Goal: Information Seeking & Learning: Learn about a topic

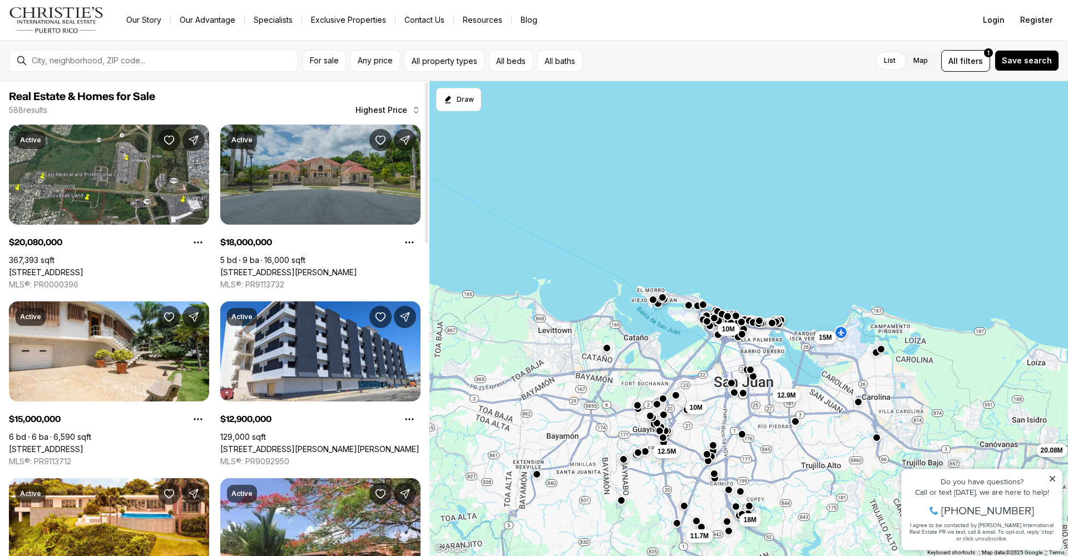
click at [332, 268] on link "[STREET_ADDRESS][PERSON_NAME]" at bounding box center [288, 273] width 137 height 10
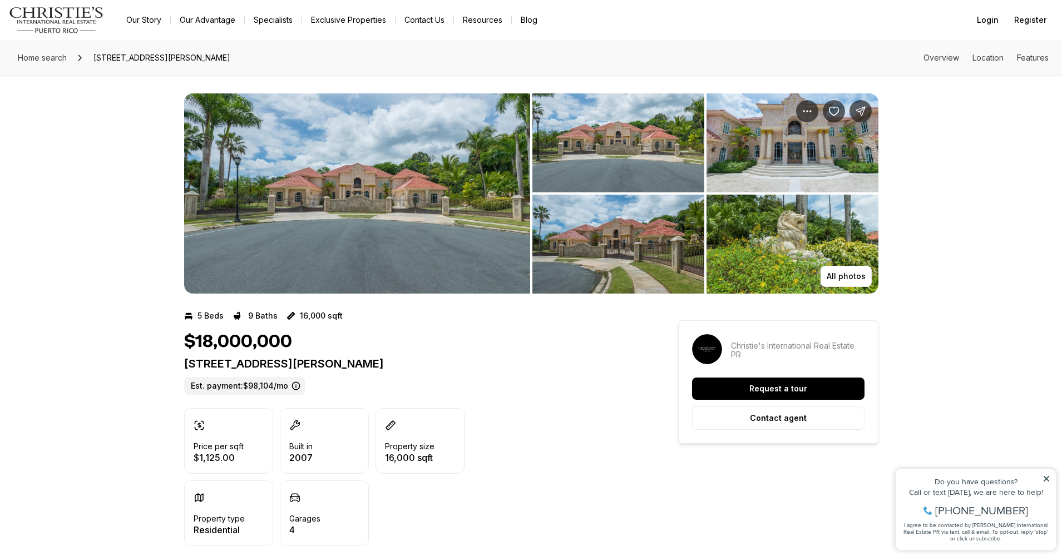
click at [377, 210] on img "View image gallery" at bounding box center [357, 193] width 346 height 200
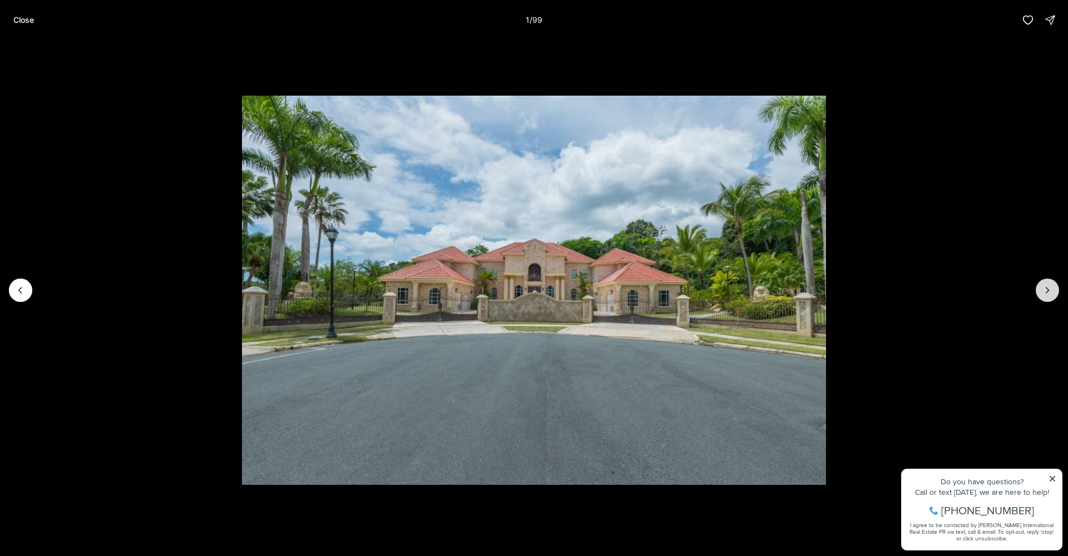
click at [1036, 289] on button "Next slide" at bounding box center [1047, 290] width 23 height 23
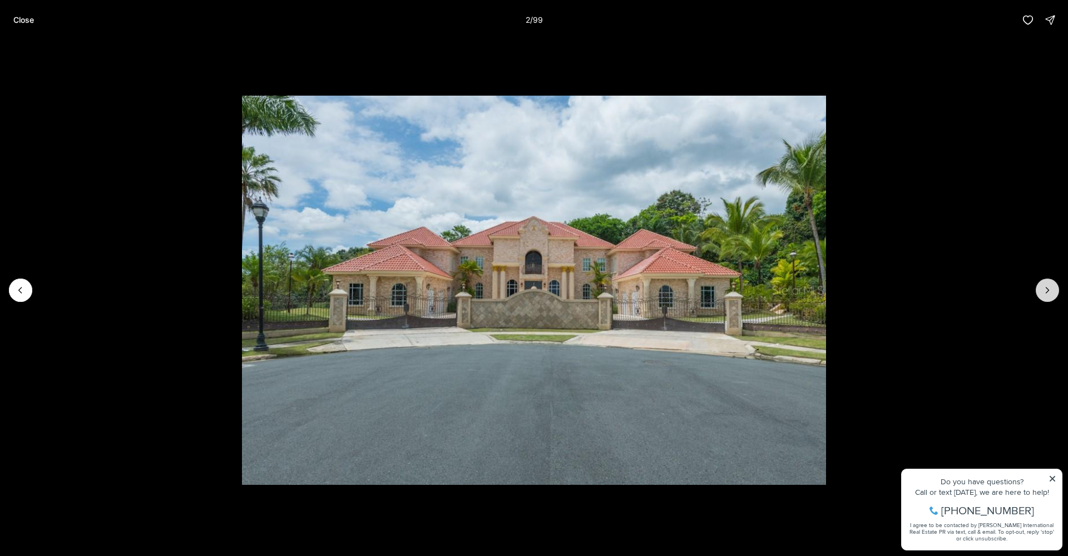
click at [1036, 289] on button "Next slide" at bounding box center [1047, 290] width 23 height 23
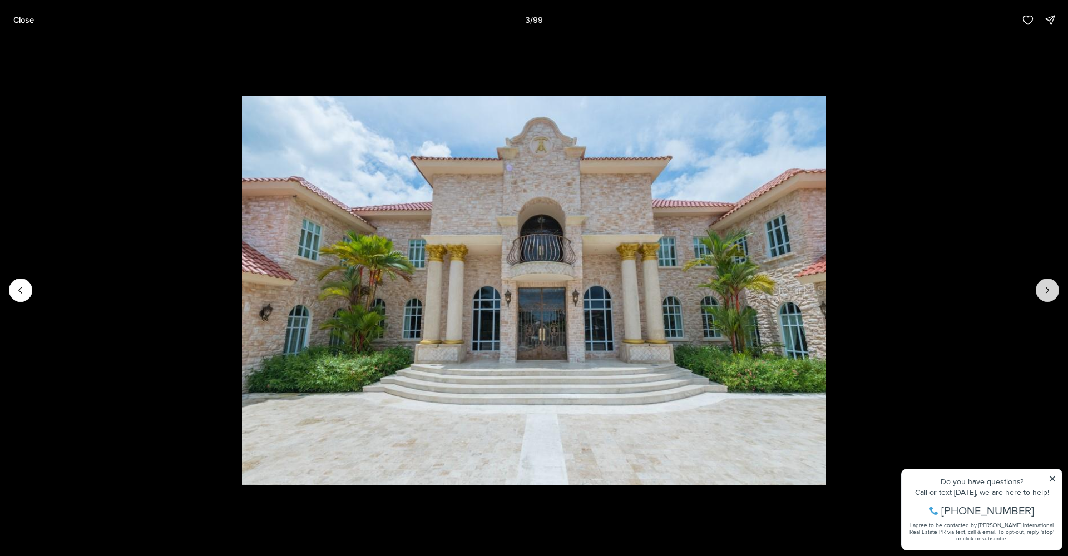
click at [1036, 289] on button "Next slide" at bounding box center [1047, 290] width 23 height 23
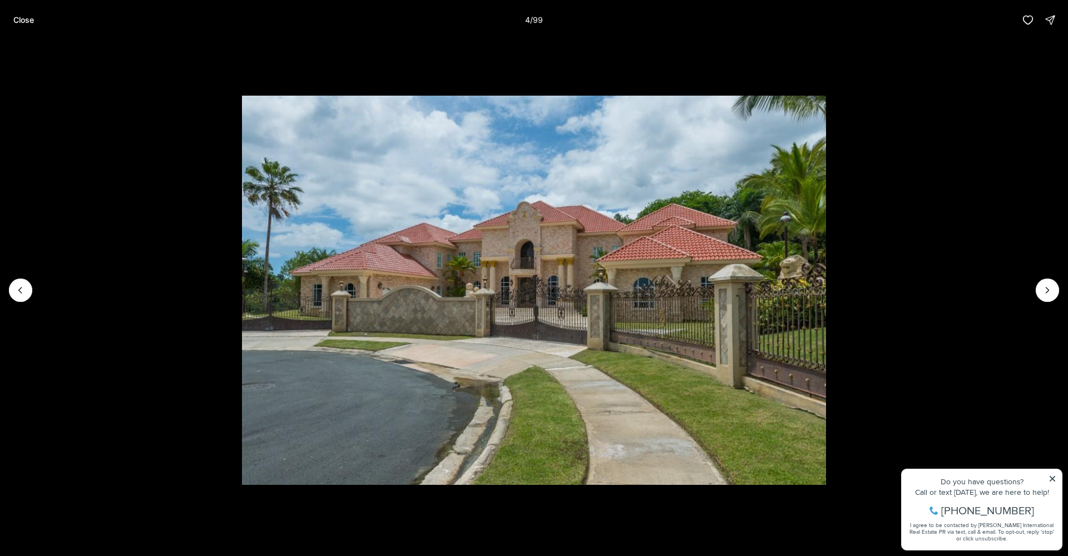
click at [1035, 289] on li "4 of 99" at bounding box center [534, 290] width 1068 height 501
click at [1037, 289] on button "Next slide" at bounding box center [1047, 290] width 23 height 23
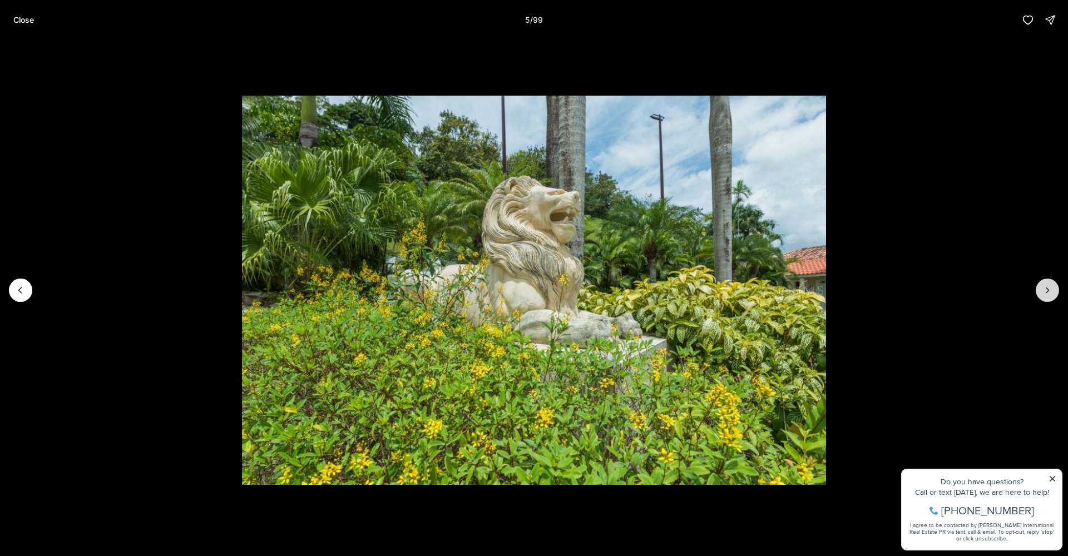
click at [1037, 289] on button "Next slide" at bounding box center [1047, 290] width 23 height 23
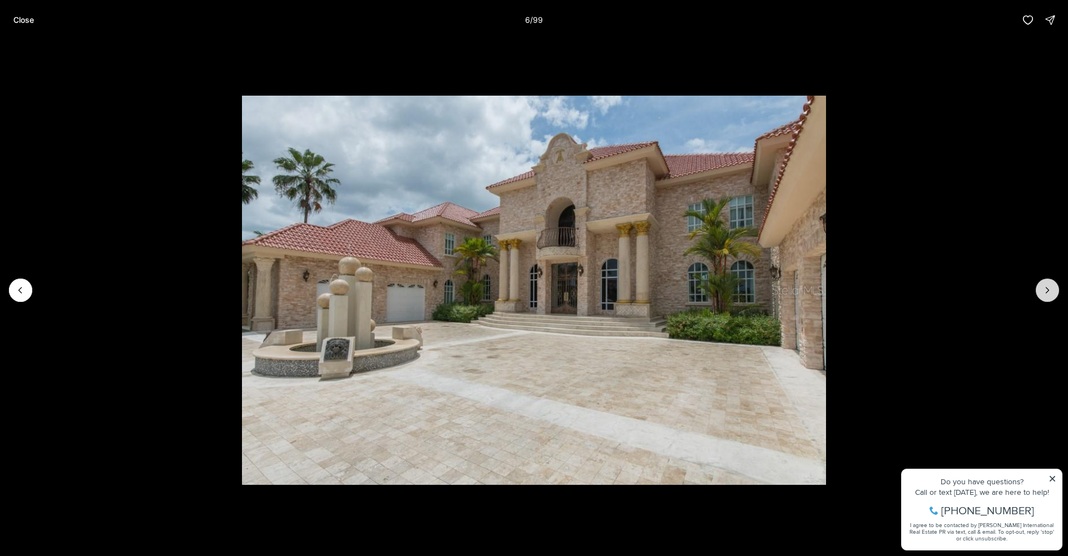
click at [1039, 289] on button "Next slide" at bounding box center [1047, 290] width 23 height 23
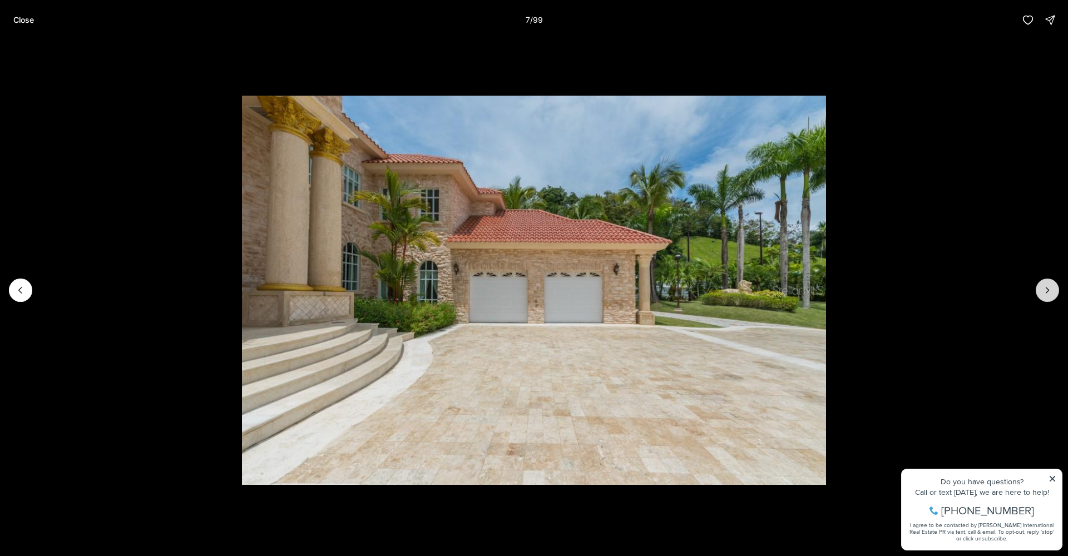
click at [1038, 289] on button "Next slide" at bounding box center [1047, 290] width 23 height 23
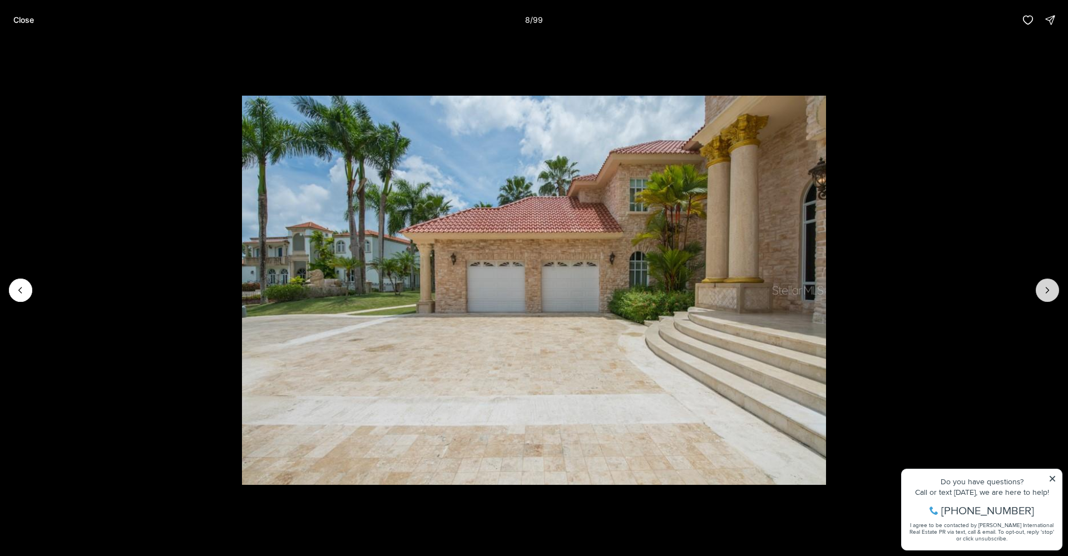
click at [1056, 288] on button "Next slide" at bounding box center [1047, 290] width 23 height 23
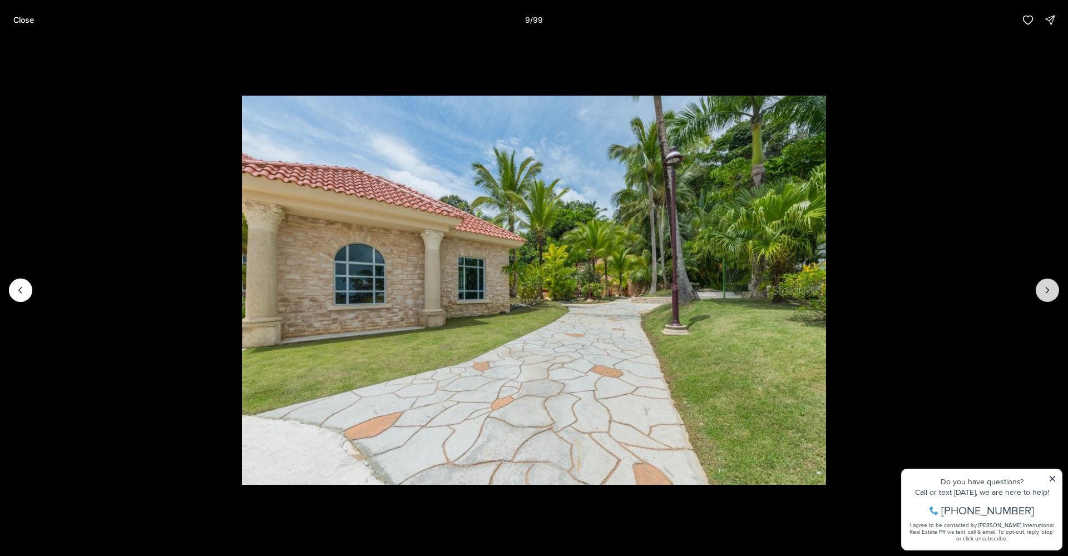
click at [1054, 288] on button "Next slide" at bounding box center [1047, 290] width 23 height 23
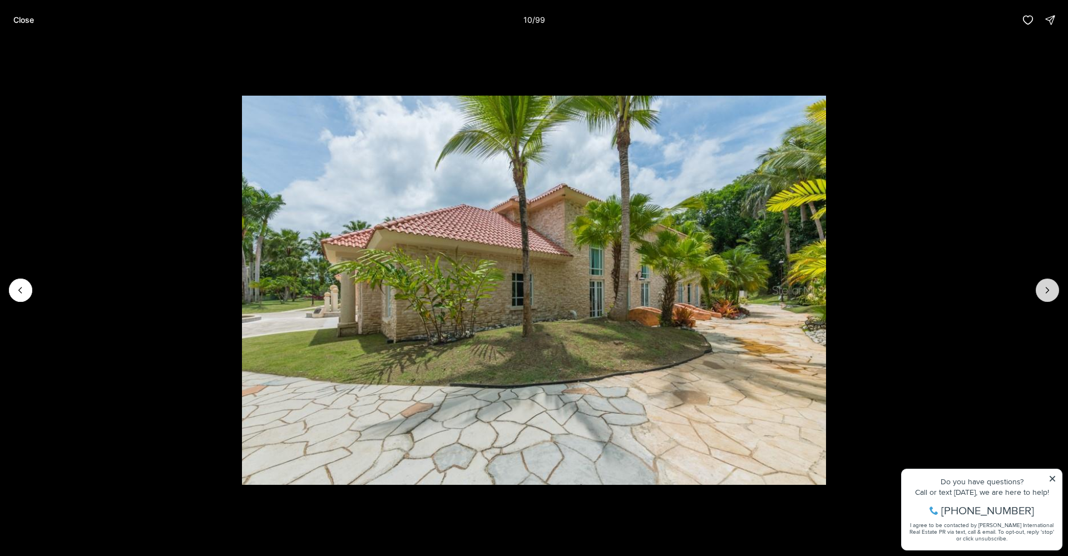
click at [1054, 288] on button "Next slide" at bounding box center [1047, 290] width 23 height 23
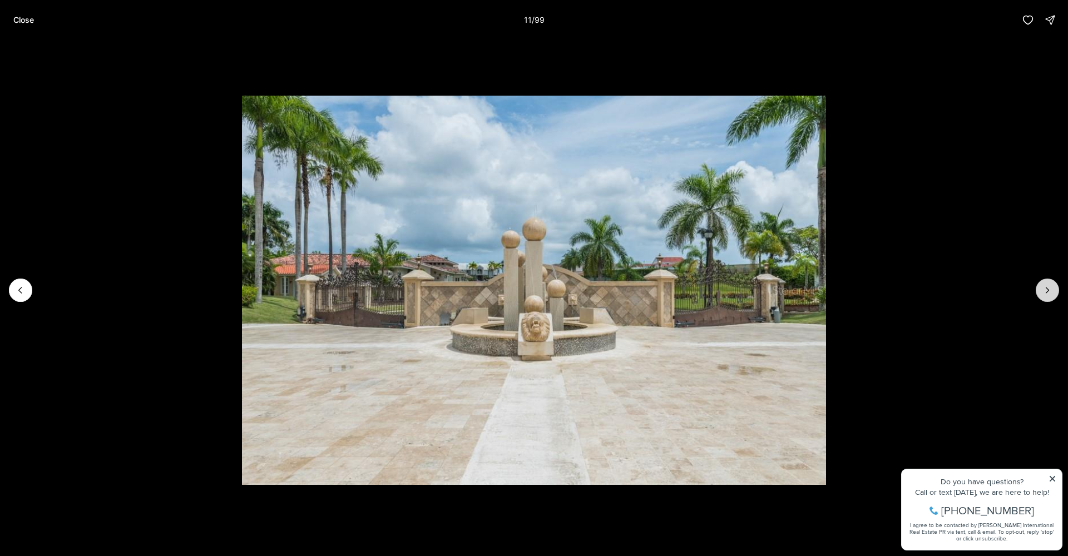
click at [1054, 288] on button "Next slide" at bounding box center [1047, 290] width 23 height 23
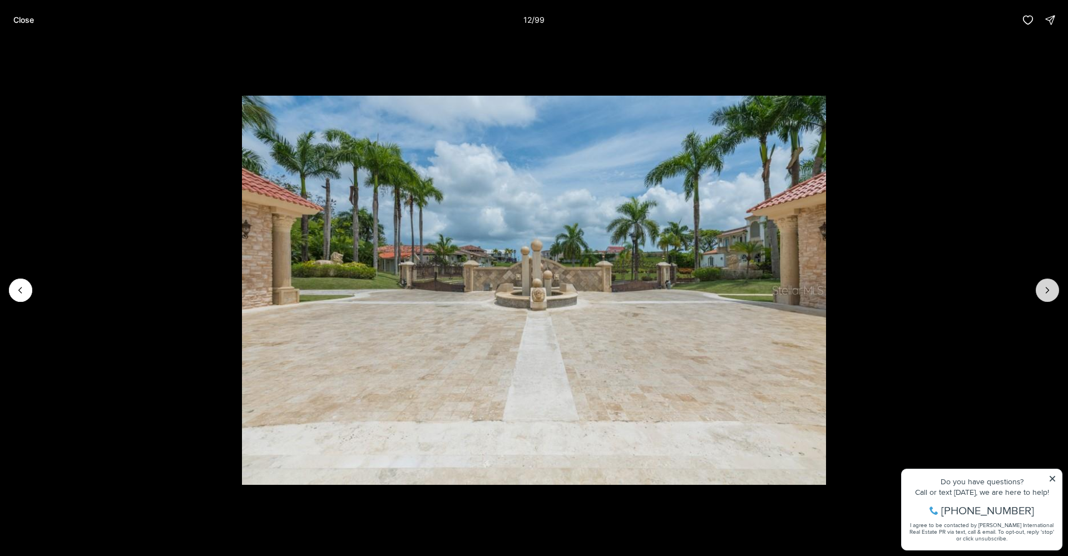
click at [1054, 288] on button "Next slide" at bounding box center [1047, 290] width 23 height 23
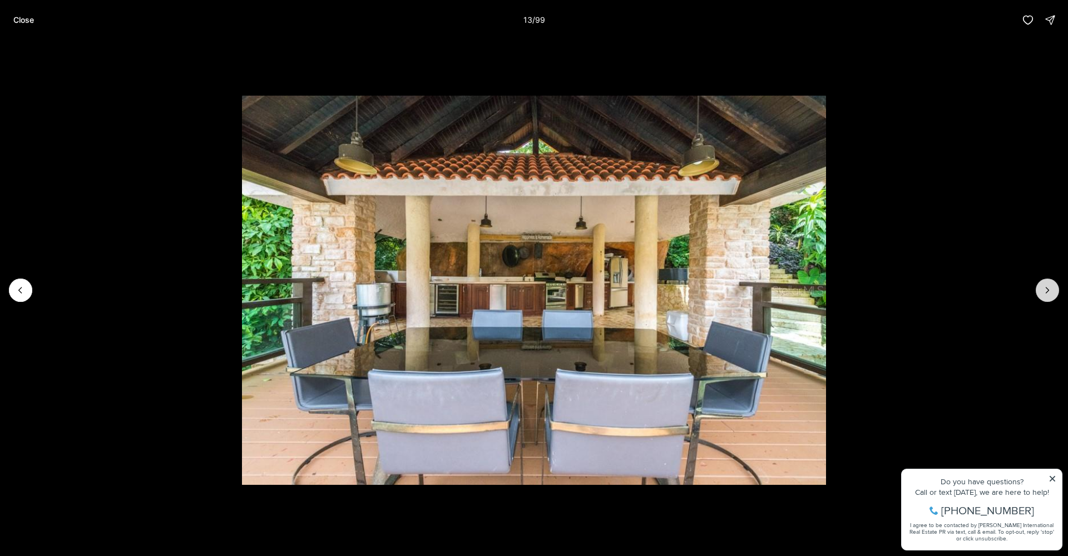
click at [1053, 288] on button "Next slide" at bounding box center [1047, 290] width 23 height 23
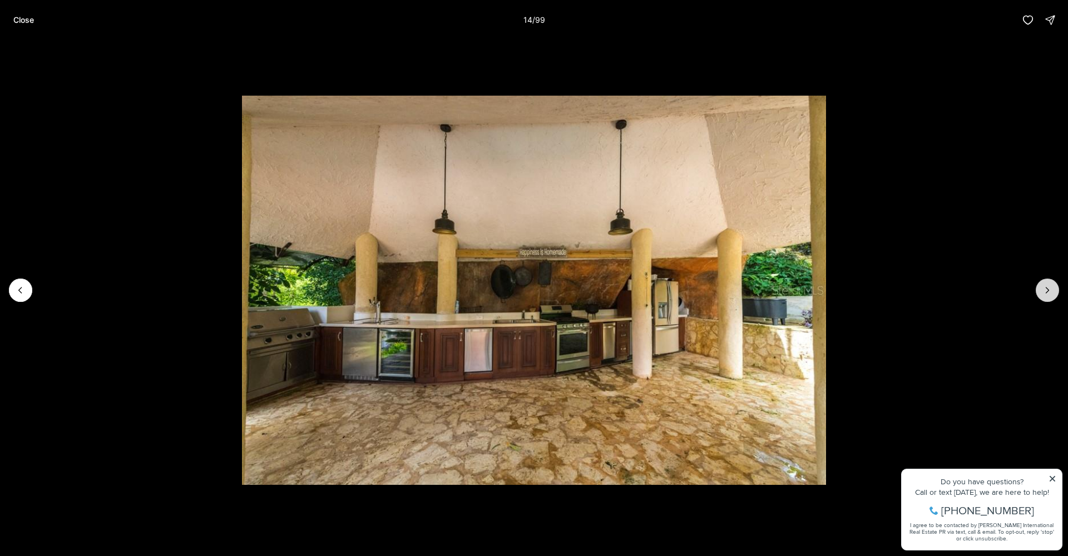
click at [1054, 288] on button "Next slide" at bounding box center [1047, 290] width 23 height 23
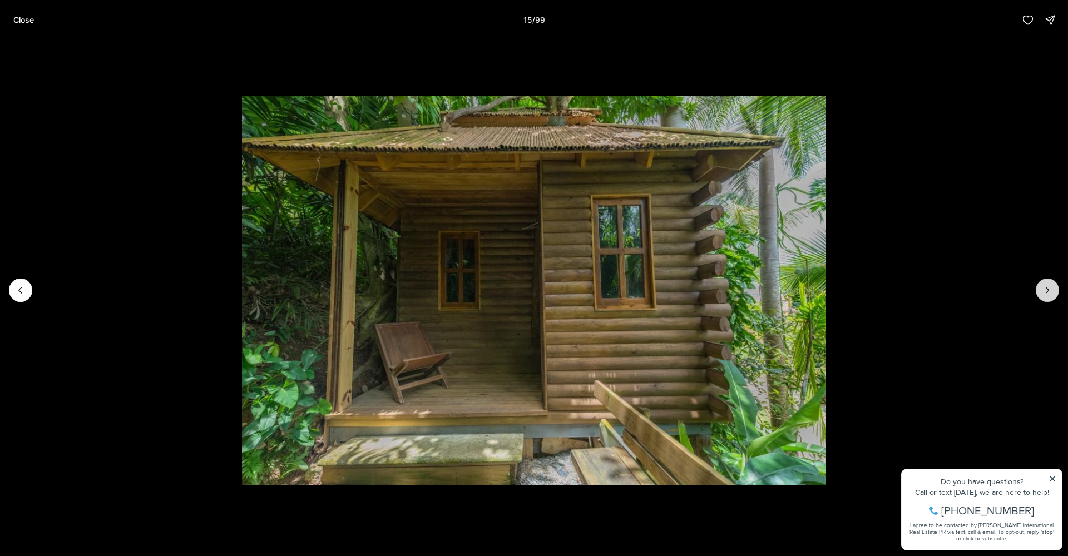
click at [1053, 288] on button "Next slide" at bounding box center [1047, 290] width 23 height 23
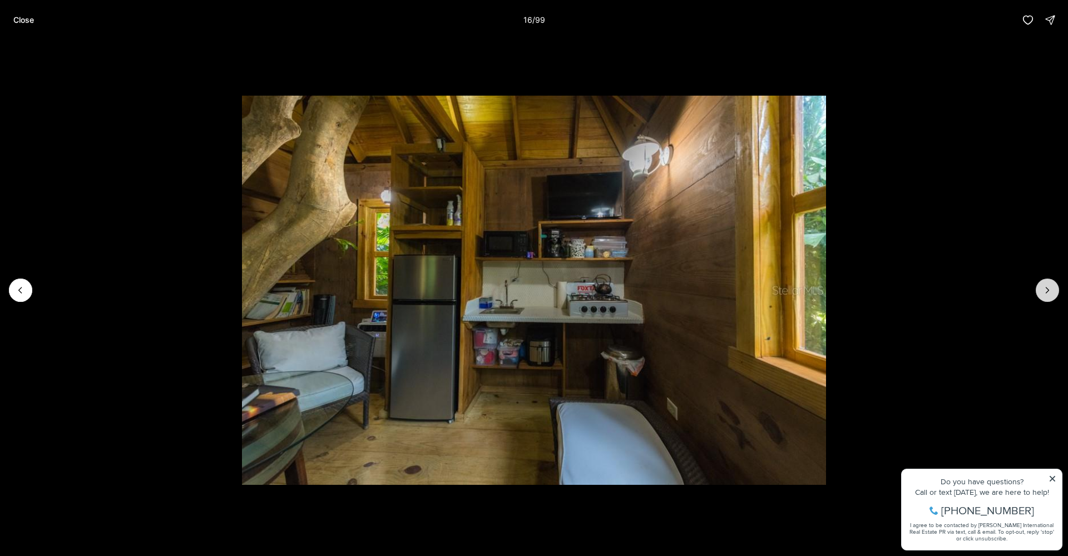
click at [1053, 289] on button "Next slide" at bounding box center [1047, 290] width 23 height 23
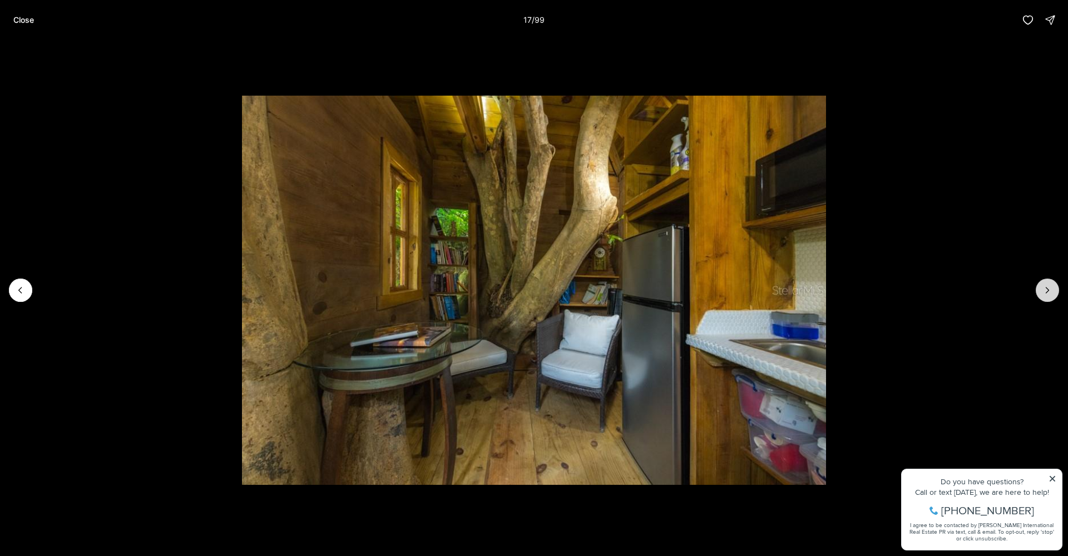
click at [1053, 290] on button "Next slide" at bounding box center [1047, 290] width 23 height 23
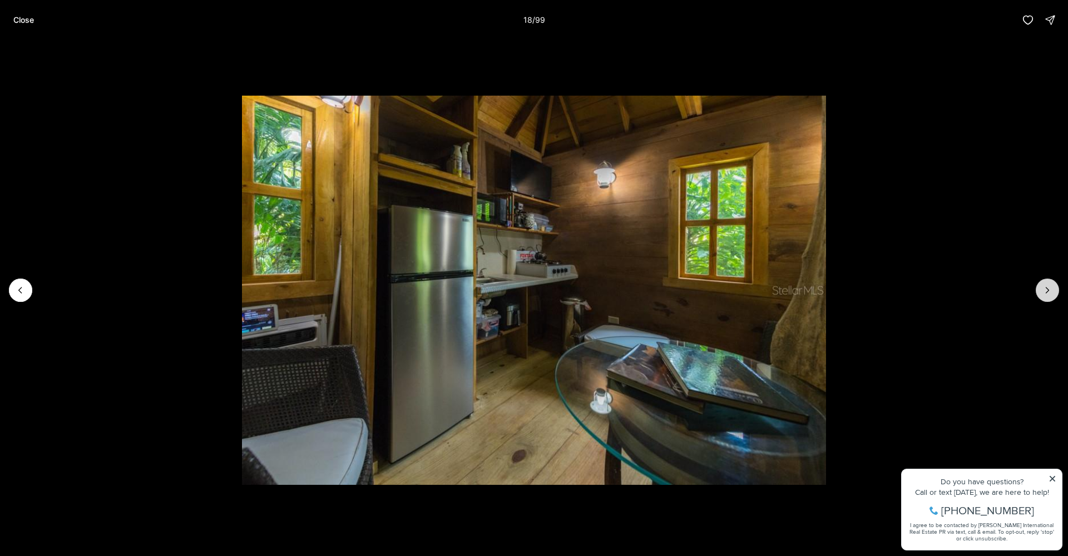
click at [1052, 290] on button "Next slide" at bounding box center [1047, 290] width 23 height 23
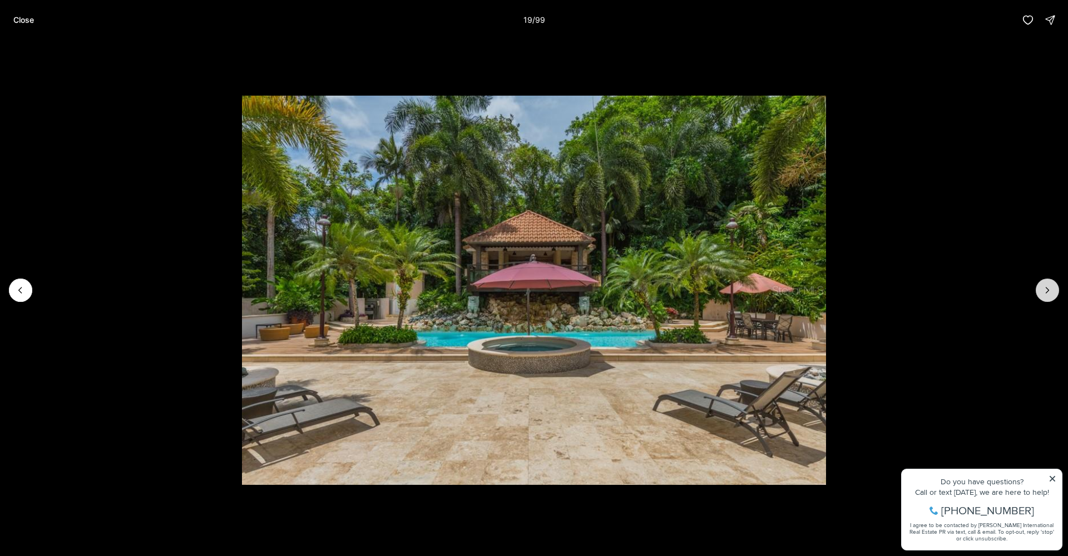
click at [1051, 289] on icon "Next slide" at bounding box center [1047, 290] width 11 height 11
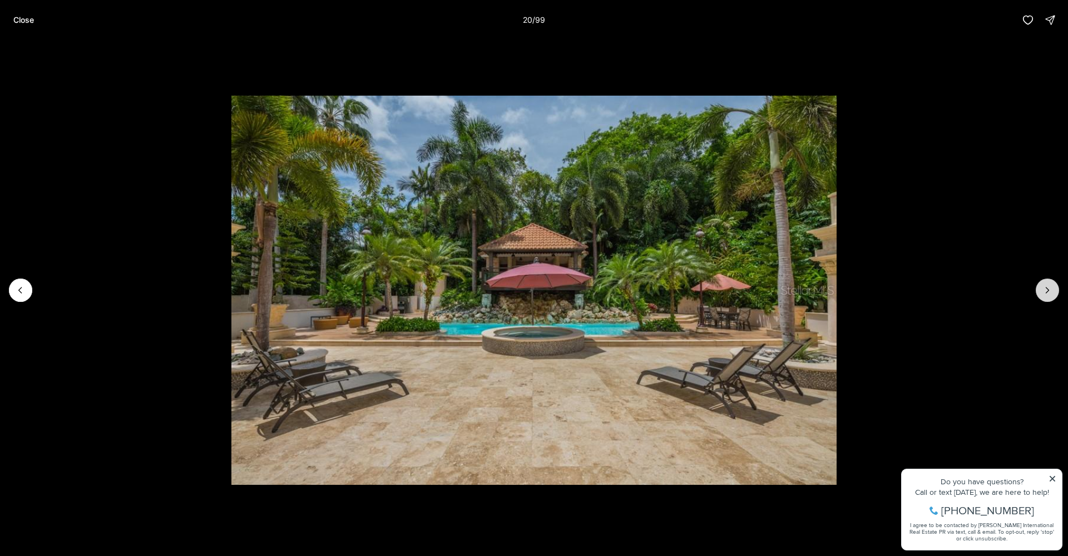
click at [1051, 289] on icon "Next slide" at bounding box center [1047, 290] width 11 height 11
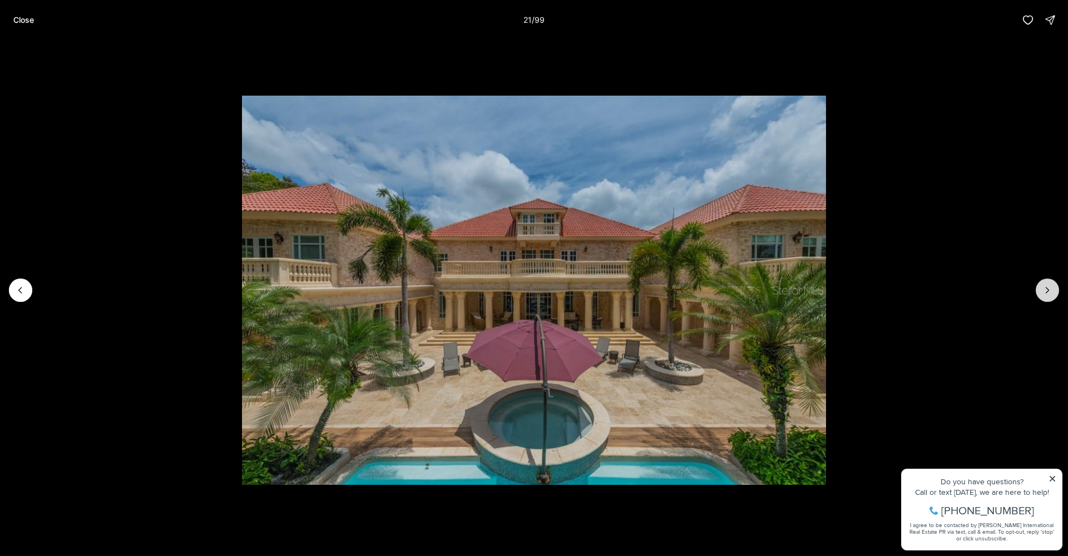
click at [1050, 288] on icon "Next slide" at bounding box center [1047, 290] width 11 height 11
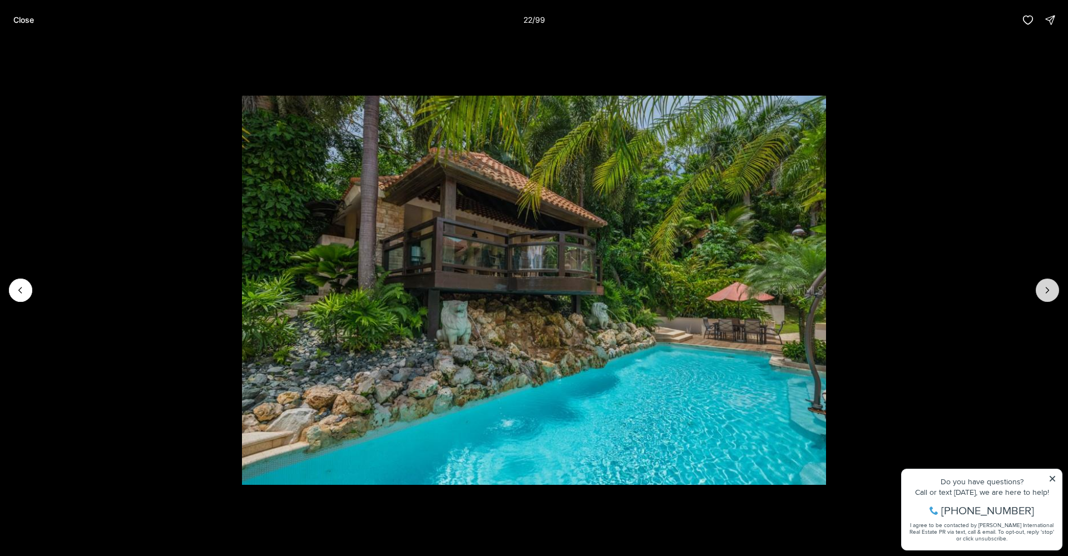
click at [1050, 288] on icon "Next slide" at bounding box center [1047, 290] width 11 height 11
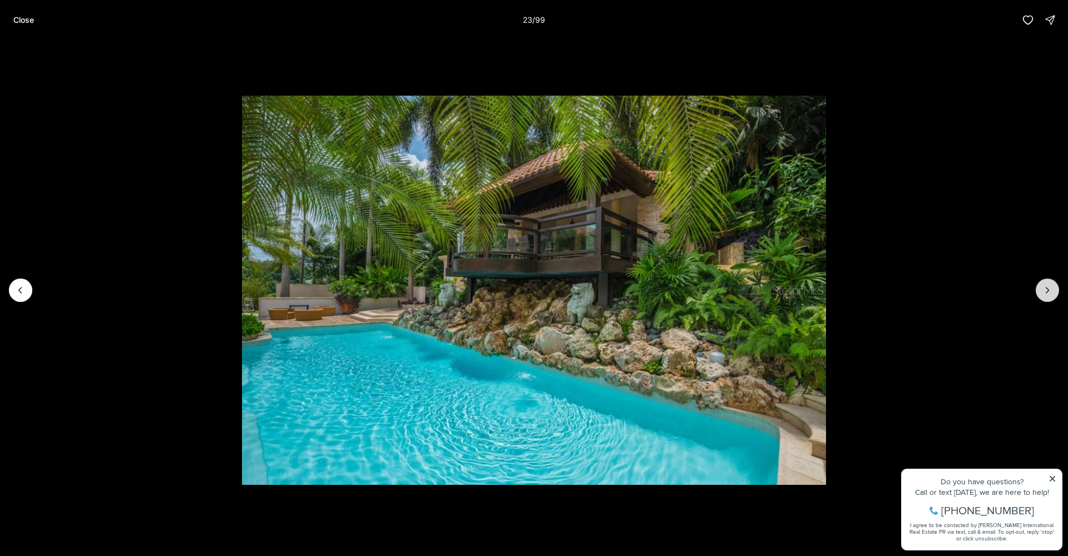
click at [1048, 288] on icon "Next slide" at bounding box center [1047, 290] width 11 height 11
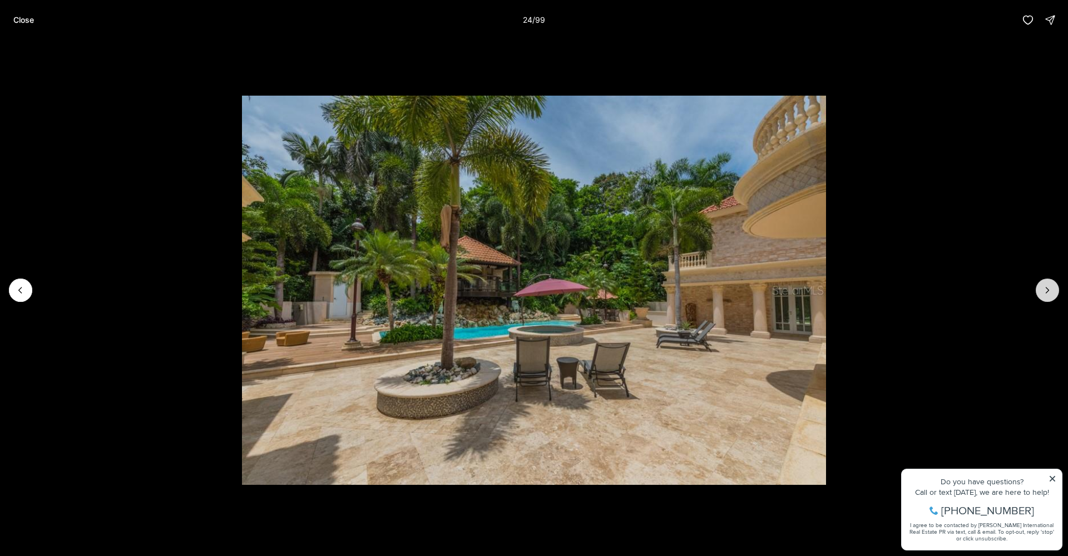
click at [1048, 288] on icon "Next slide" at bounding box center [1047, 290] width 11 height 11
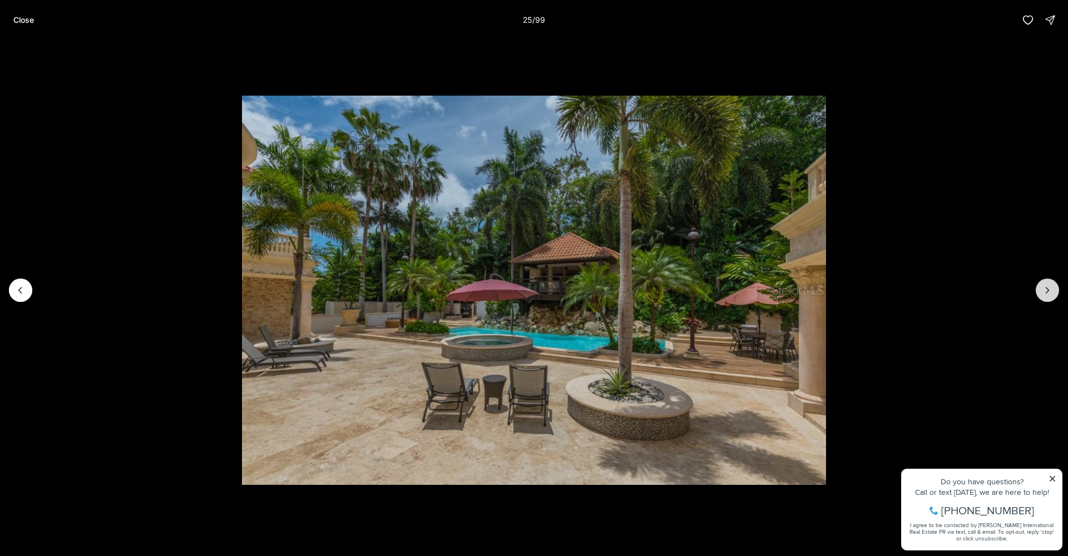
click at [1048, 288] on icon "Next slide" at bounding box center [1047, 290] width 11 height 11
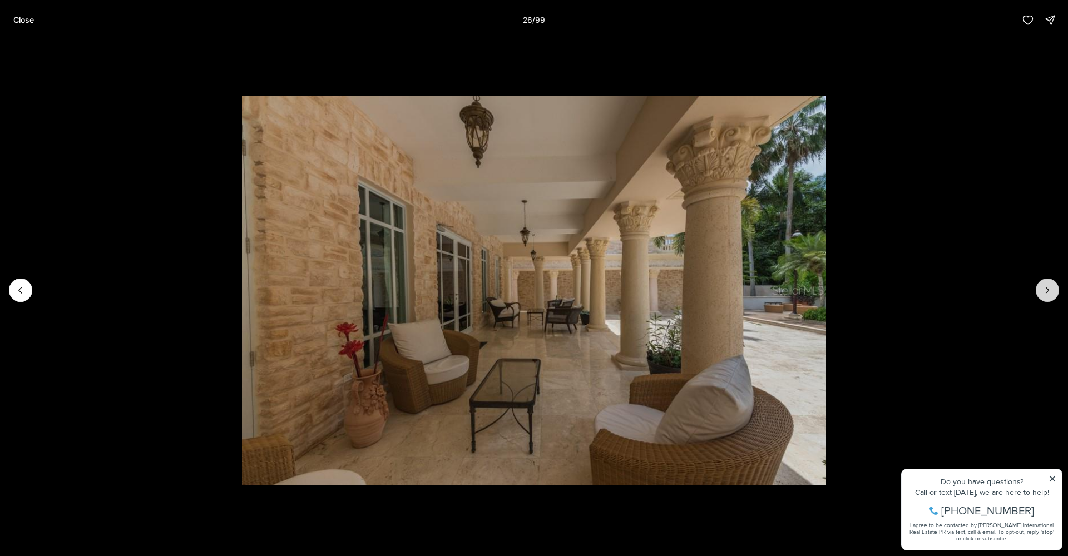
click at [1047, 288] on icon "Next slide" at bounding box center [1047, 290] width 11 height 11
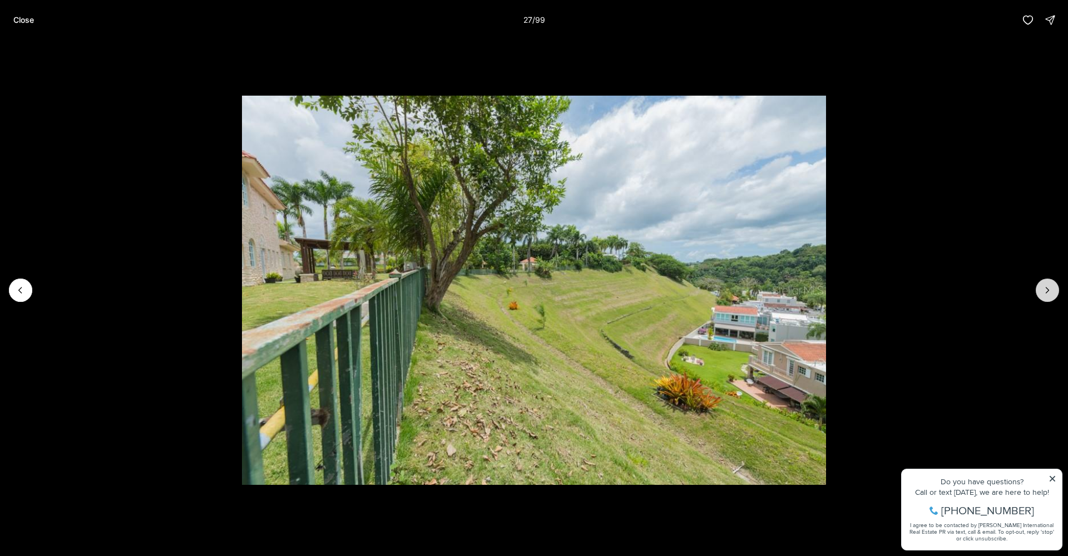
click at [1047, 288] on icon "Next slide" at bounding box center [1047, 290] width 11 height 11
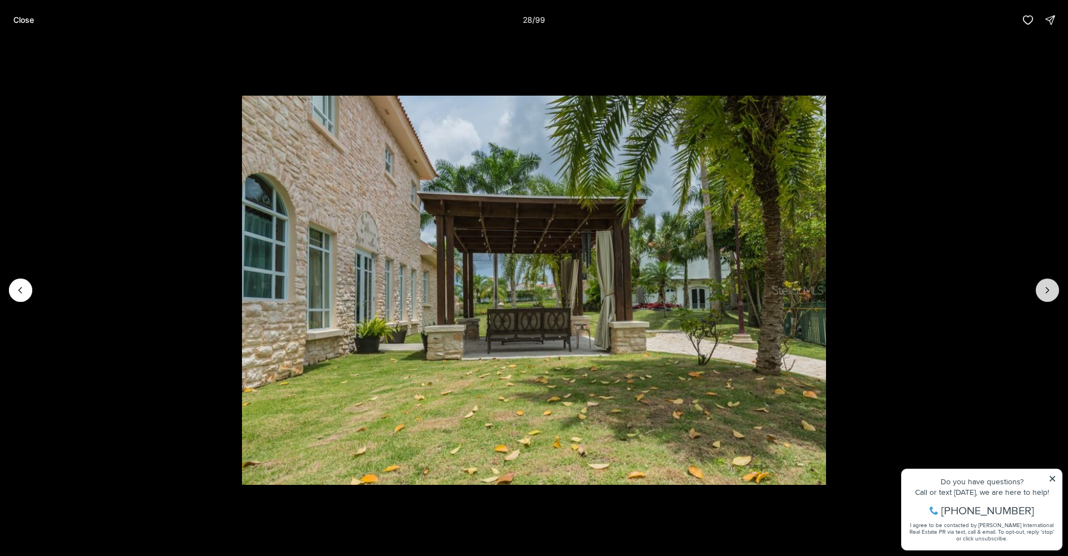
click at [1047, 288] on icon "Next slide" at bounding box center [1047, 290] width 11 height 11
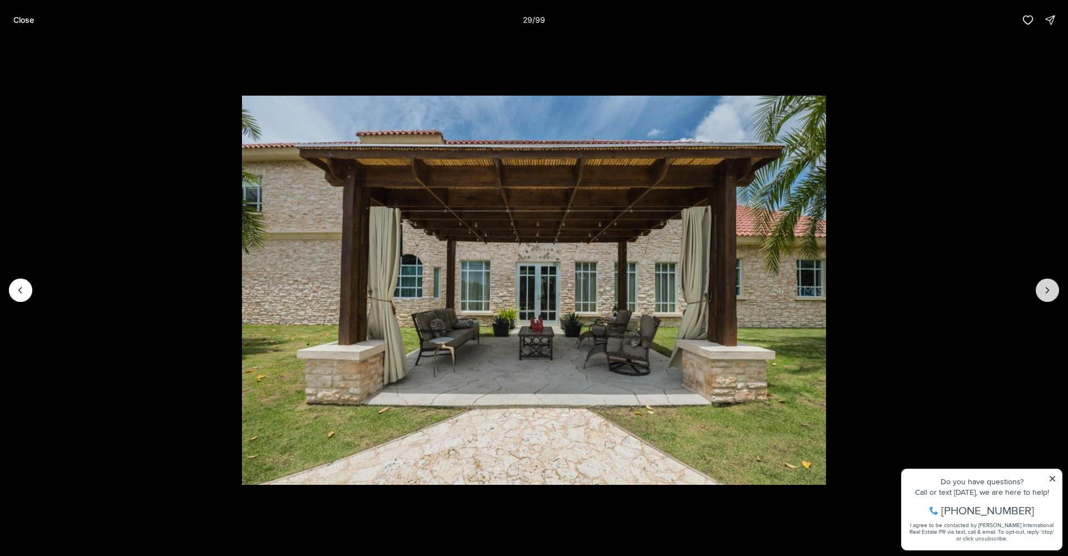
click at [1047, 288] on icon "Next slide" at bounding box center [1047, 290] width 11 height 11
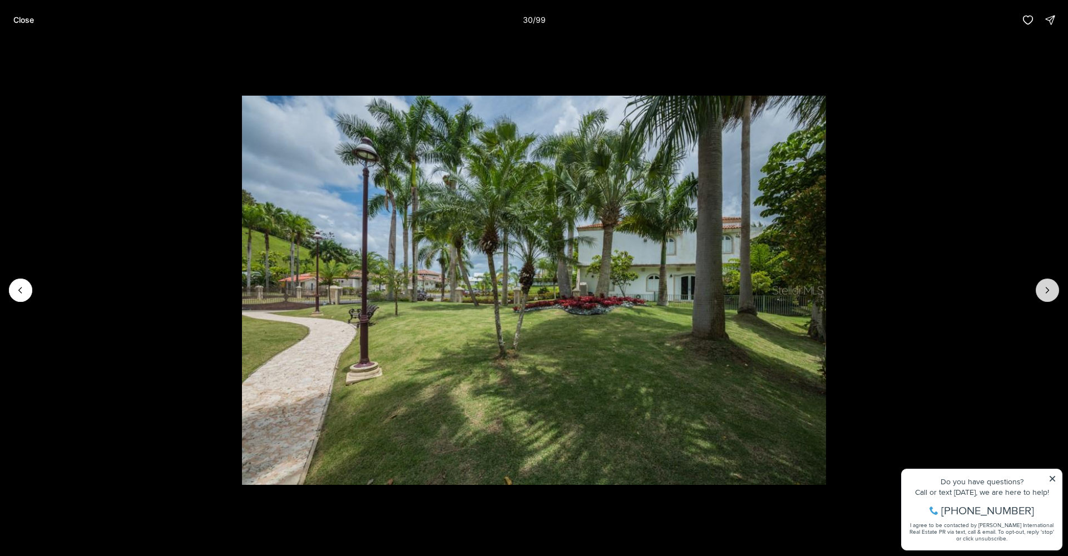
click at [1047, 287] on icon "Next slide" at bounding box center [1047, 290] width 11 height 11
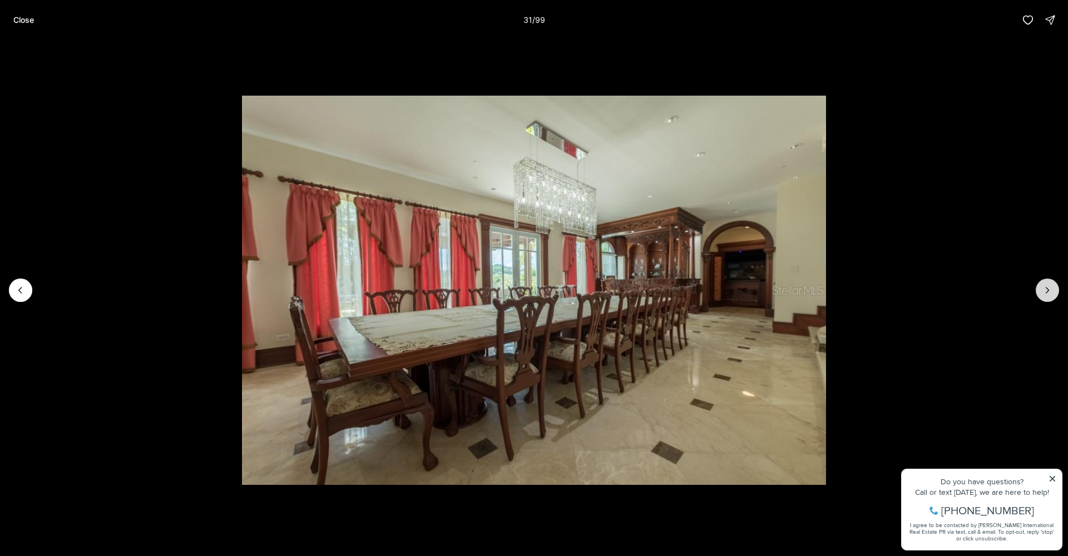
click at [1050, 288] on icon "Next slide" at bounding box center [1047, 290] width 11 height 11
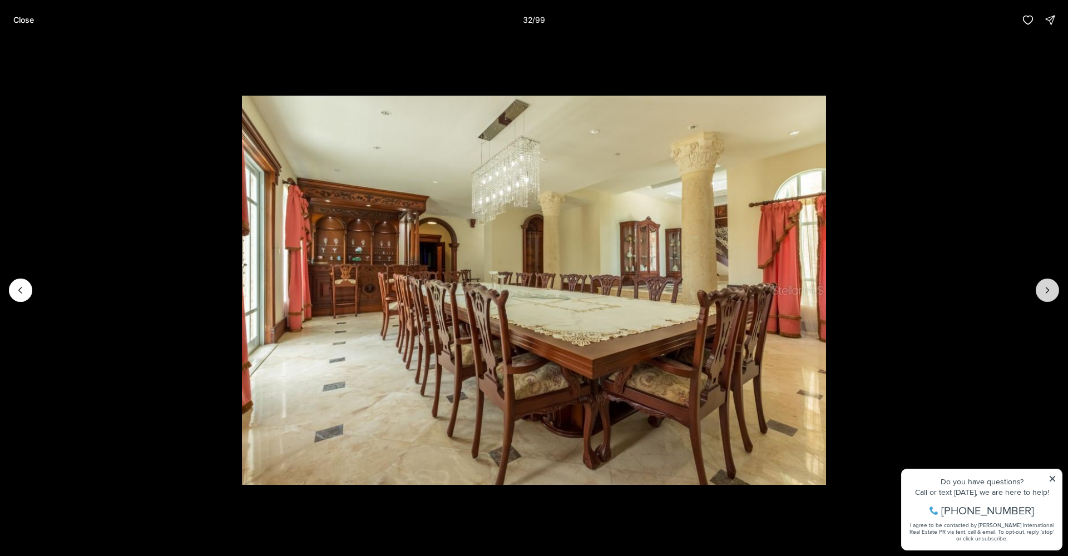
click at [1051, 288] on icon "Next slide" at bounding box center [1047, 290] width 11 height 11
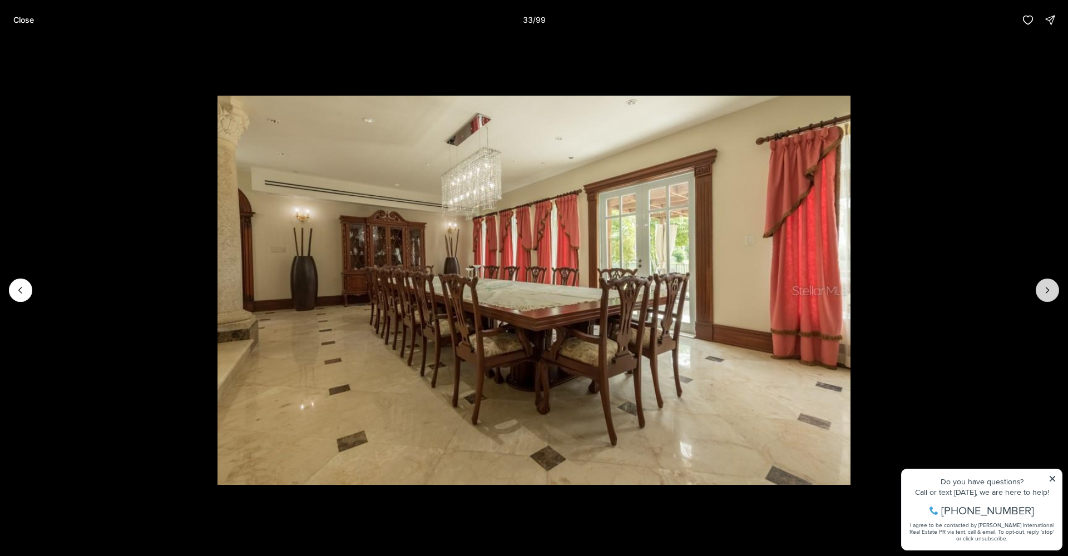
click at [1051, 288] on icon "Next slide" at bounding box center [1047, 290] width 11 height 11
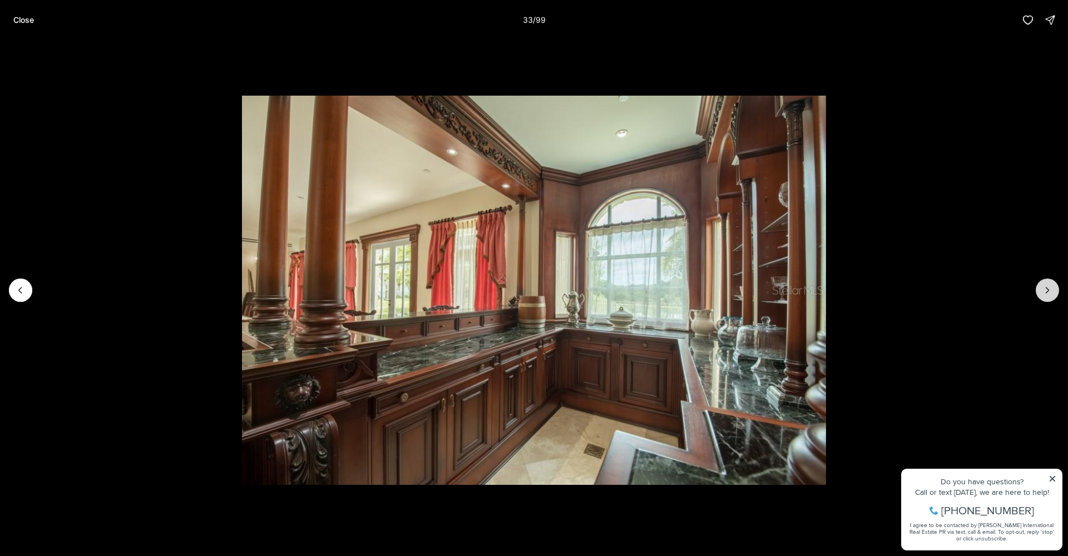
click at [1049, 288] on icon "Next slide" at bounding box center [1047, 290] width 11 height 11
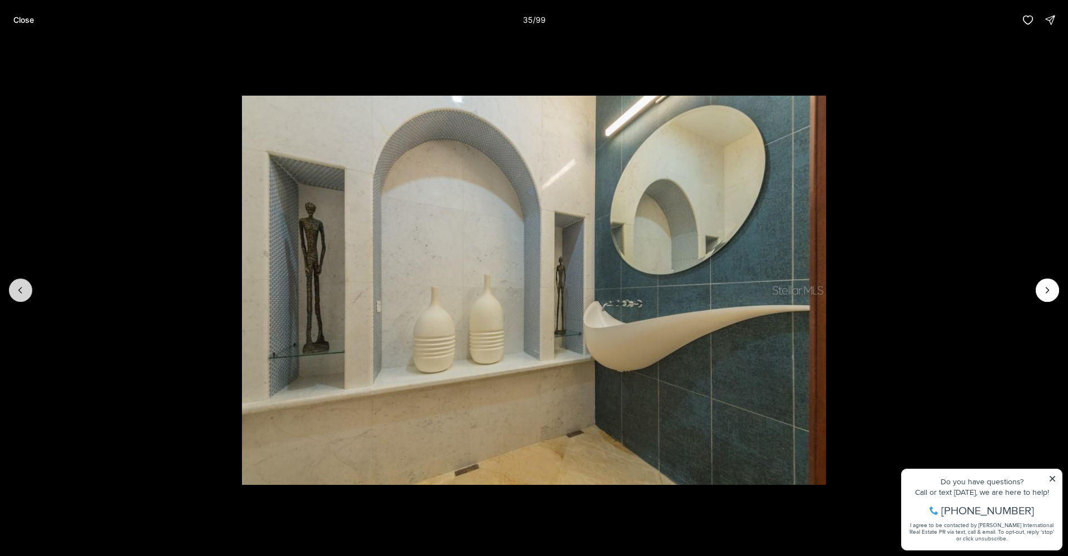
click at [22, 293] on icon "Previous slide" at bounding box center [20, 290] width 11 height 11
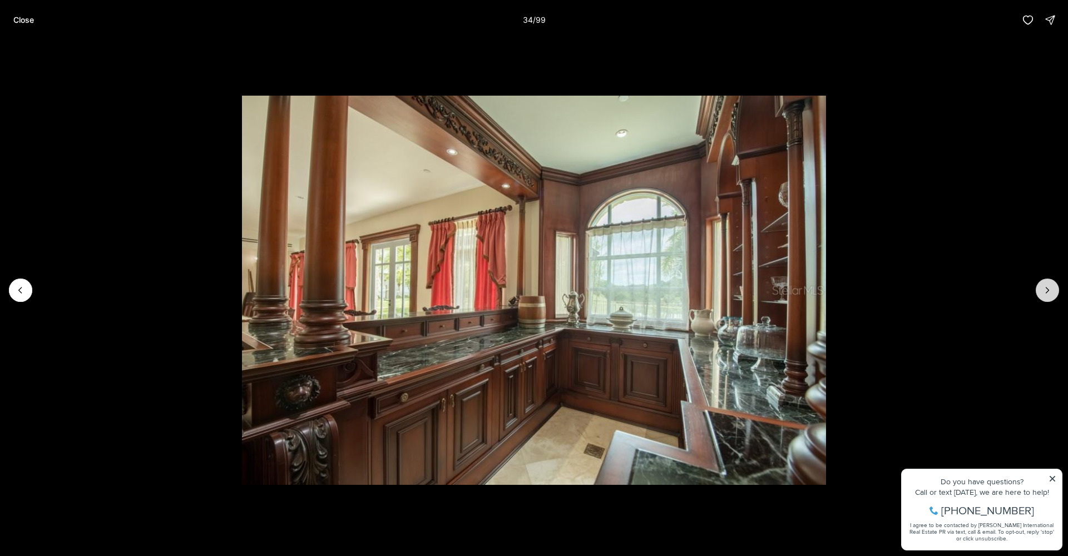
click at [1052, 294] on icon "Next slide" at bounding box center [1047, 290] width 11 height 11
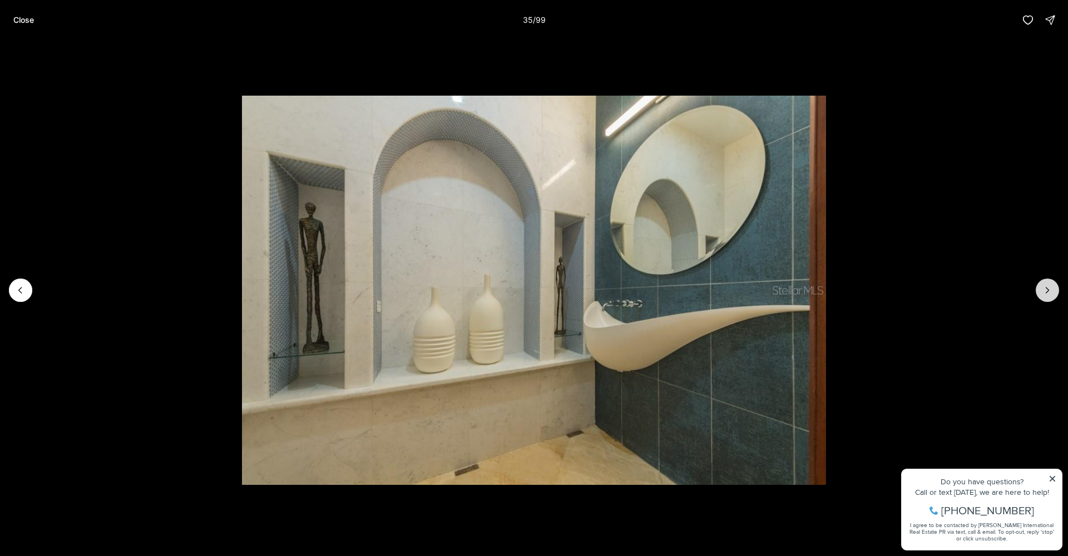
click at [1046, 295] on icon "Next slide" at bounding box center [1047, 290] width 11 height 11
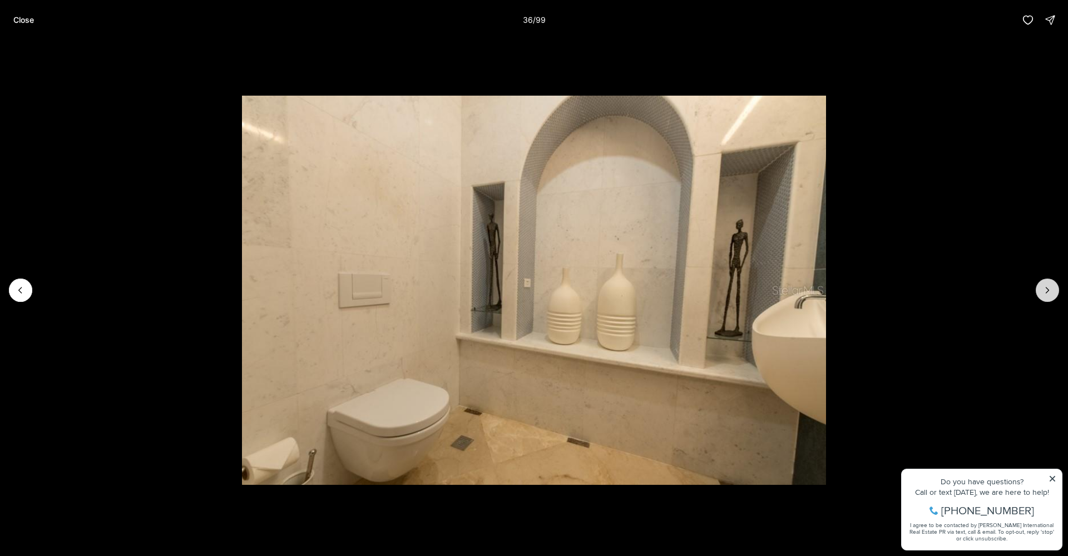
click at [1043, 294] on icon "Next slide" at bounding box center [1047, 290] width 11 height 11
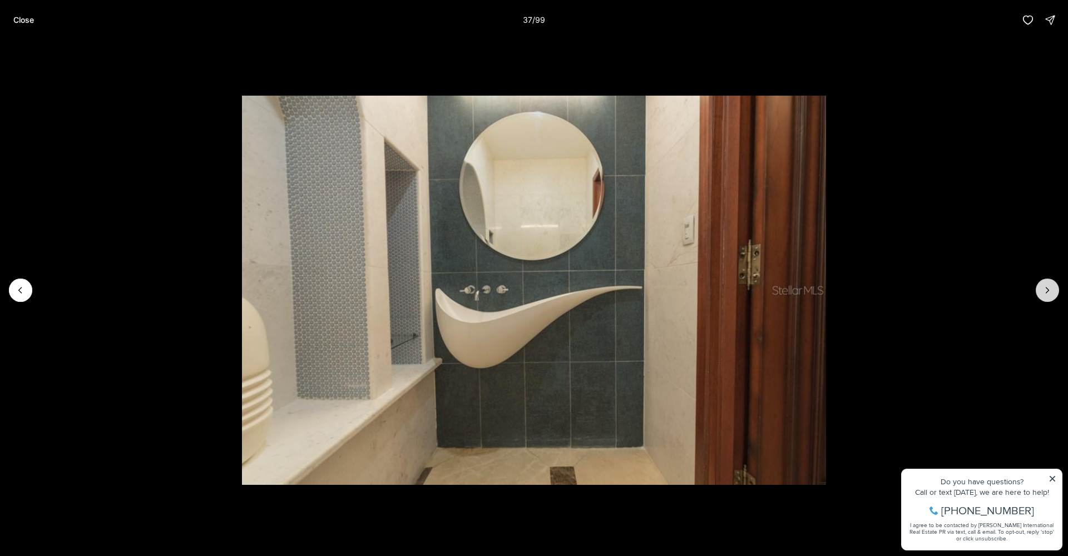
click at [1042, 294] on icon "Next slide" at bounding box center [1047, 290] width 11 height 11
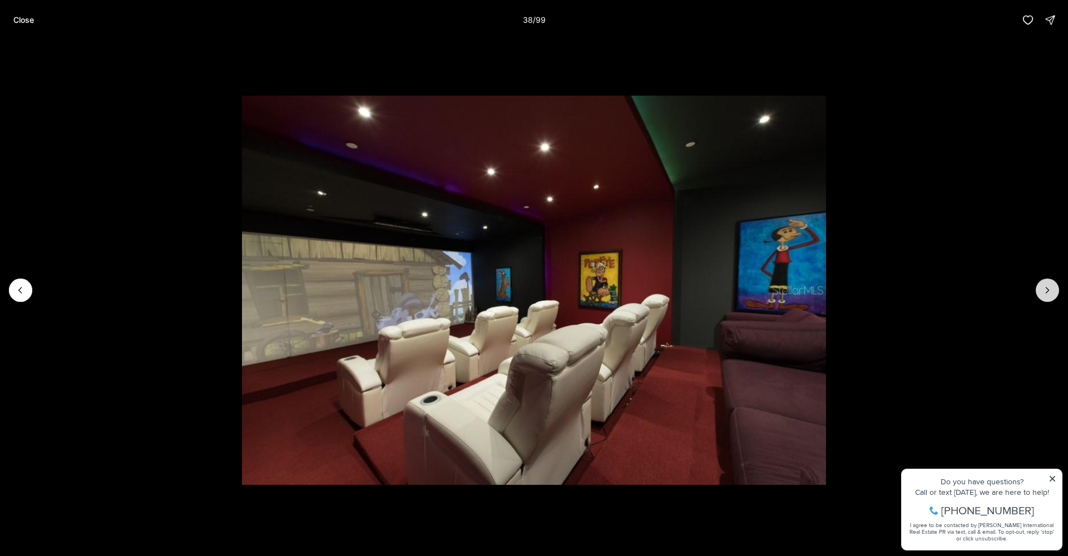
click at [1042, 294] on icon "Next slide" at bounding box center [1047, 290] width 11 height 11
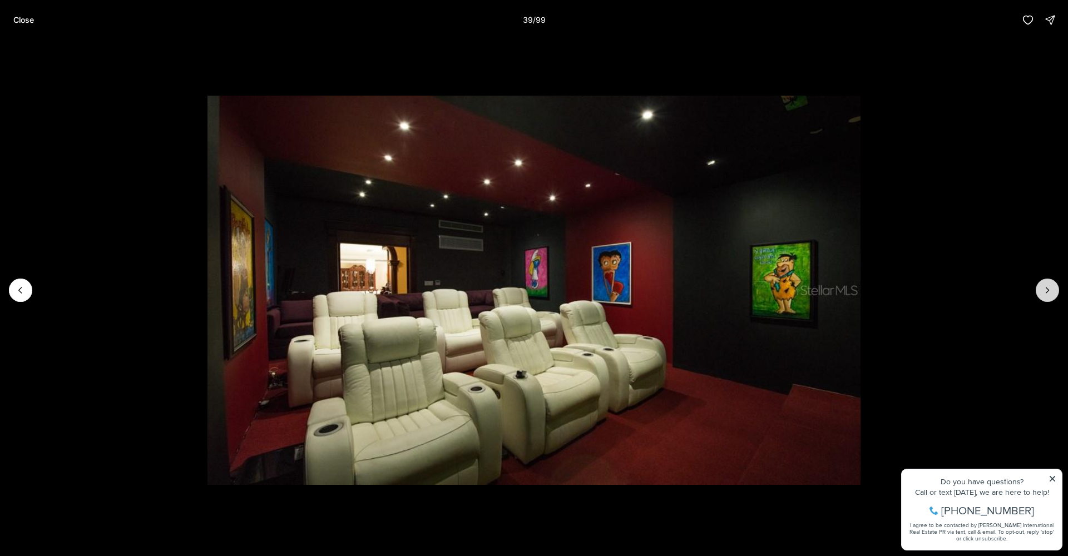
click at [1041, 295] on button "Next slide" at bounding box center [1047, 290] width 23 height 23
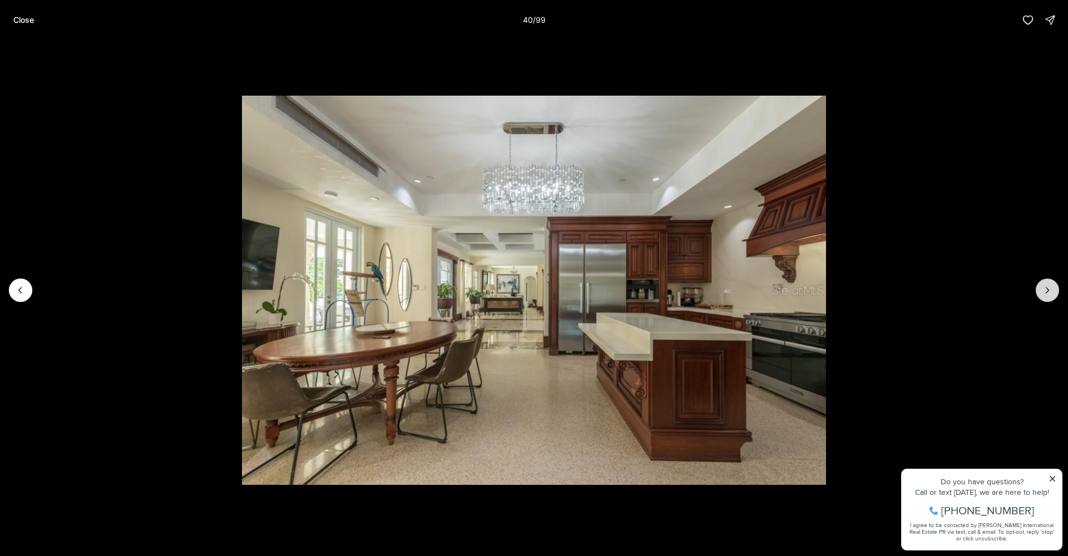
click at [1039, 294] on button "Next slide" at bounding box center [1047, 290] width 23 height 23
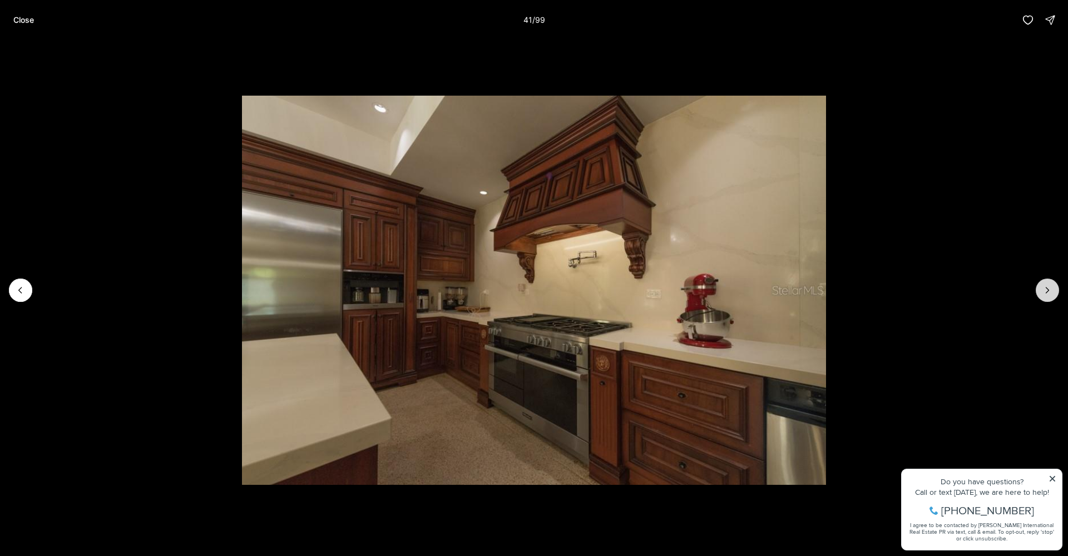
click at [1038, 294] on button "Next slide" at bounding box center [1047, 290] width 23 height 23
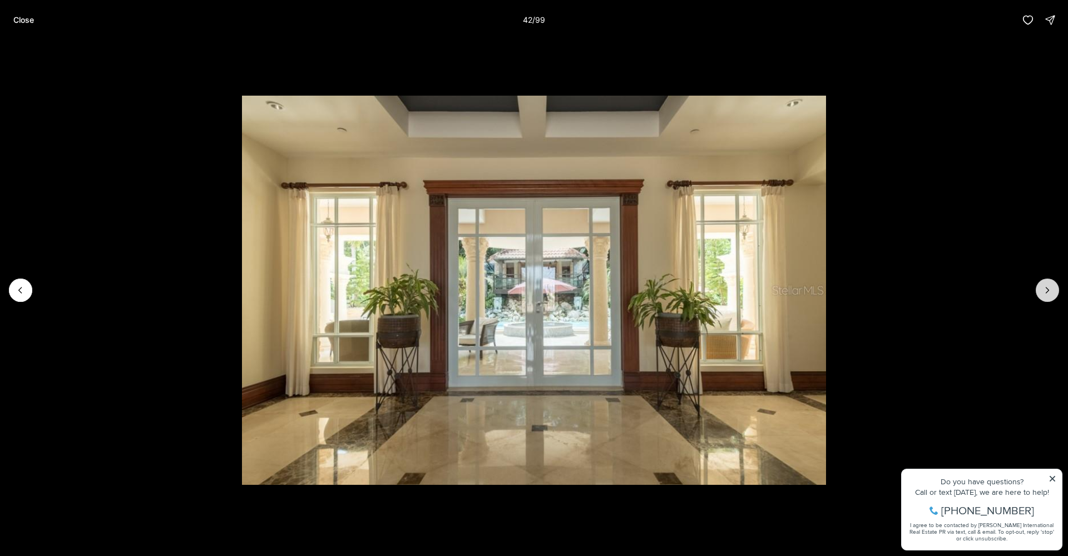
click at [1037, 293] on button "Next slide" at bounding box center [1047, 290] width 23 height 23
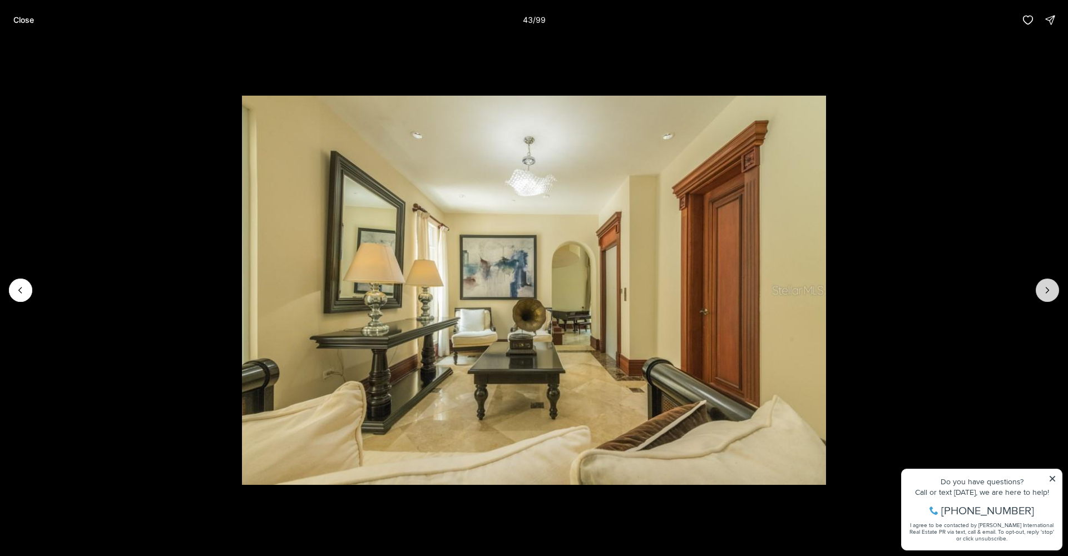
click at [1037, 293] on button "Next slide" at bounding box center [1047, 290] width 23 height 23
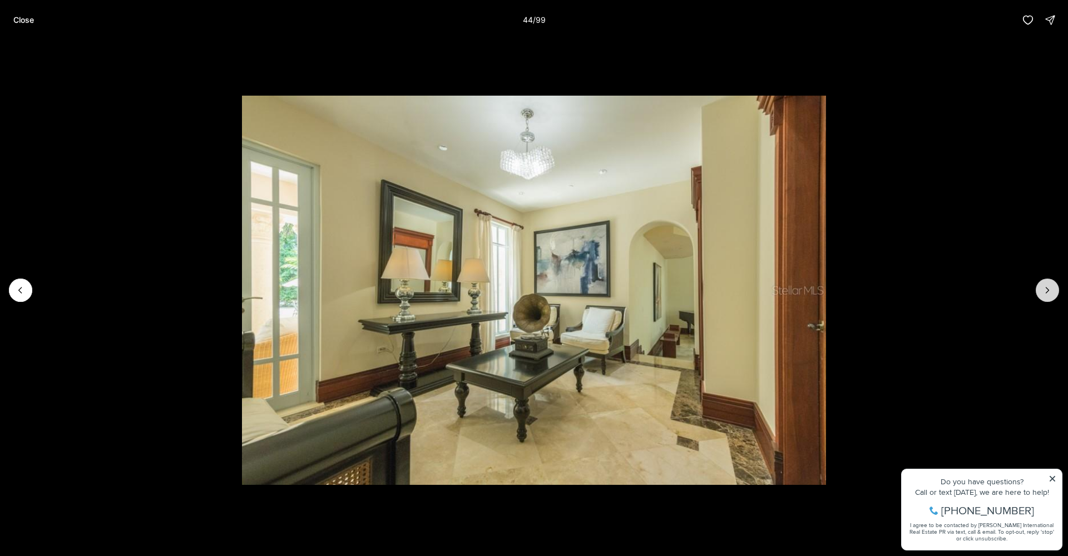
click at [1037, 293] on button "Next slide" at bounding box center [1047, 290] width 23 height 23
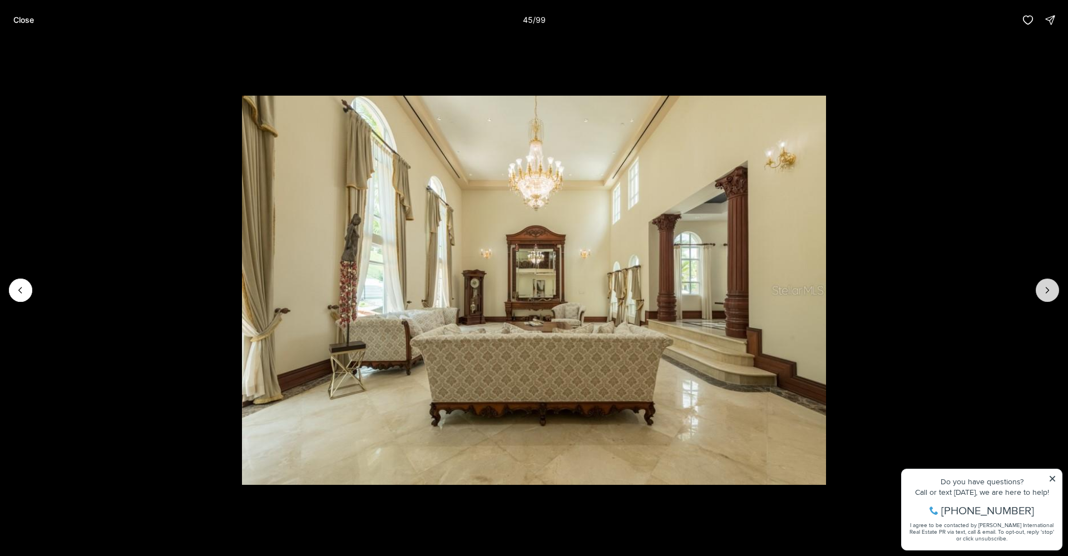
click at [1037, 293] on button "Next slide" at bounding box center [1047, 290] width 23 height 23
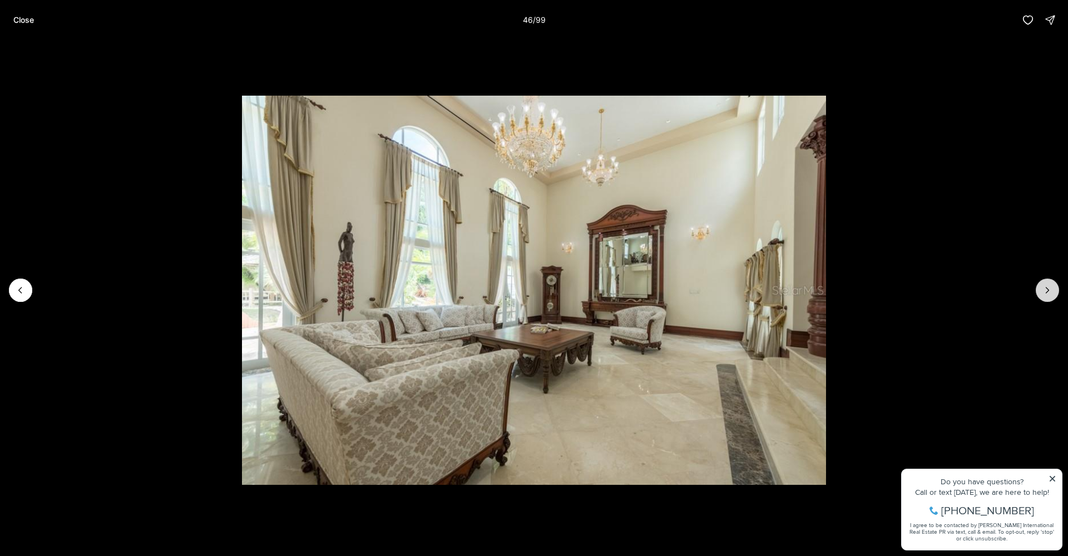
click at [1037, 293] on button "Next slide" at bounding box center [1047, 290] width 23 height 23
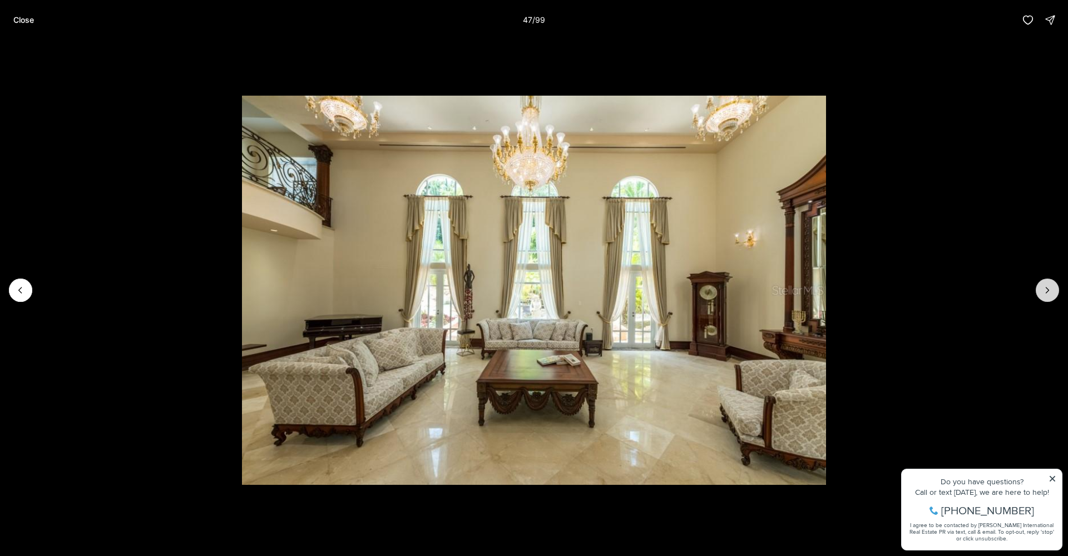
click at [1037, 294] on button "Next slide" at bounding box center [1047, 290] width 23 height 23
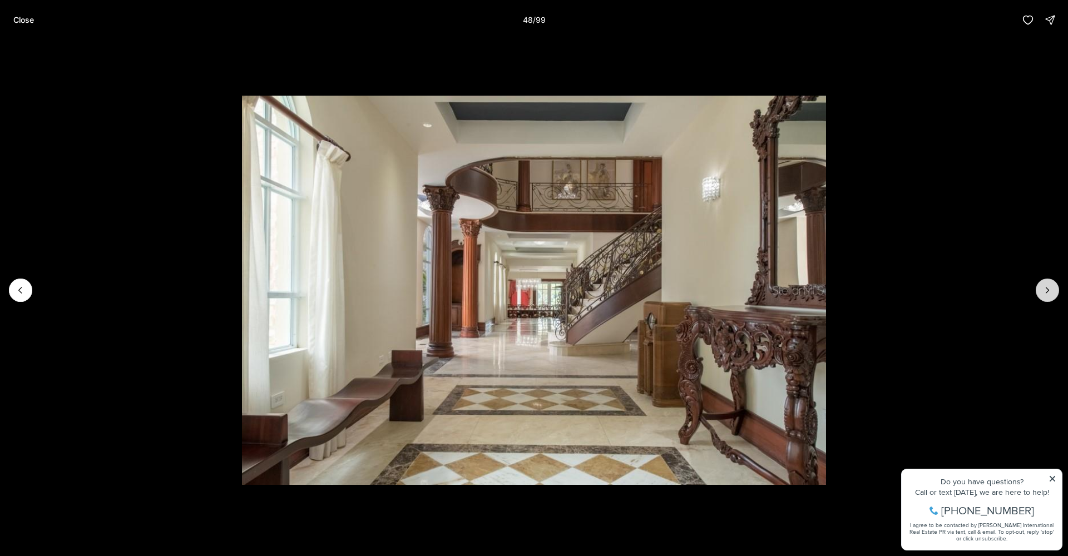
click at [1037, 294] on button "Next slide" at bounding box center [1047, 290] width 23 height 23
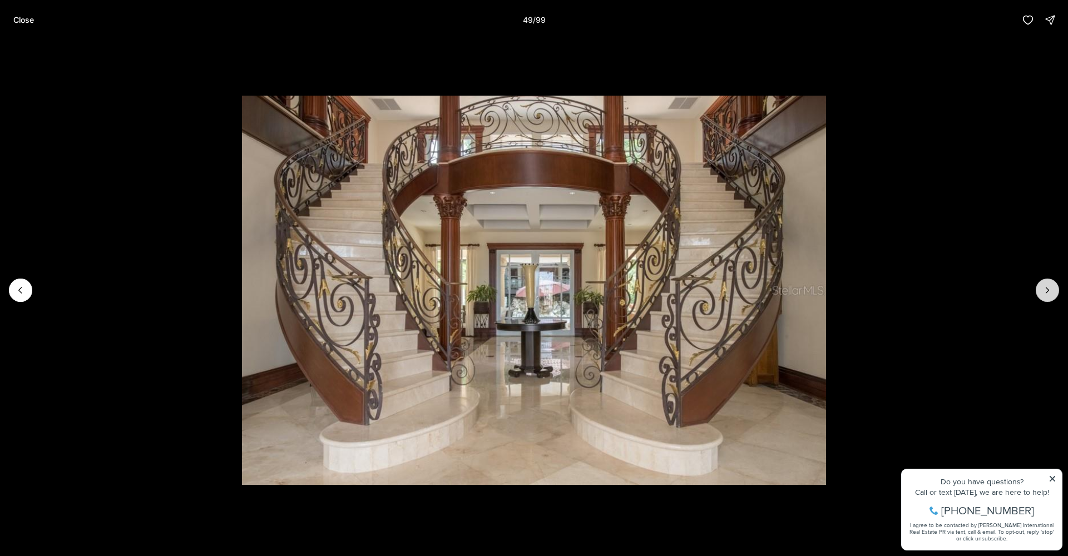
click at [1037, 293] on button "Next slide" at bounding box center [1047, 290] width 23 height 23
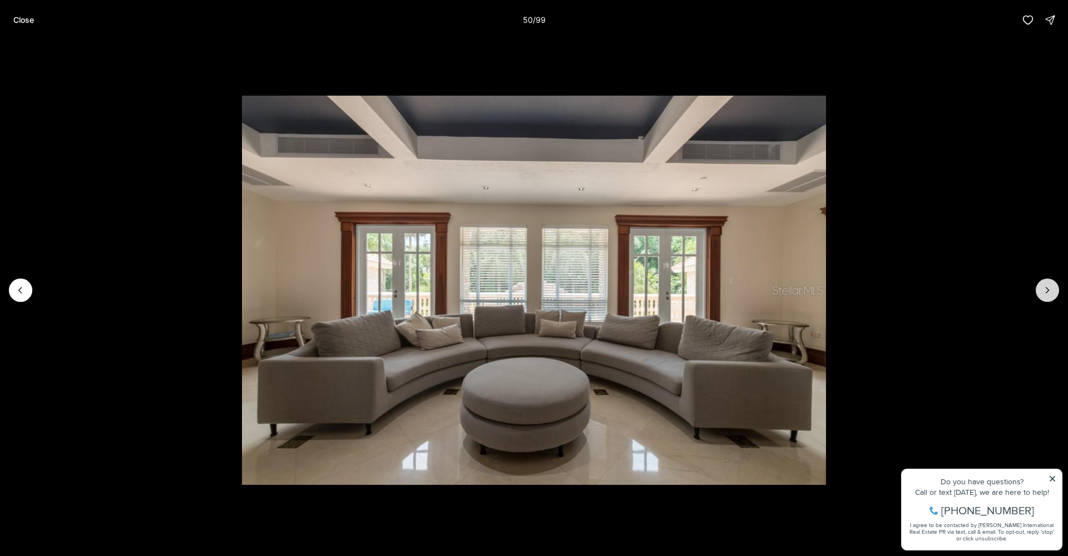
click at [1037, 293] on button "Next slide" at bounding box center [1047, 290] width 23 height 23
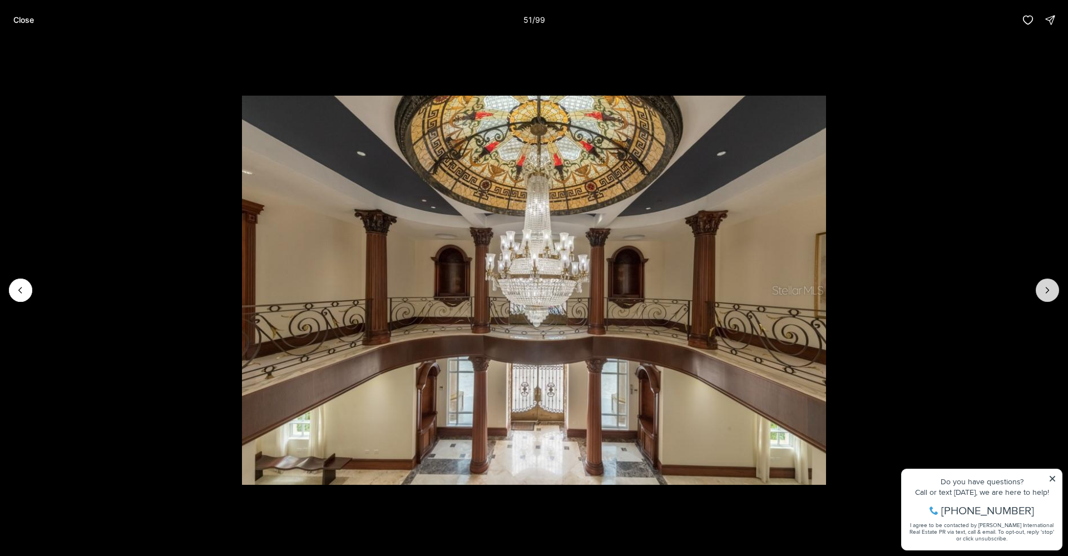
click at [1037, 293] on button "Next slide" at bounding box center [1047, 290] width 23 height 23
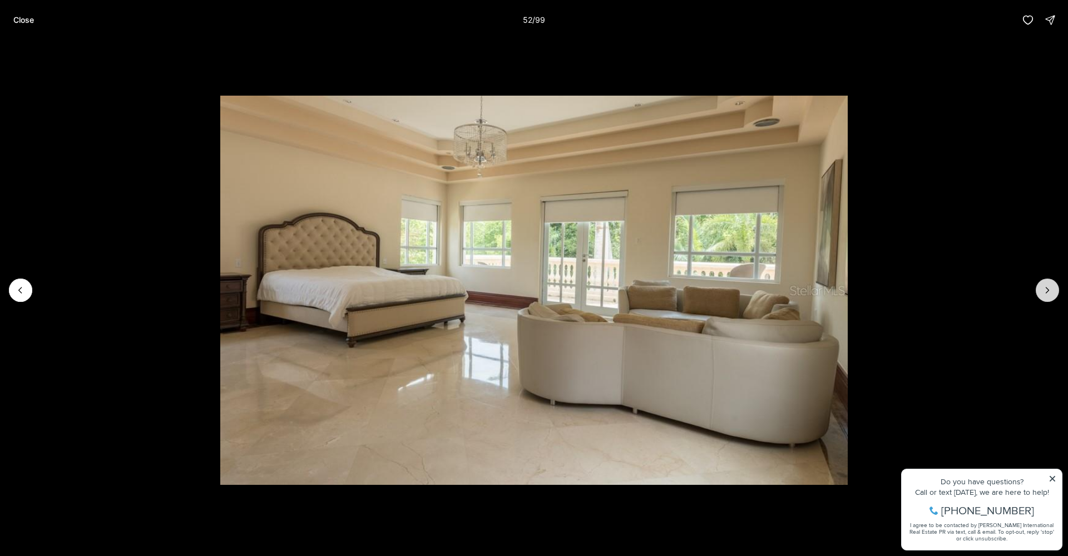
click at [1037, 293] on button "Next slide" at bounding box center [1047, 290] width 23 height 23
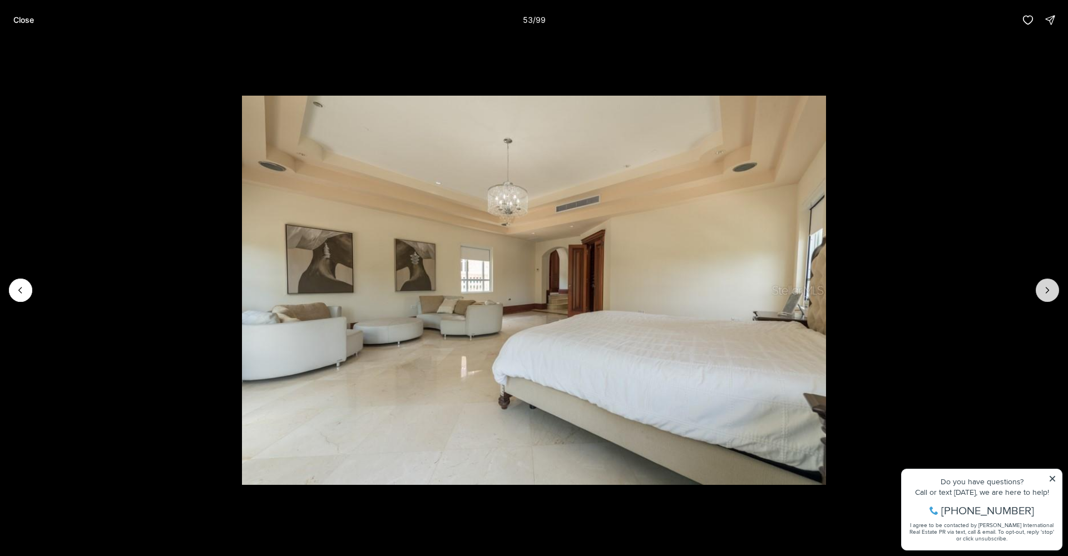
click at [1037, 293] on button "Next slide" at bounding box center [1047, 290] width 23 height 23
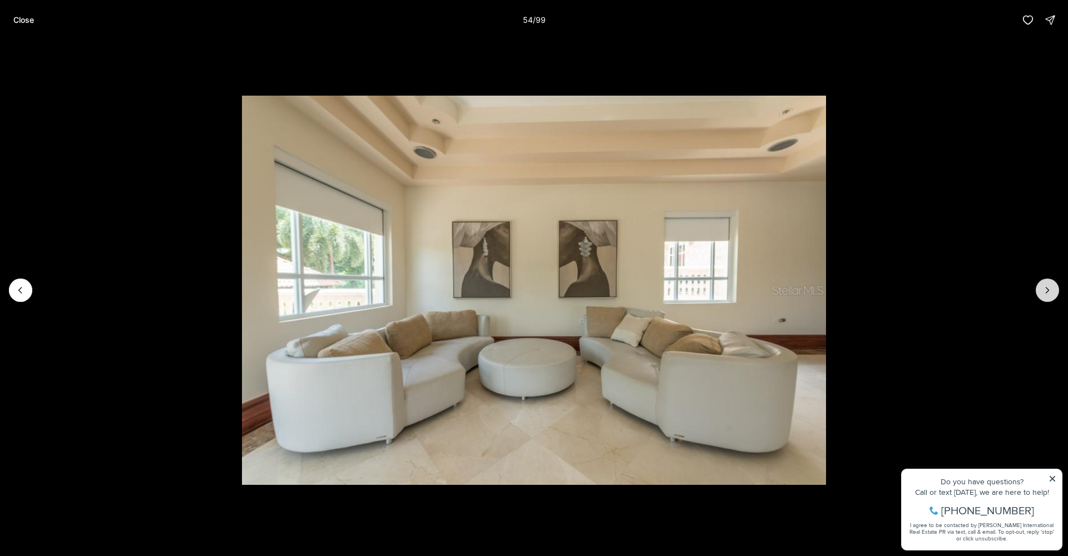
click at [1037, 293] on button "Next slide" at bounding box center [1047, 290] width 23 height 23
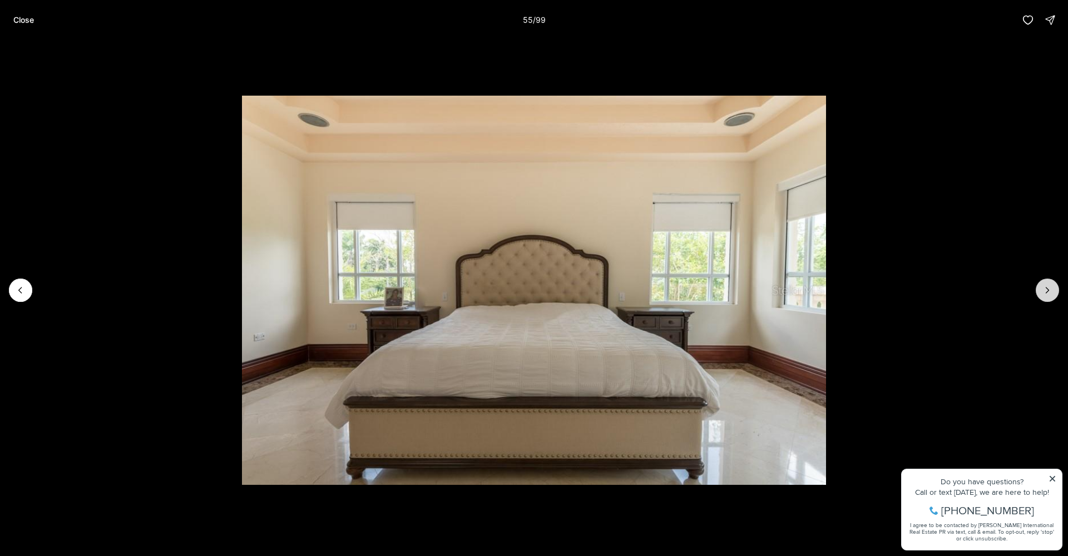
click at [1036, 293] on button "Next slide" at bounding box center [1047, 290] width 23 height 23
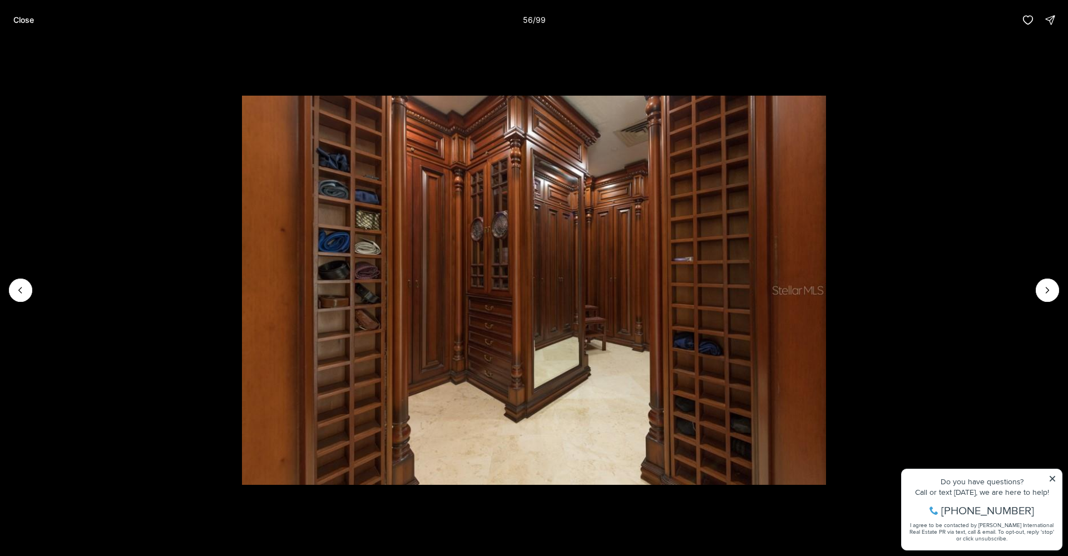
click at [1034, 291] on li "56 of 99" at bounding box center [534, 290] width 1068 height 501
click at [1034, 292] on li "56 of 99" at bounding box center [534, 290] width 1068 height 501
click at [1052, 295] on button "Next slide" at bounding box center [1047, 290] width 23 height 23
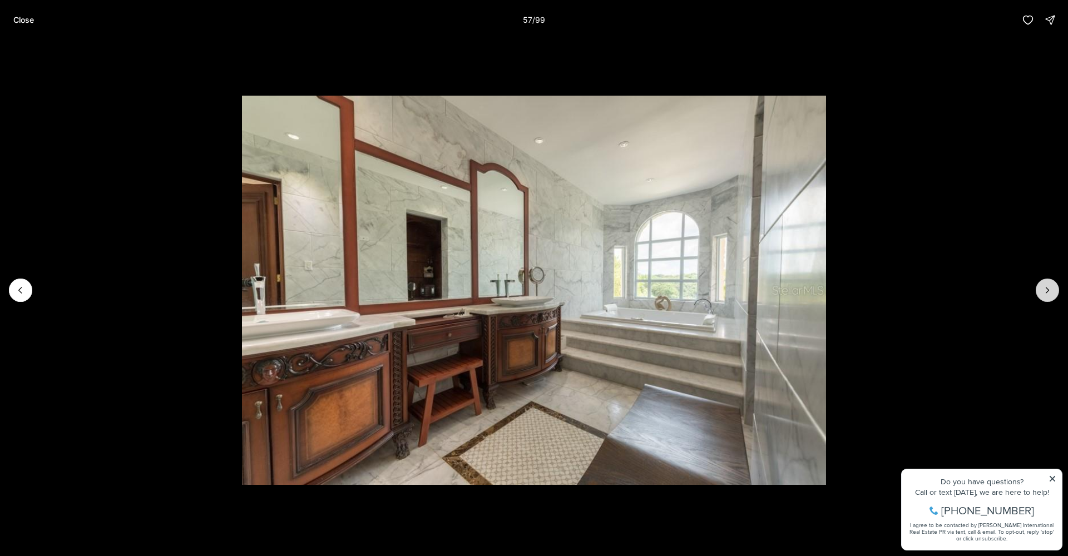
click at [1050, 294] on icon "Next slide" at bounding box center [1047, 290] width 11 height 11
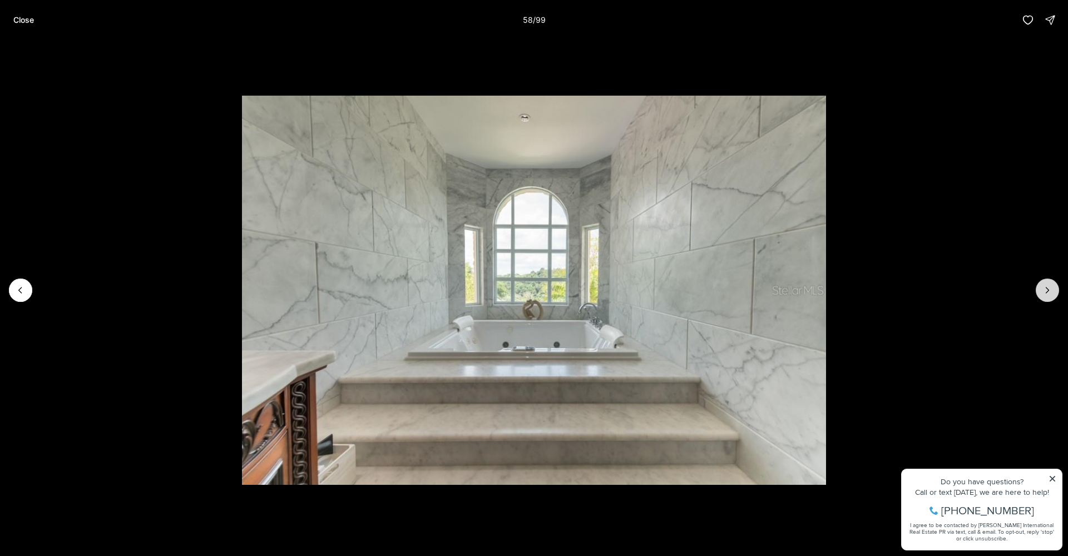
click at [1038, 289] on button "Next slide" at bounding box center [1047, 290] width 23 height 23
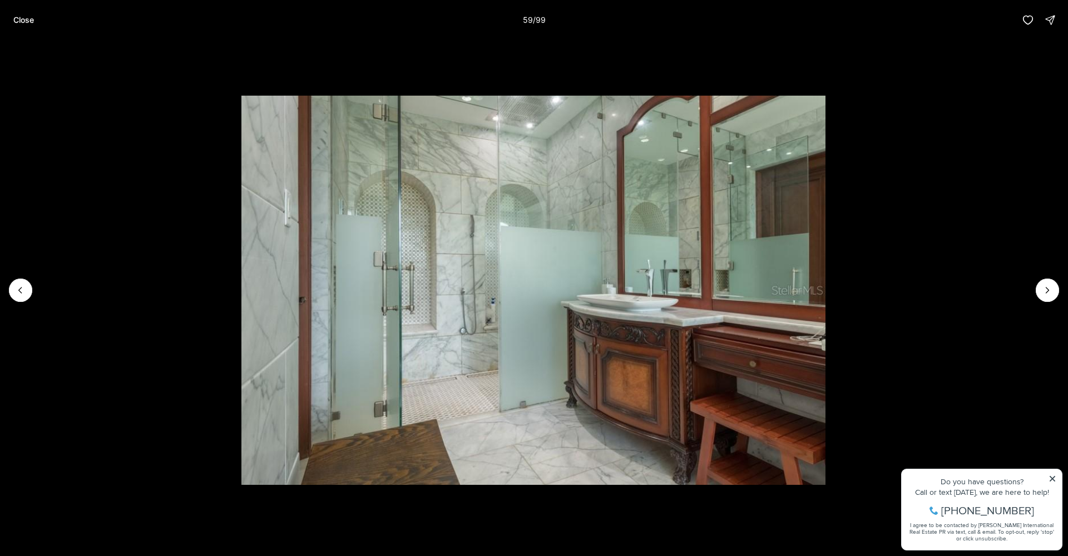
click at [1020, 288] on li "59 of 99" at bounding box center [533, 290] width 1068 height 501
click at [1036, 288] on button "Next slide" at bounding box center [1047, 290] width 23 height 23
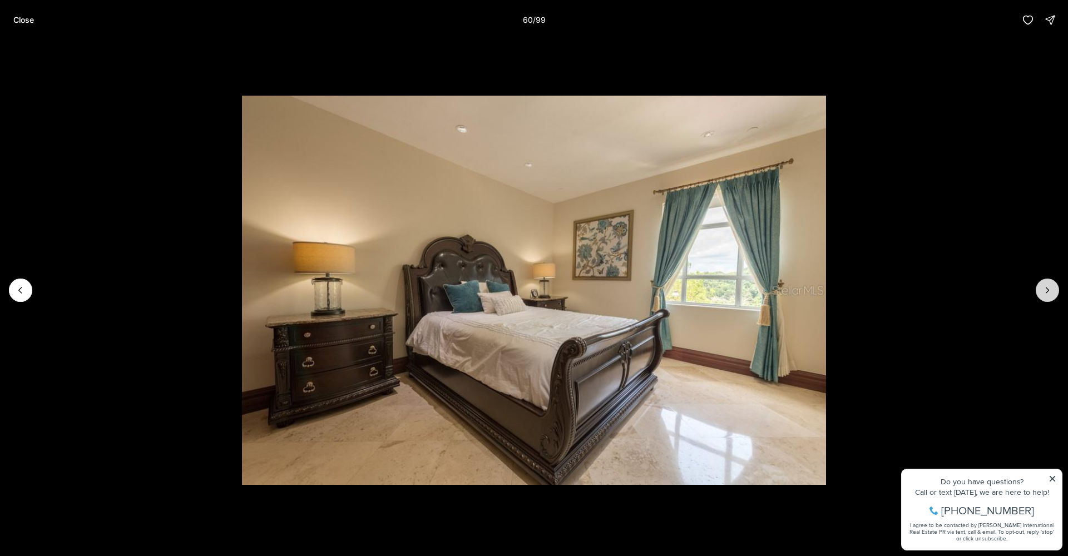
click at [1038, 287] on button "Next slide" at bounding box center [1047, 290] width 23 height 23
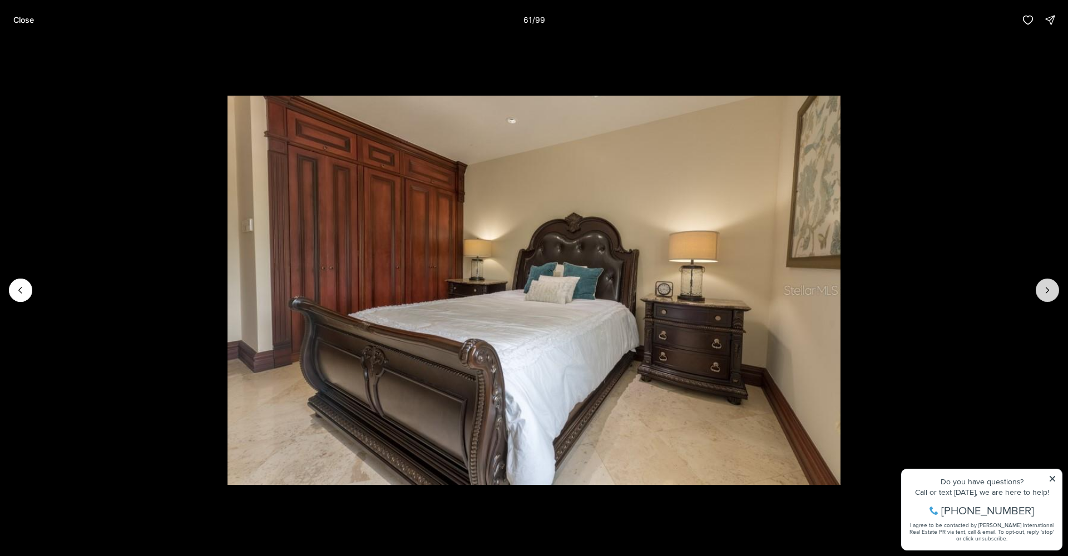
click at [1038, 287] on button "Next slide" at bounding box center [1047, 290] width 23 height 23
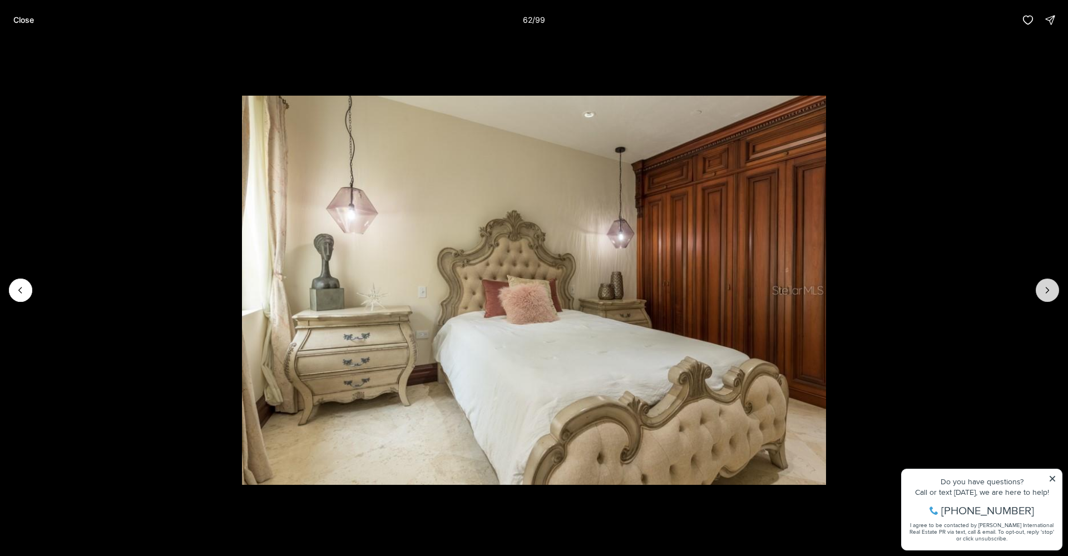
click at [1039, 288] on button "Next slide" at bounding box center [1047, 290] width 23 height 23
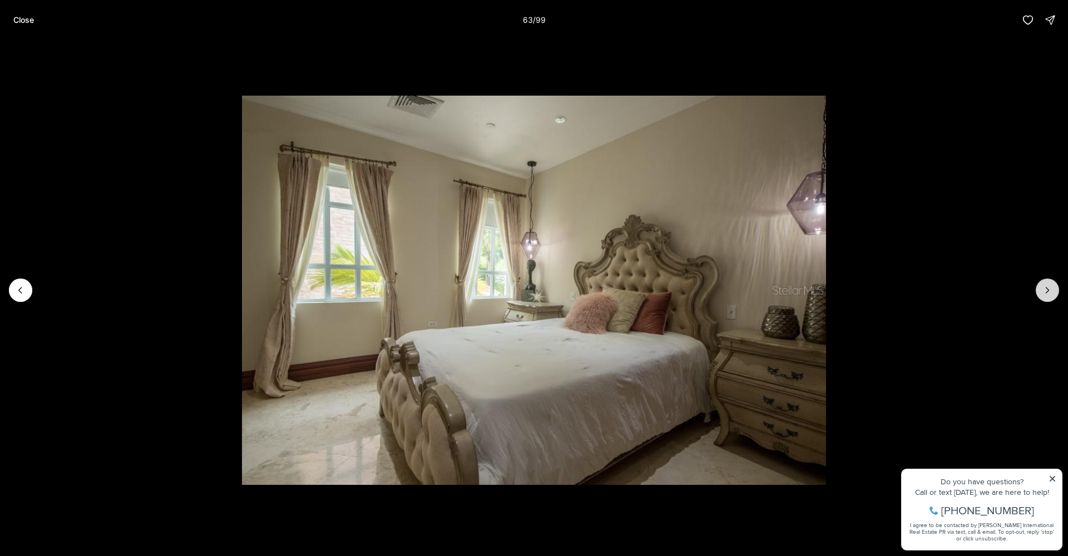
click at [1039, 288] on button "Next slide" at bounding box center [1047, 290] width 23 height 23
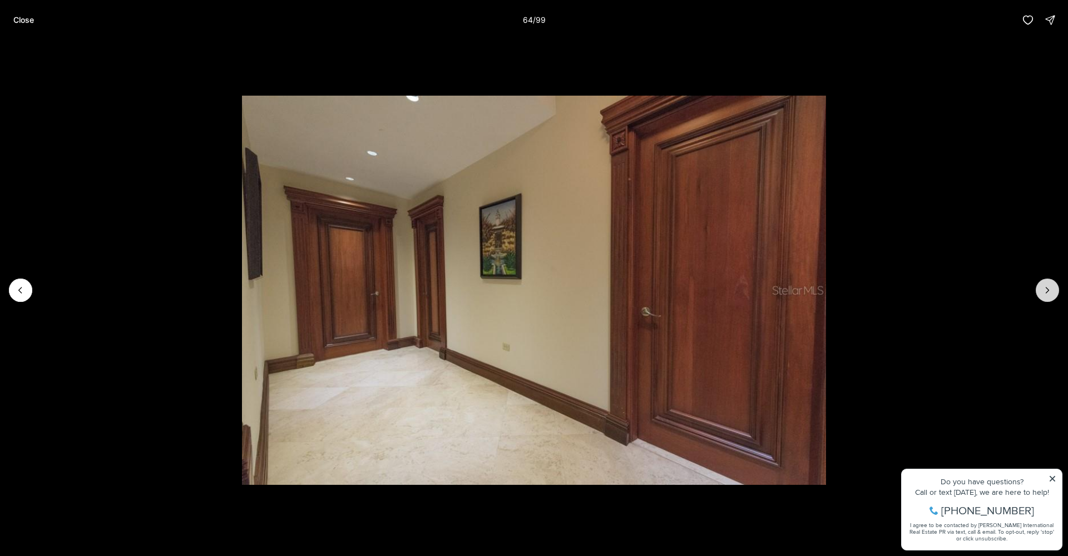
click at [1039, 288] on button "Next slide" at bounding box center [1047, 290] width 23 height 23
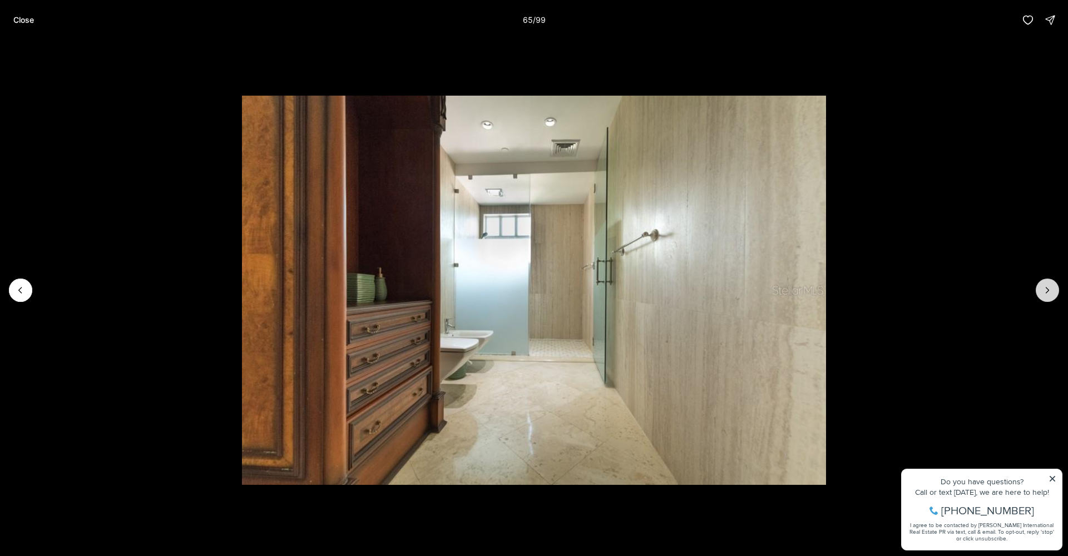
click at [1039, 288] on button "Next slide" at bounding box center [1047, 290] width 23 height 23
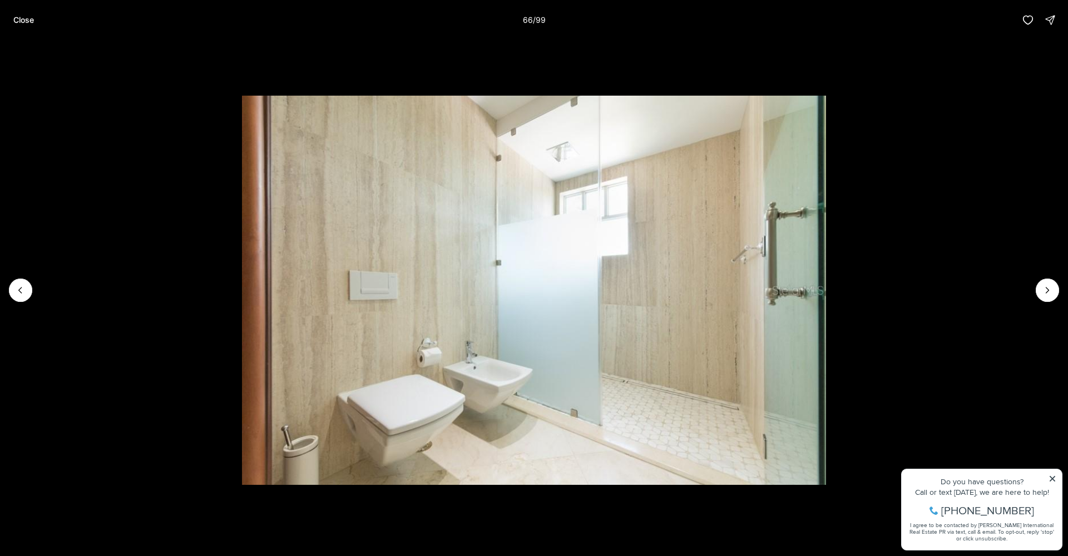
click at [1028, 281] on li "66 of 99" at bounding box center [534, 290] width 1068 height 501
click at [1050, 289] on icon "Next slide" at bounding box center [1047, 290] width 11 height 11
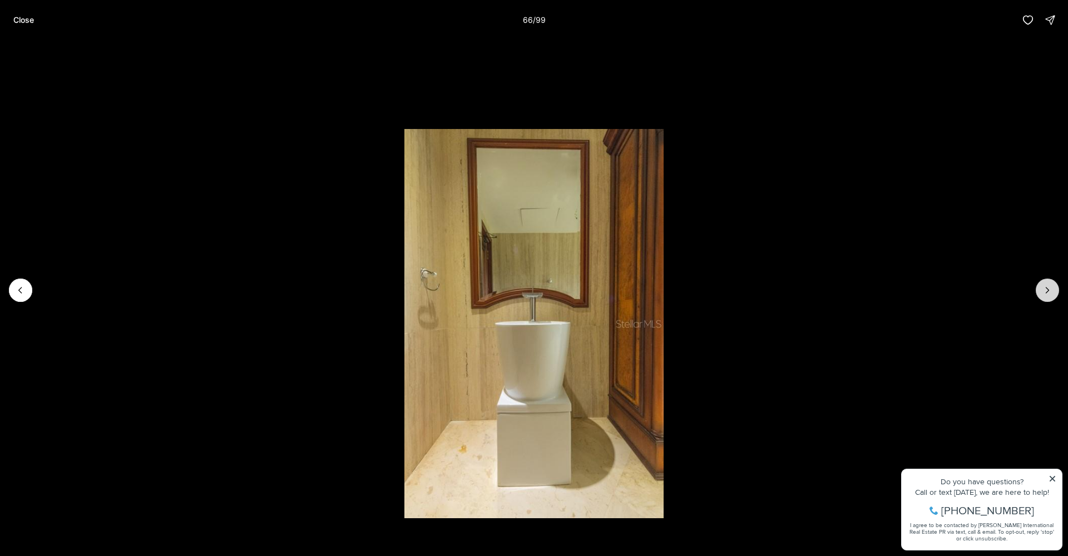
click at [1047, 290] on icon "Next slide" at bounding box center [1047, 290] width 11 height 11
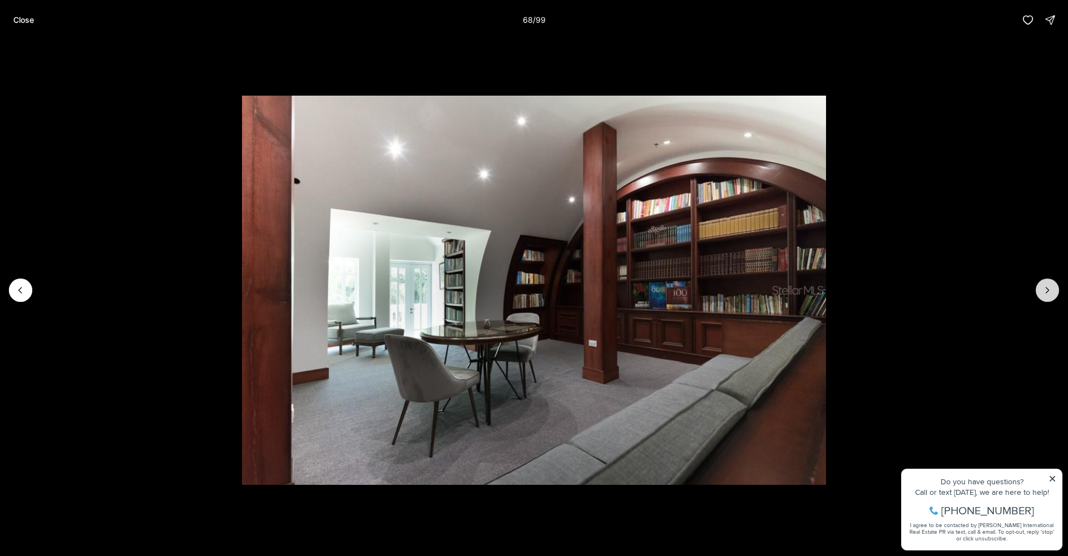
click at [1047, 290] on icon "Next slide" at bounding box center [1047, 290] width 11 height 11
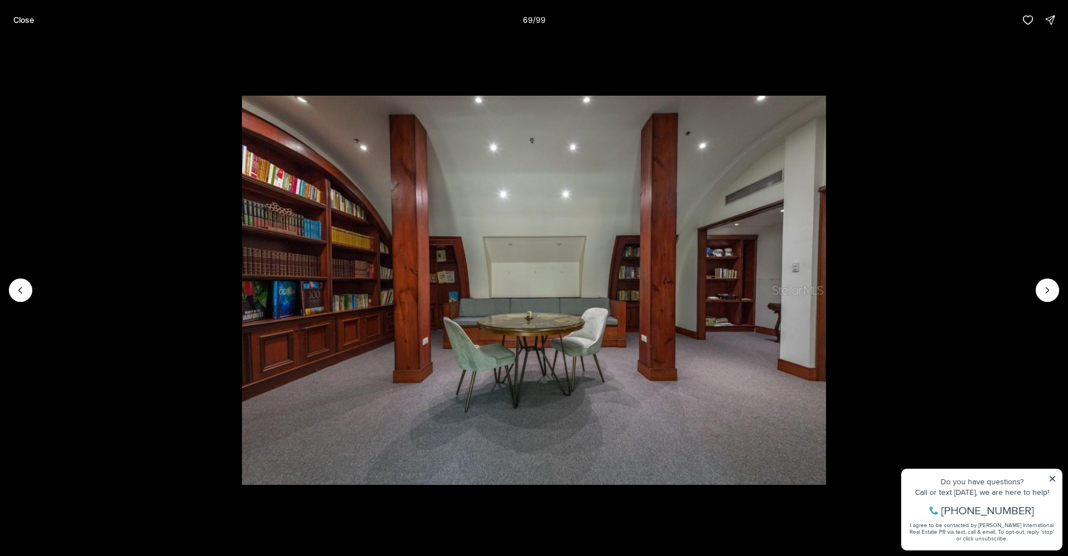
click at [31, 299] on li "69 of 99" at bounding box center [534, 290] width 1068 height 501
click at [26, 299] on button "Previous slide" at bounding box center [20, 290] width 23 height 23
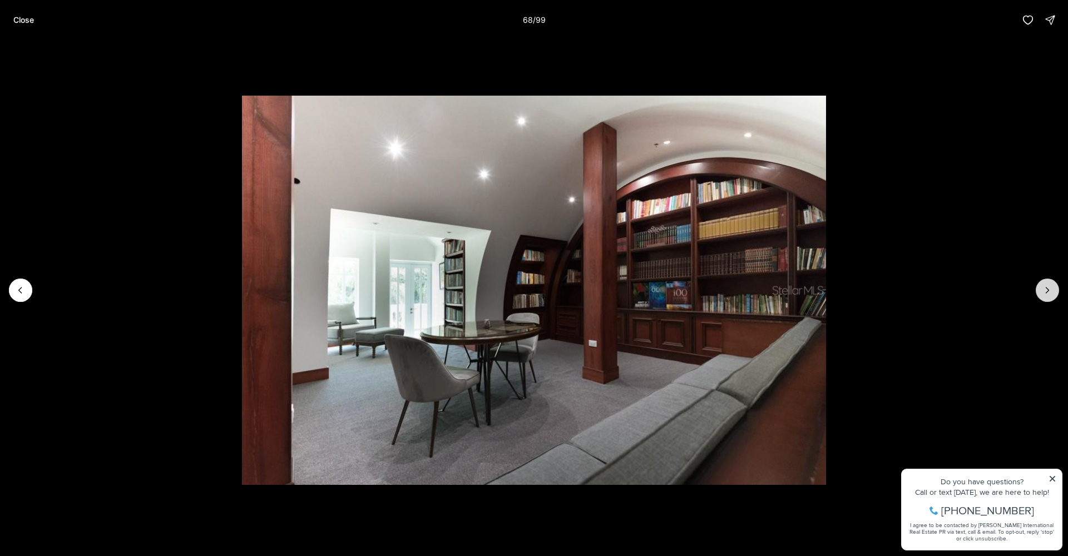
click at [1047, 294] on icon "Next slide" at bounding box center [1047, 290] width 11 height 11
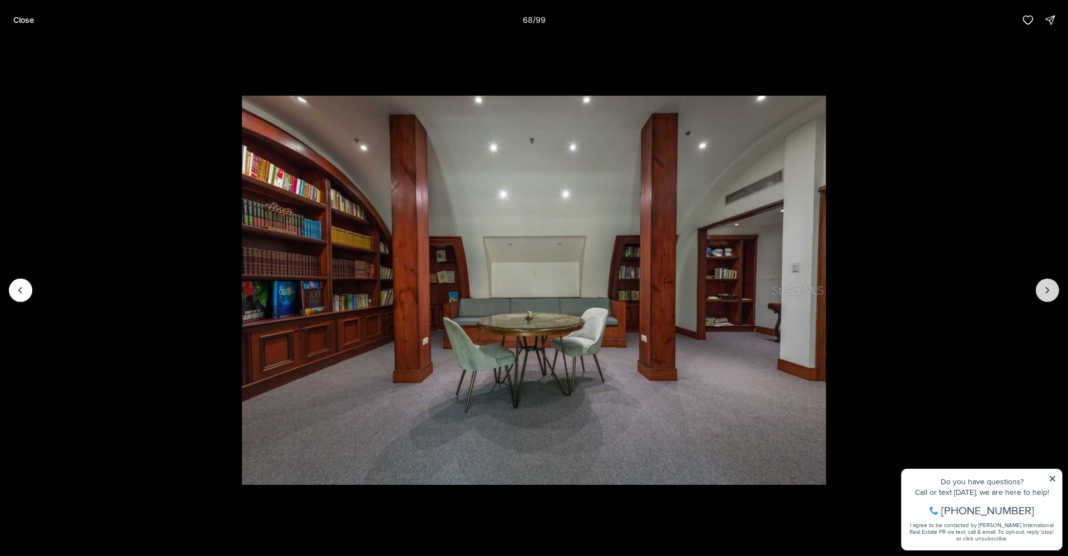
click at [1047, 294] on icon "Next slide" at bounding box center [1047, 290] width 11 height 11
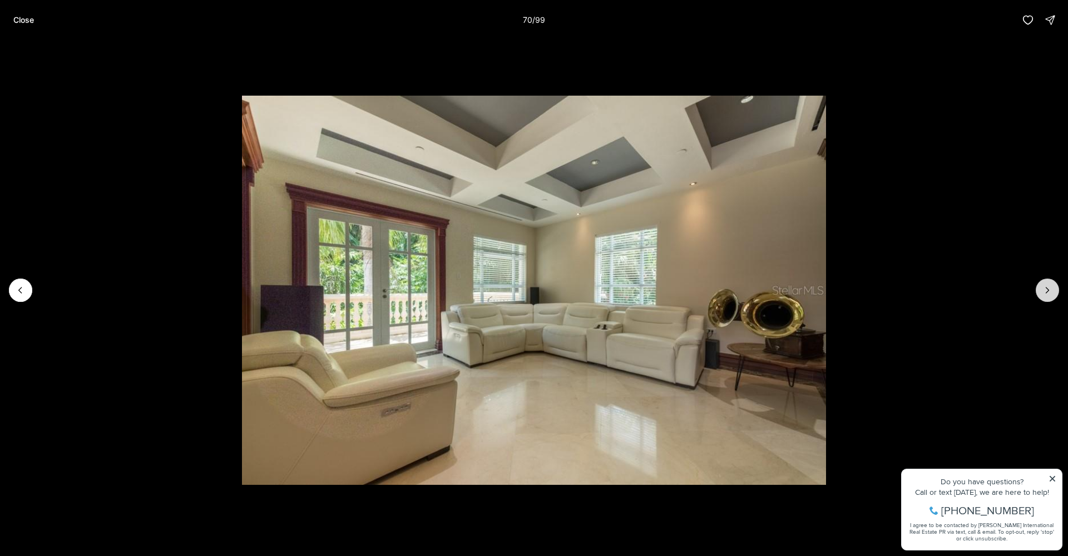
click at [1047, 294] on icon "Next slide" at bounding box center [1047, 290] width 11 height 11
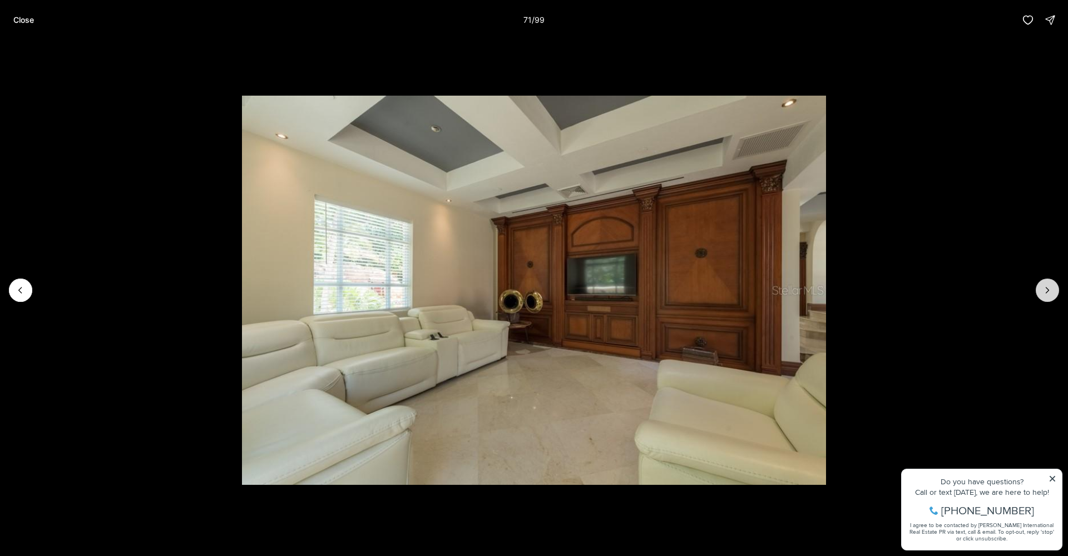
click at [1044, 293] on icon "Next slide" at bounding box center [1047, 290] width 11 height 11
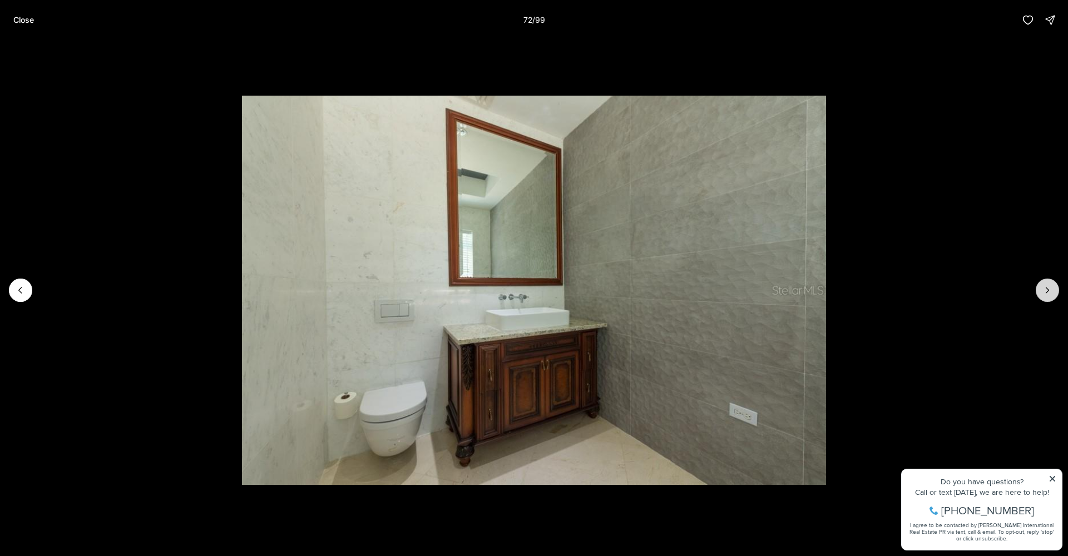
click at [1043, 293] on icon "Next slide" at bounding box center [1047, 290] width 11 height 11
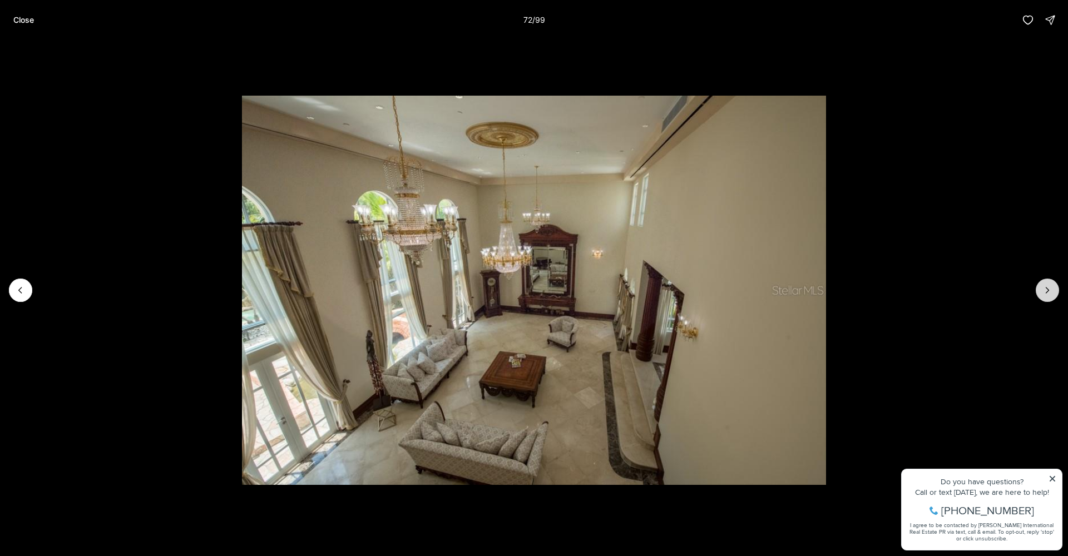
click at [1043, 293] on icon "Next slide" at bounding box center [1047, 290] width 11 height 11
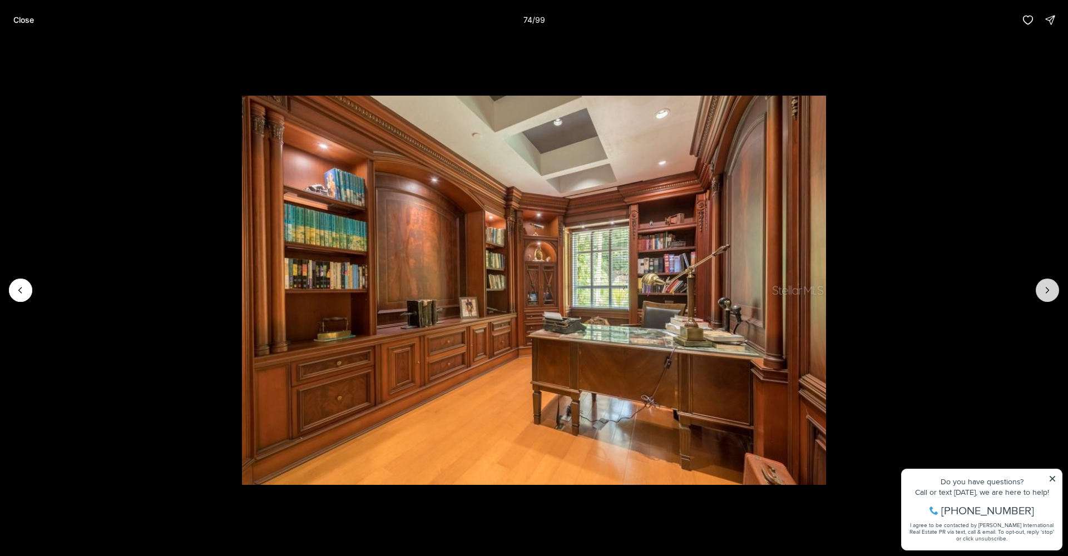
click at [1039, 291] on button "Next slide" at bounding box center [1047, 290] width 23 height 23
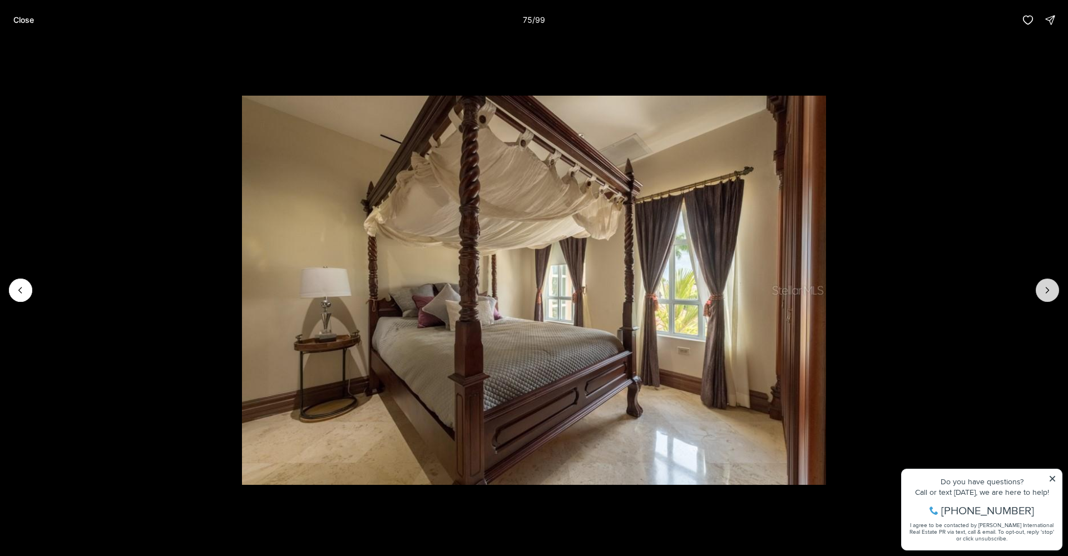
click at [1039, 291] on button "Next slide" at bounding box center [1047, 290] width 23 height 23
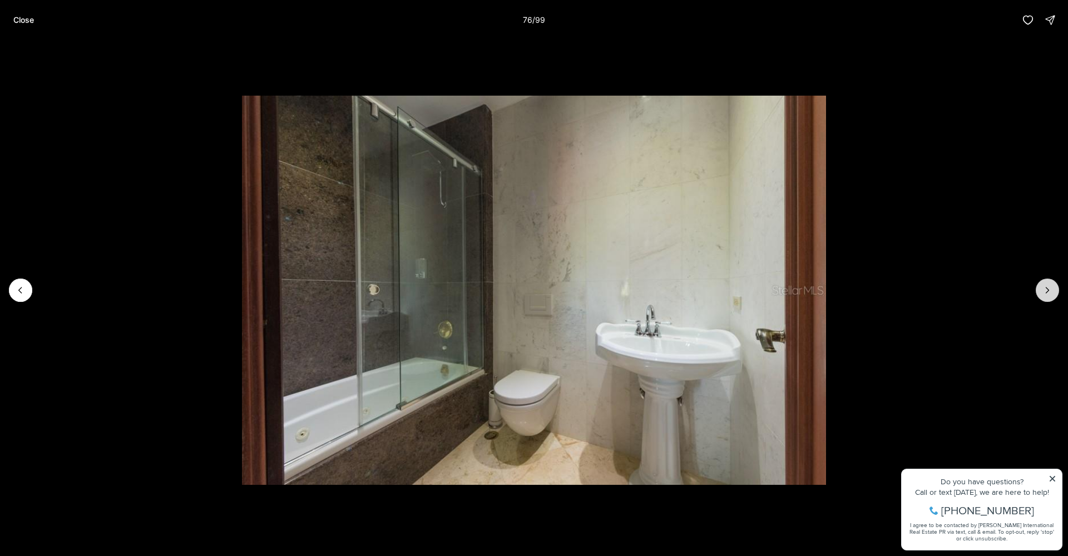
click at [1039, 291] on button "Next slide" at bounding box center [1047, 290] width 23 height 23
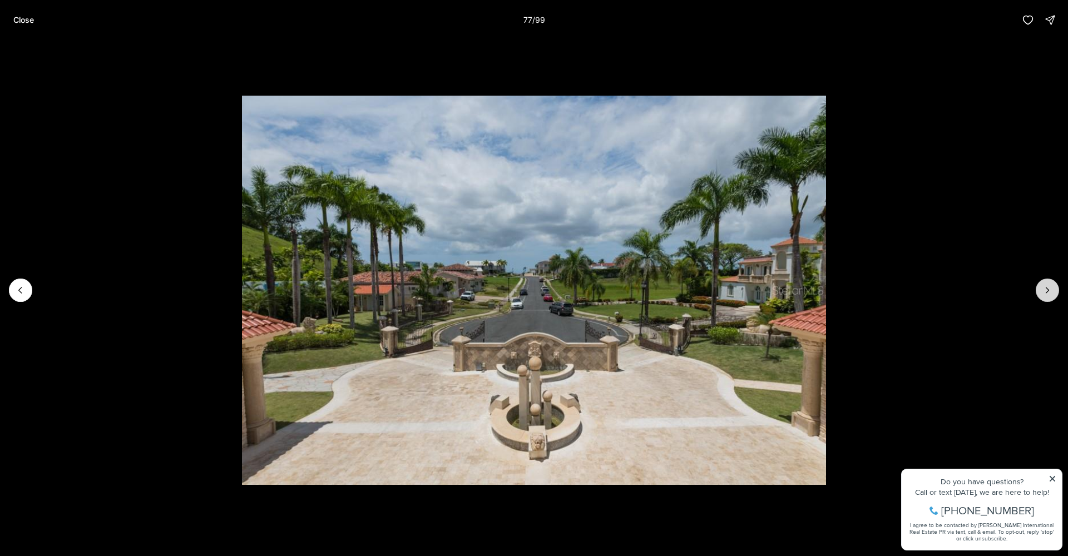
click at [1039, 291] on button "Next slide" at bounding box center [1047, 290] width 23 height 23
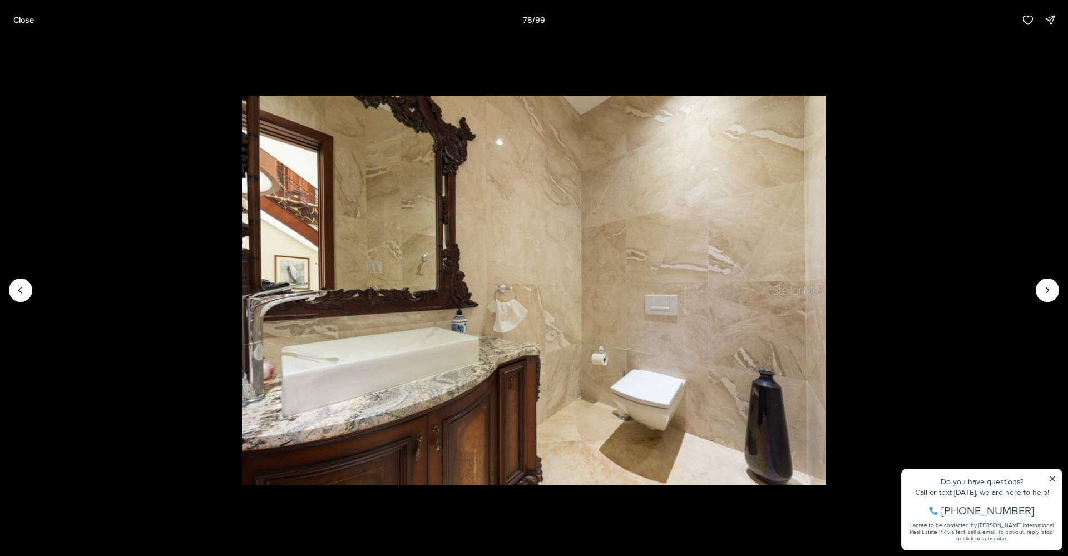
click at [9, 283] on li "78 of 99" at bounding box center [534, 290] width 1068 height 501
click at [15, 288] on icon "Previous slide" at bounding box center [20, 290] width 11 height 11
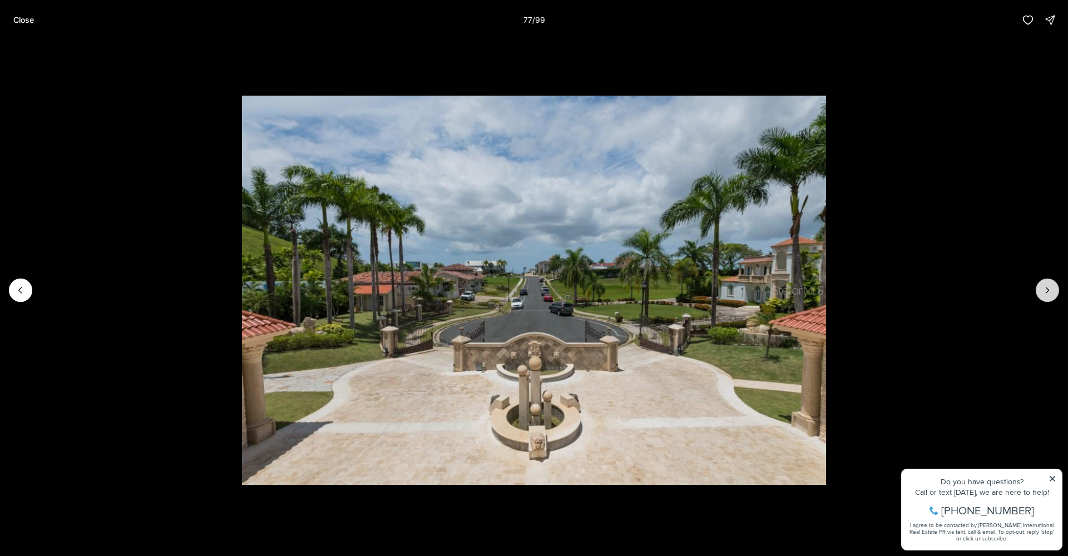
click at [1050, 296] on button "Next slide" at bounding box center [1047, 290] width 23 height 23
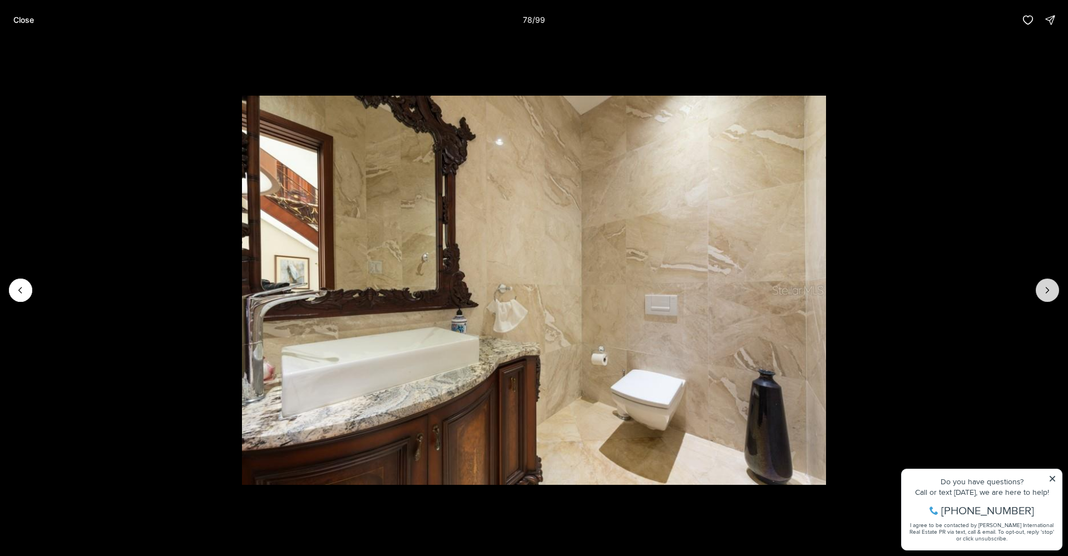
click at [1050, 296] on button "Next slide" at bounding box center [1047, 290] width 23 height 23
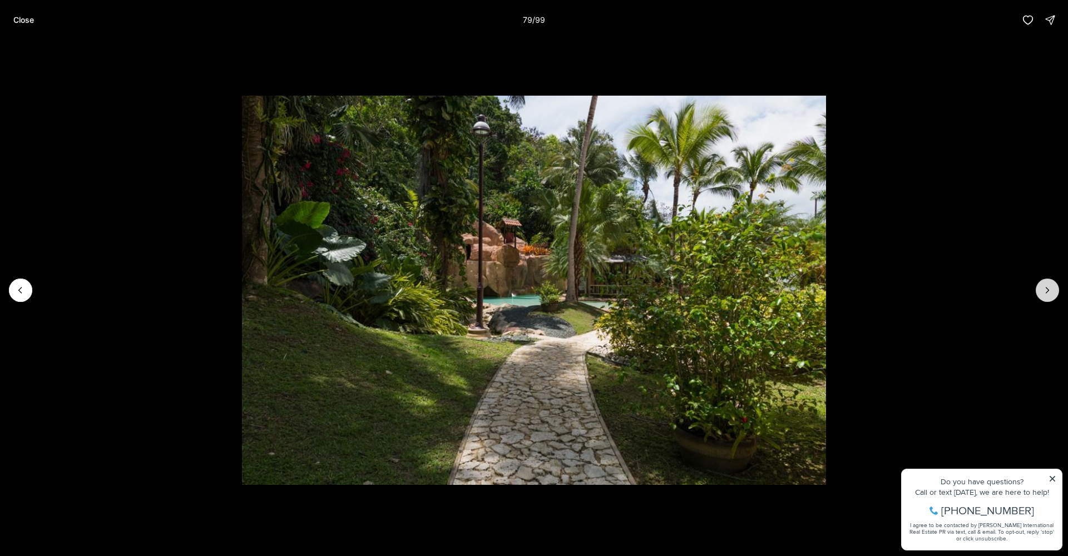
click at [1050, 296] on button "Next slide" at bounding box center [1047, 290] width 23 height 23
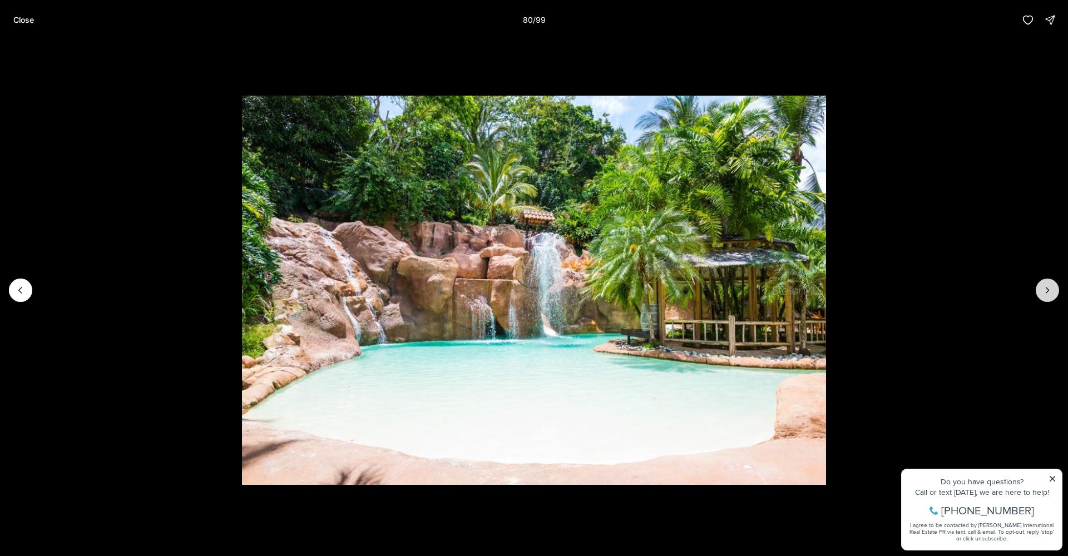
click at [1050, 296] on button "Next slide" at bounding box center [1047, 290] width 23 height 23
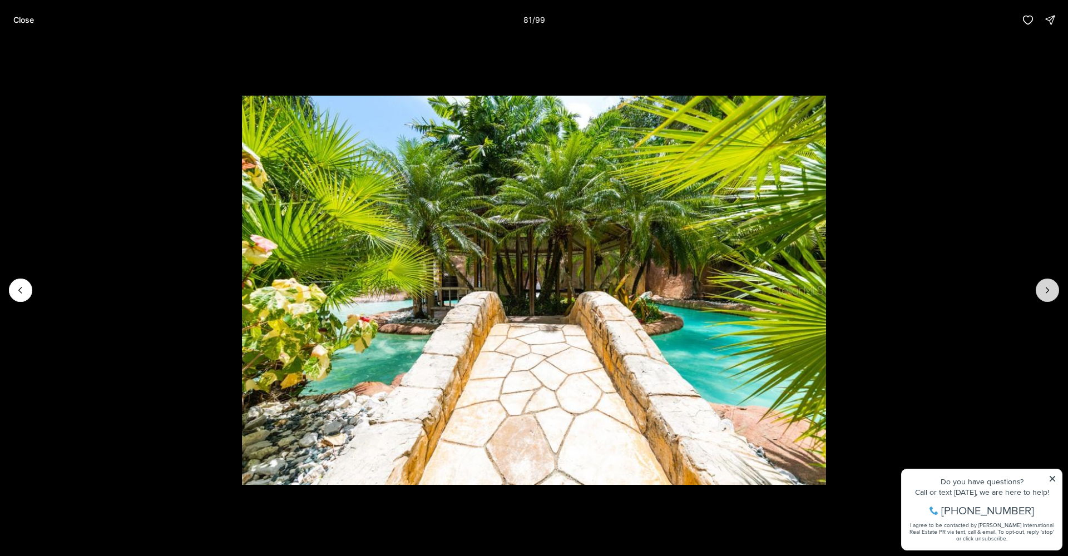
click at [1050, 296] on button "Next slide" at bounding box center [1047, 290] width 23 height 23
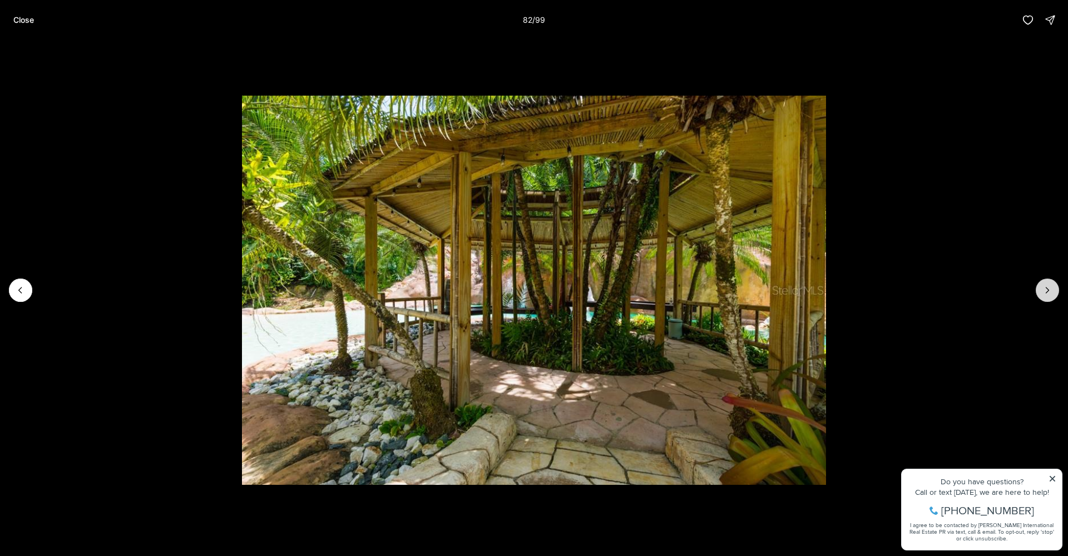
click at [1050, 296] on button "Next slide" at bounding box center [1047, 290] width 23 height 23
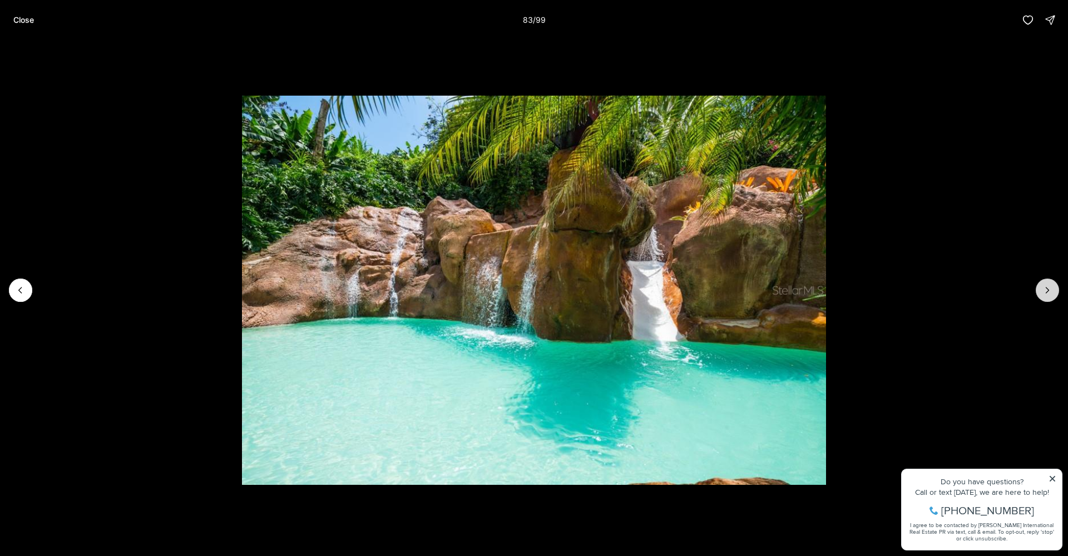
click at [1050, 296] on button "Next slide" at bounding box center [1047, 290] width 23 height 23
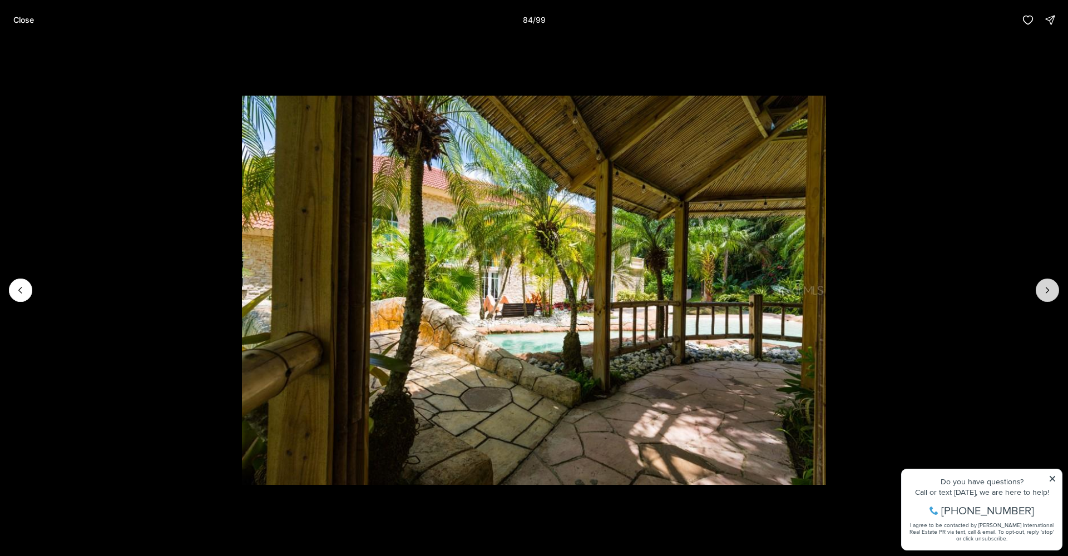
click at [1050, 296] on button "Next slide" at bounding box center [1047, 290] width 23 height 23
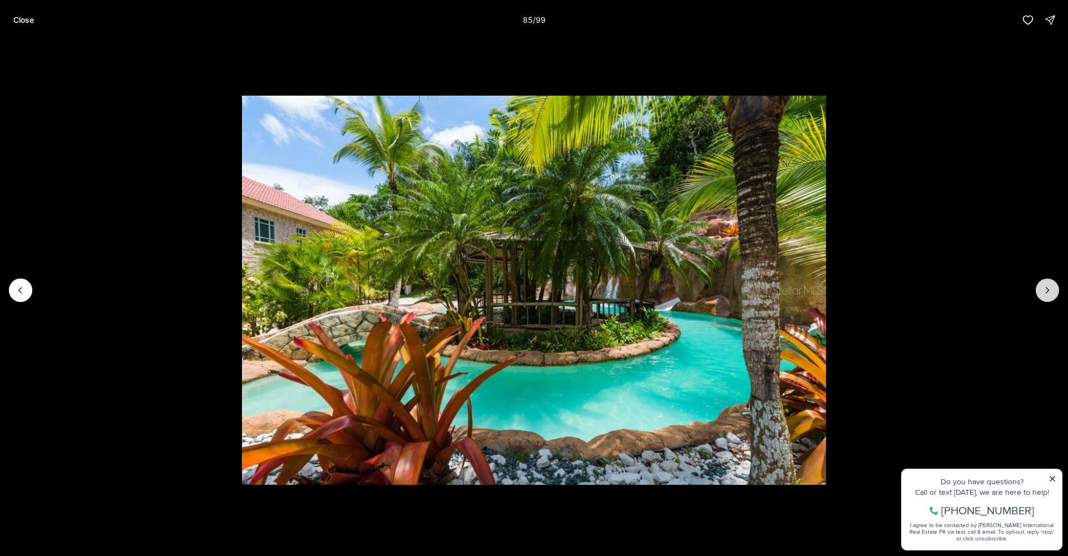
click at [1050, 296] on button "Next slide" at bounding box center [1047, 290] width 23 height 23
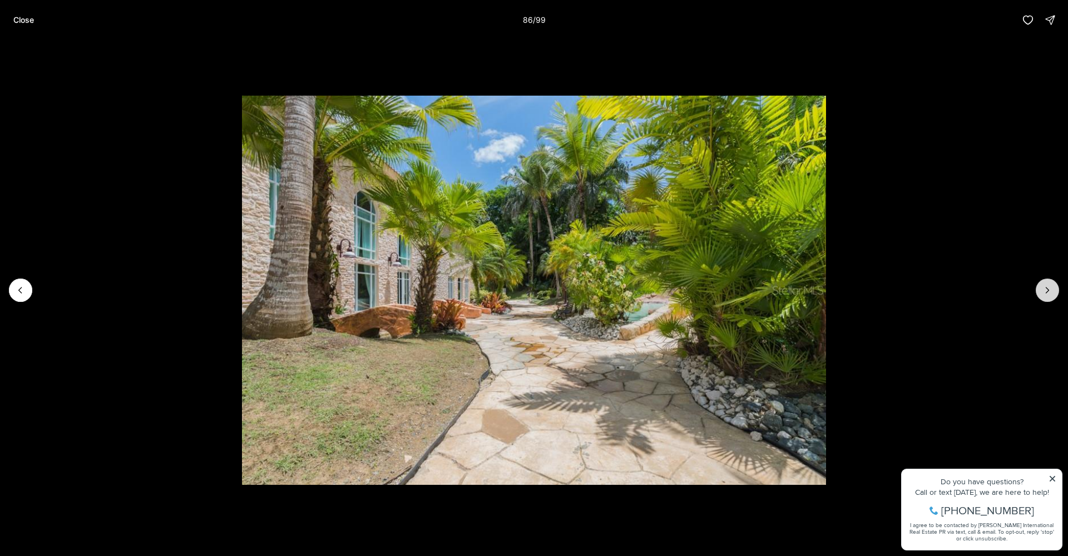
click at [1050, 296] on button "Next slide" at bounding box center [1047, 290] width 23 height 23
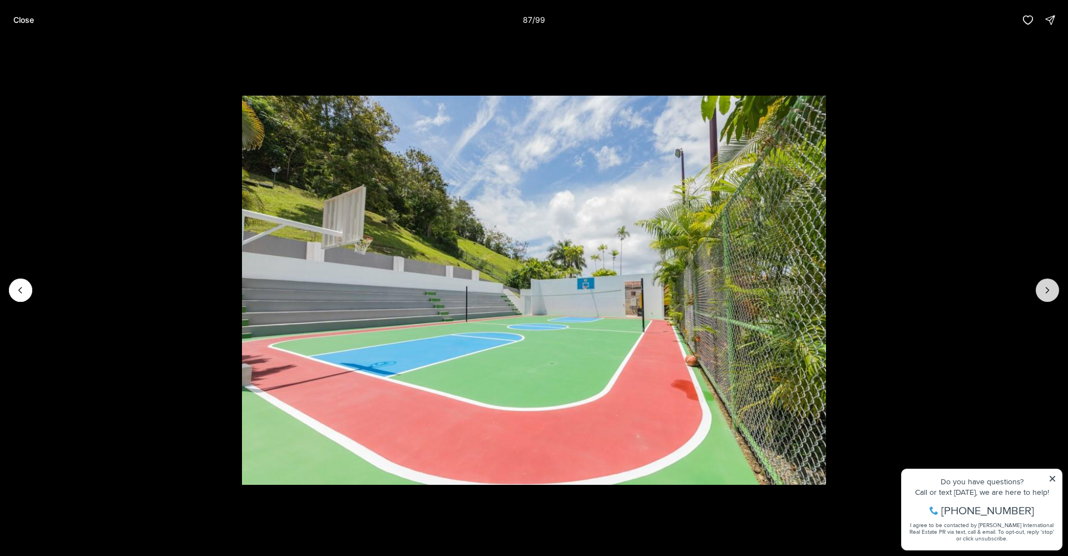
click at [1050, 296] on button "Next slide" at bounding box center [1047, 290] width 23 height 23
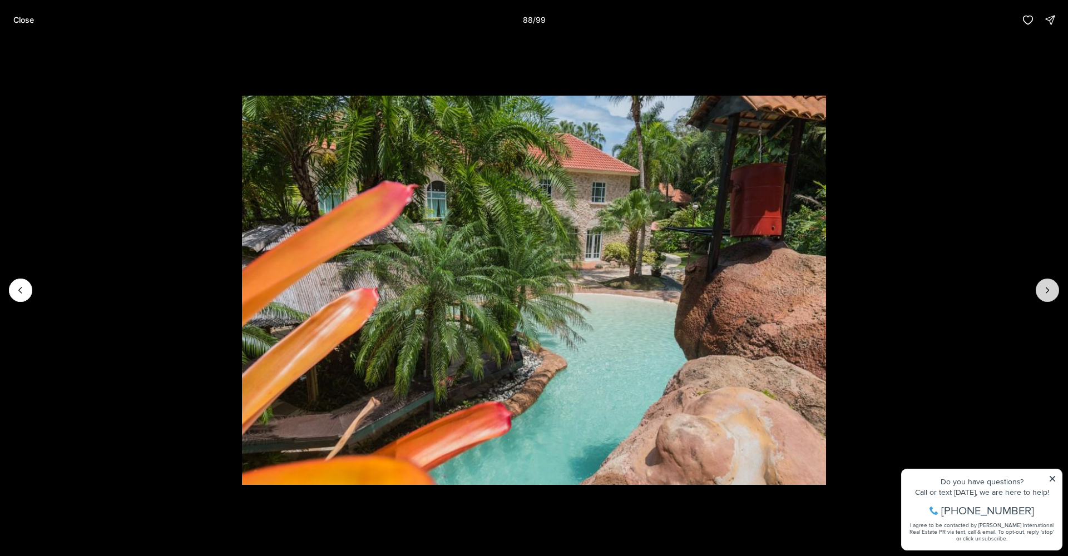
click at [1050, 296] on button "Next slide" at bounding box center [1047, 290] width 23 height 23
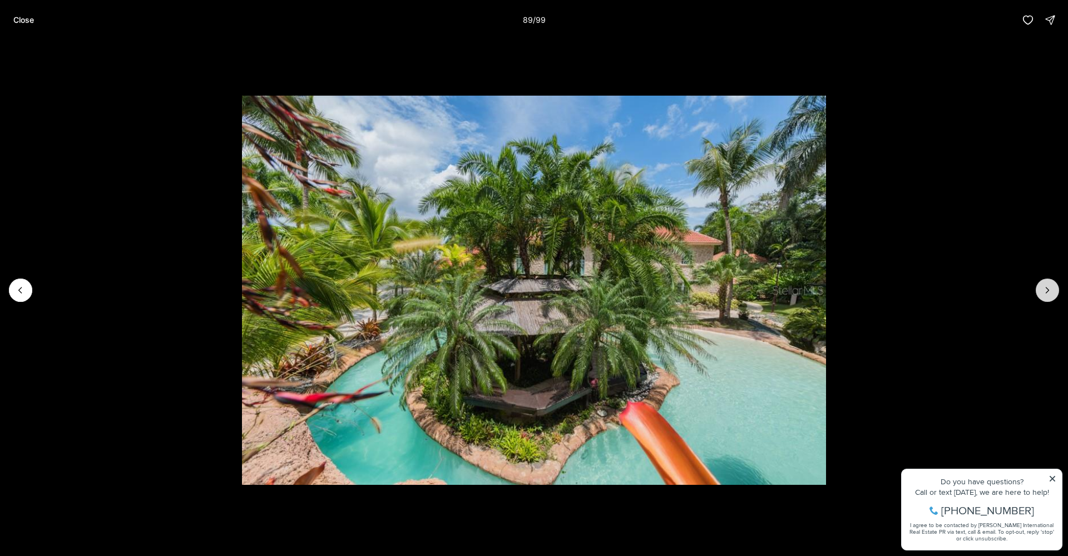
click at [1050, 296] on button "Next slide" at bounding box center [1047, 290] width 23 height 23
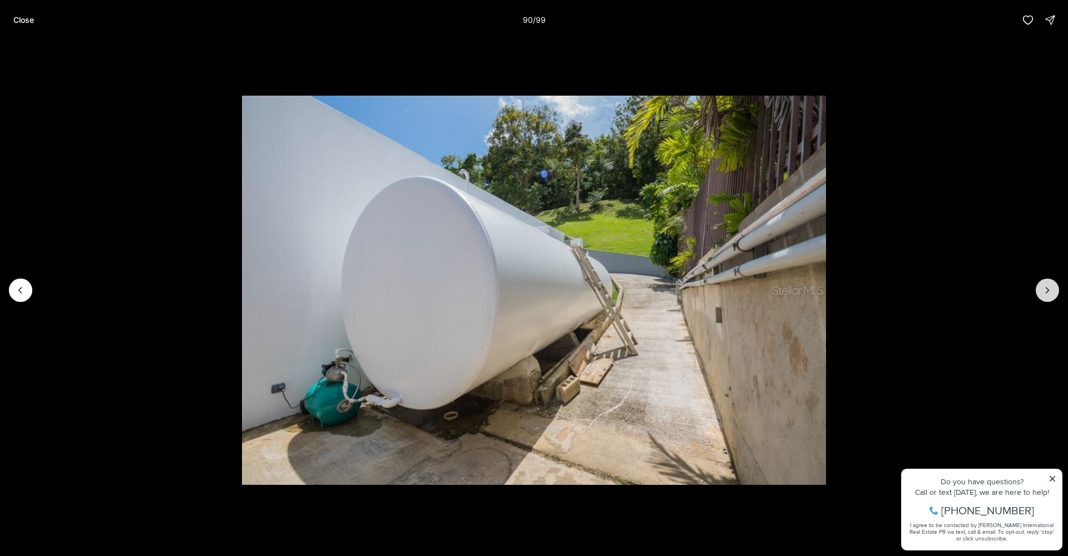
click at [1050, 295] on icon "Next slide" at bounding box center [1047, 290] width 11 height 11
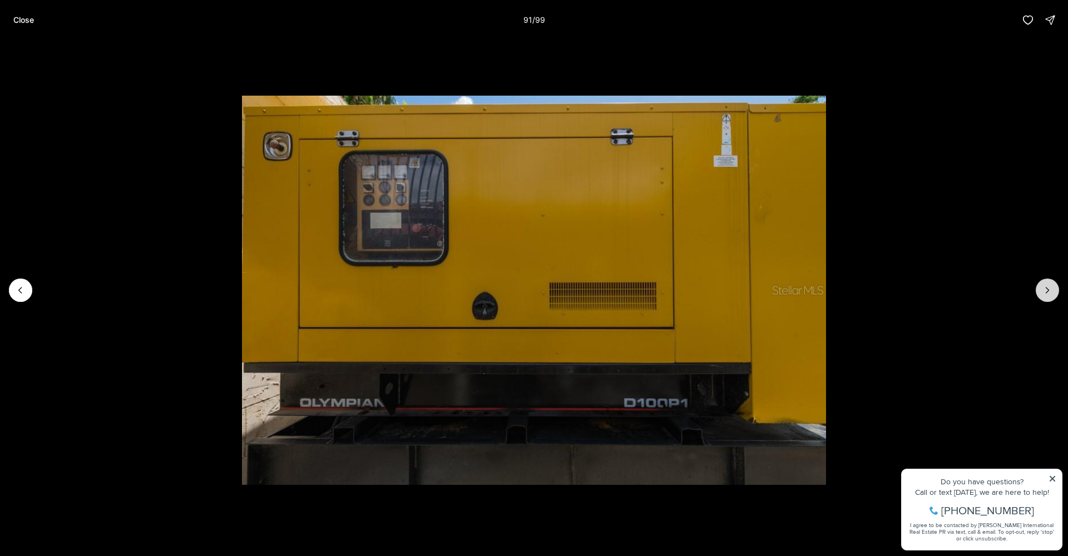
click at [1050, 295] on icon "Next slide" at bounding box center [1047, 290] width 11 height 11
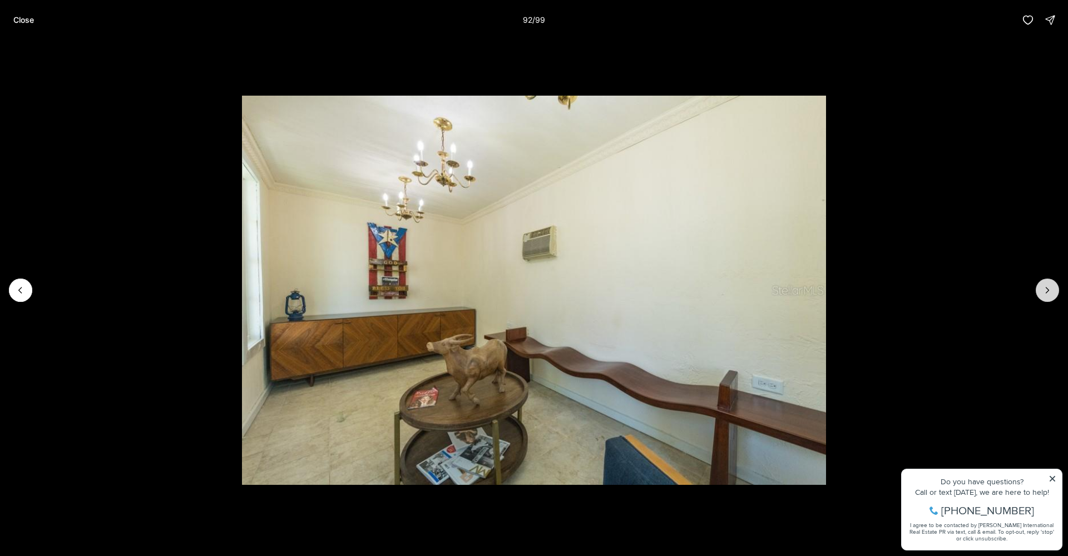
click at [1049, 295] on icon "Next slide" at bounding box center [1047, 290] width 11 height 11
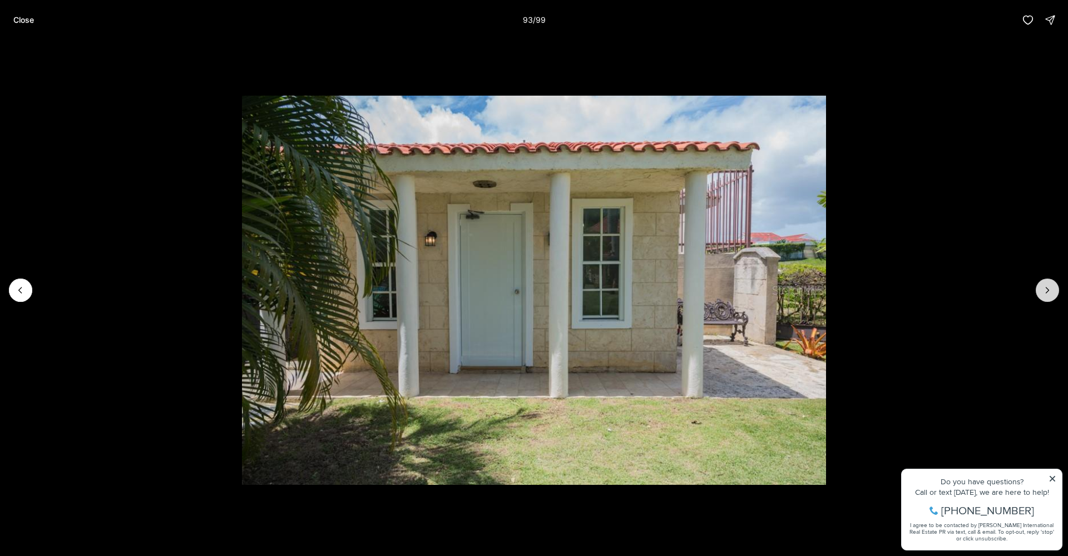
click at [1049, 295] on icon "Next slide" at bounding box center [1047, 290] width 11 height 11
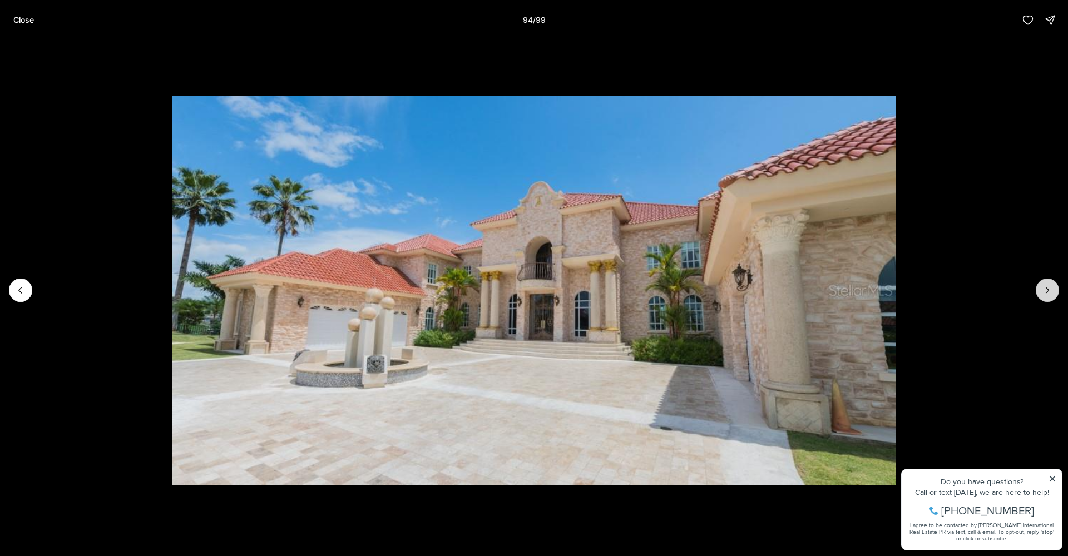
click at [1049, 295] on icon "Next slide" at bounding box center [1047, 290] width 11 height 11
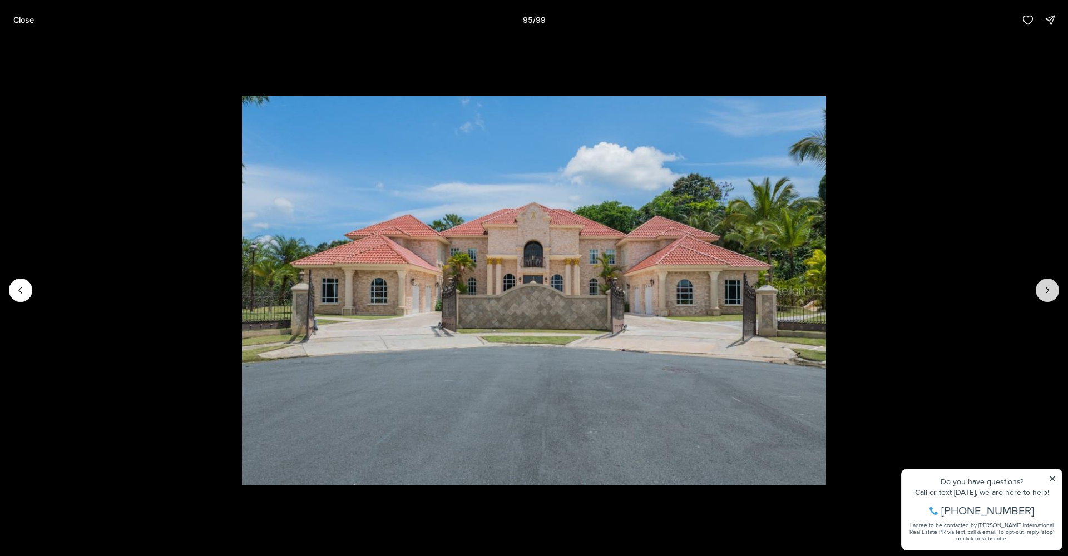
click at [1049, 295] on icon "Next slide" at bounding box center [1047, 290] width 11 height 11
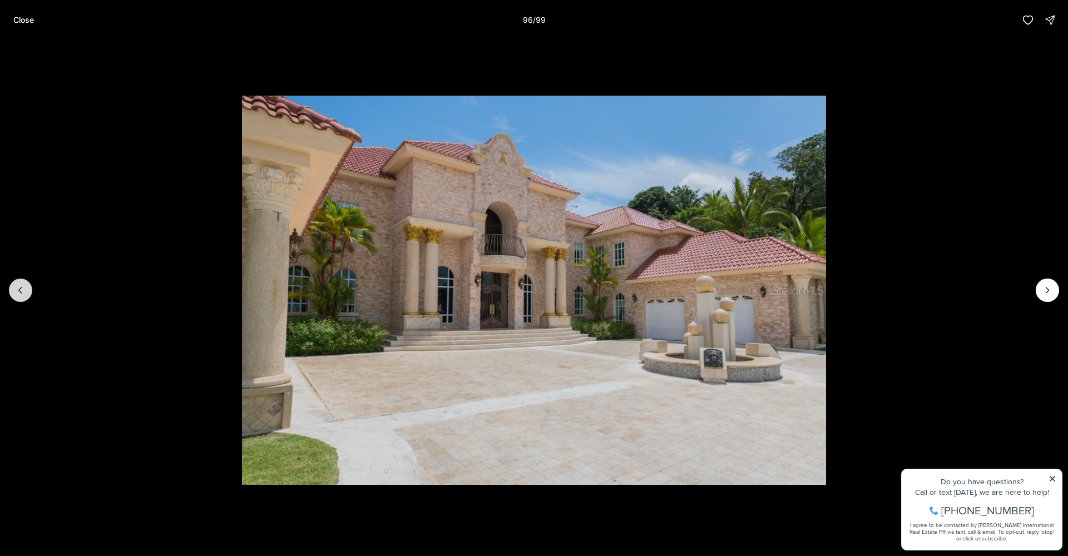
click at [27, 293] on button "Previous slide" at bounding box center [20, 290] width 23 height 23
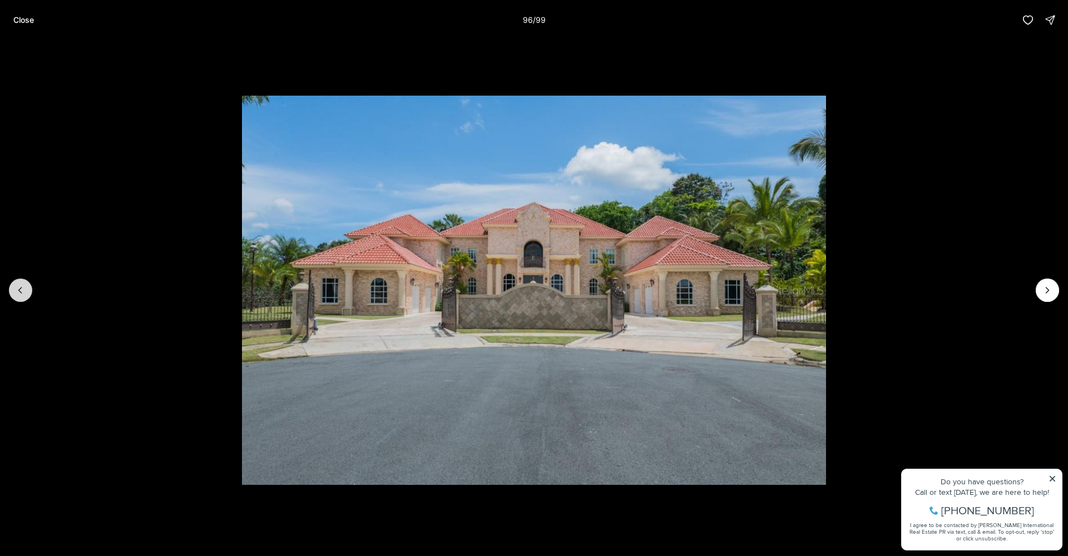
click at [27, 293] on button "Previous slide" at bounding box center [20, 290] width 23 height 23
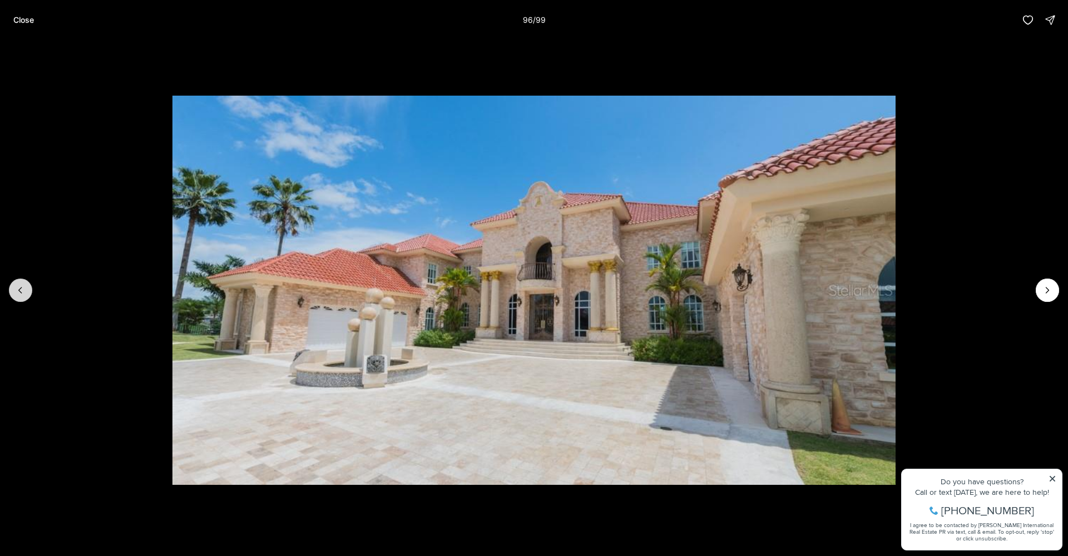
click at [26, 294] on button "Previous slide" at bounding box center [20, 290] width 23 height 23
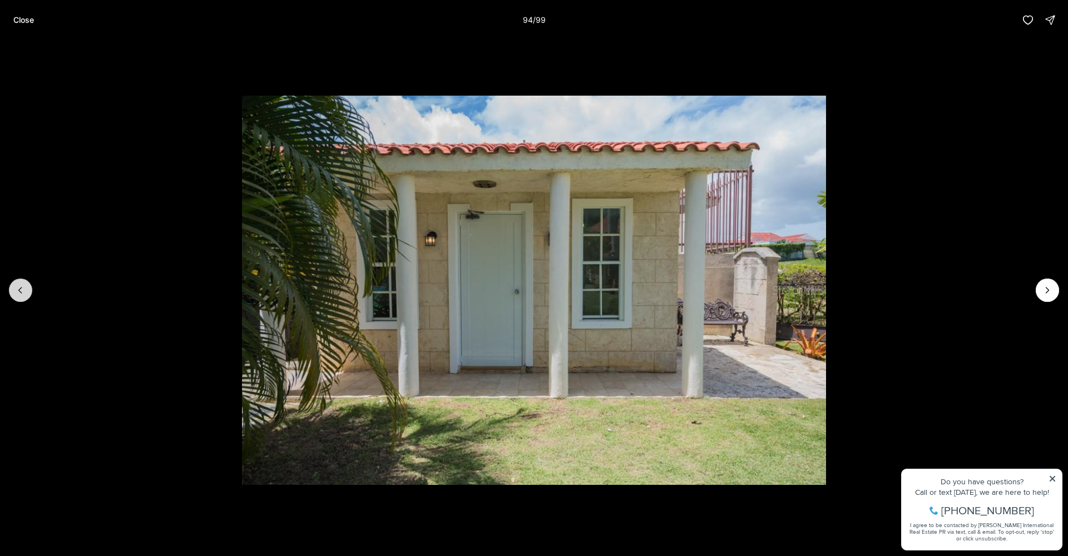
click at [26, 294] on button "Previous slide" at bounding box center [20, 290] width 23 height 23
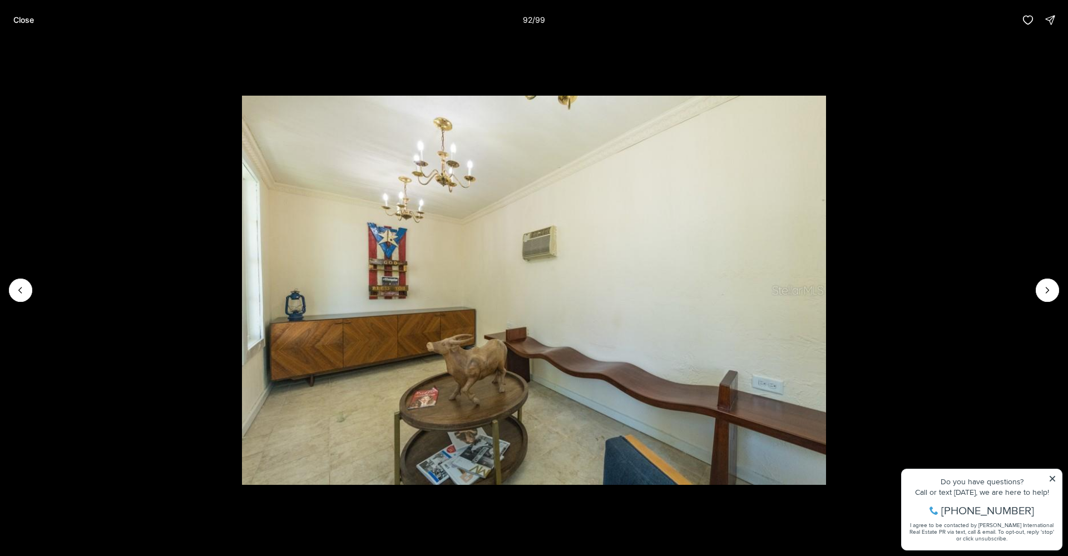
click at [1061, 288] on li "92 of 99" at bounding box center [534, 290] width 1068 height 501
click at [1037, 291] on button "Next slide" at bounding box center [1047, 290] width 23 height 23
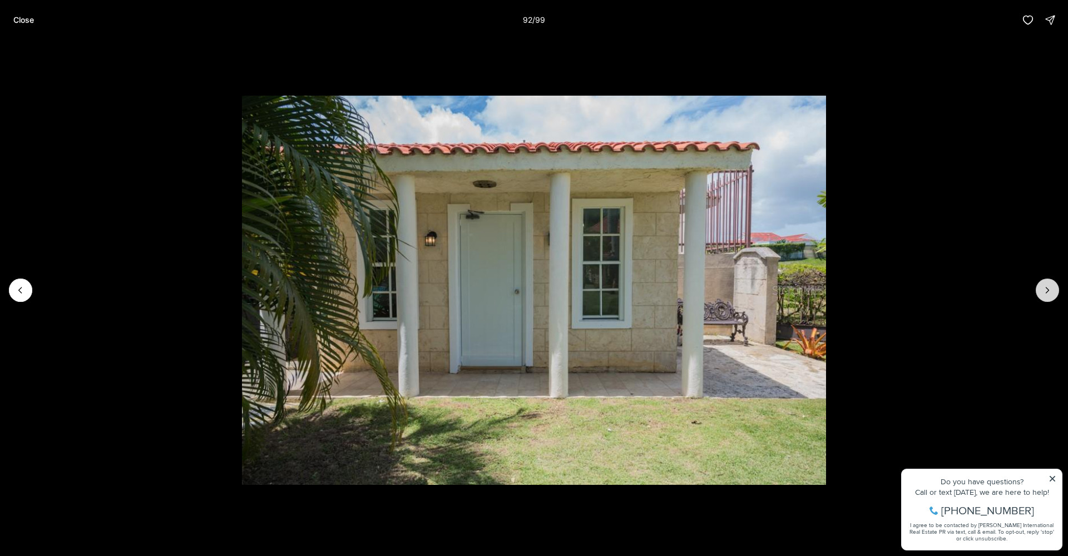
click at [1038, 291] on button "Next slide" at bounding box center [1047, 290] width 23 height 23
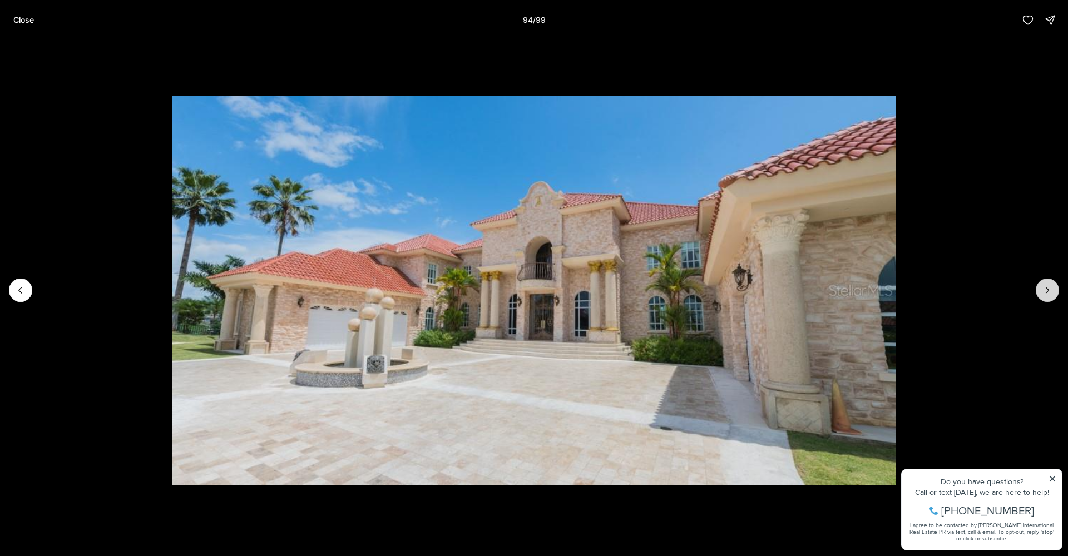
click at [1038, 291] on button "Next slide" at bounding box center [1047, 290] width 23 height 23
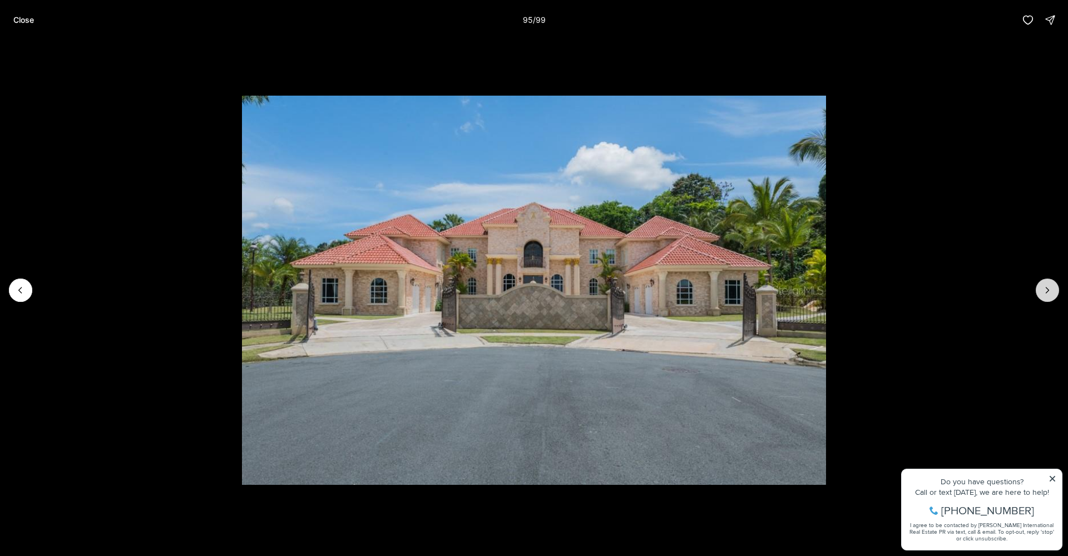
click at [1038, 291] on button "Next slide" at bounding box center [1047, 290] width 23 height 23
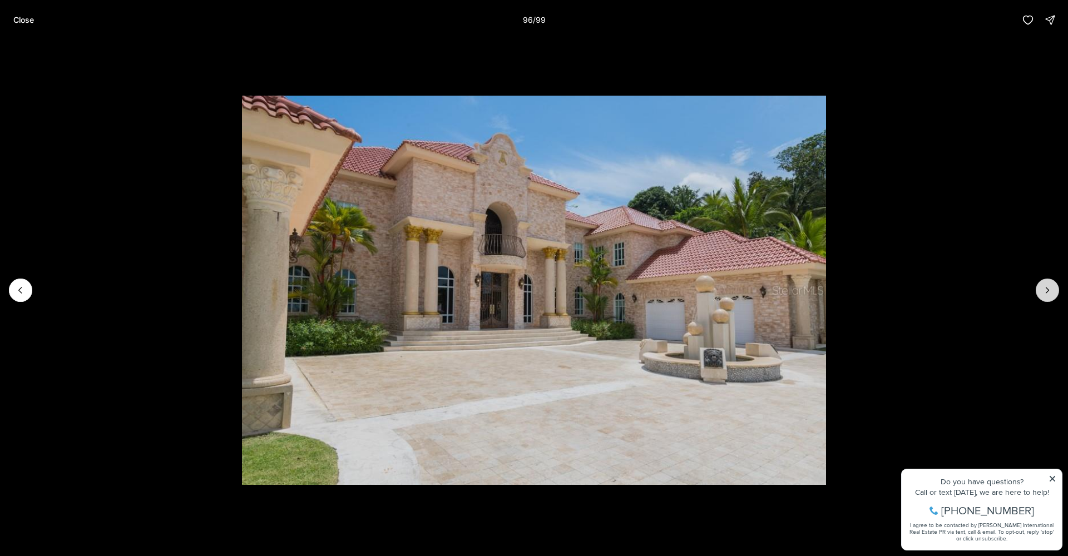
click at [1037, 290] on button "Next slide" at bounding box center [1047, 290] width 23 height 23
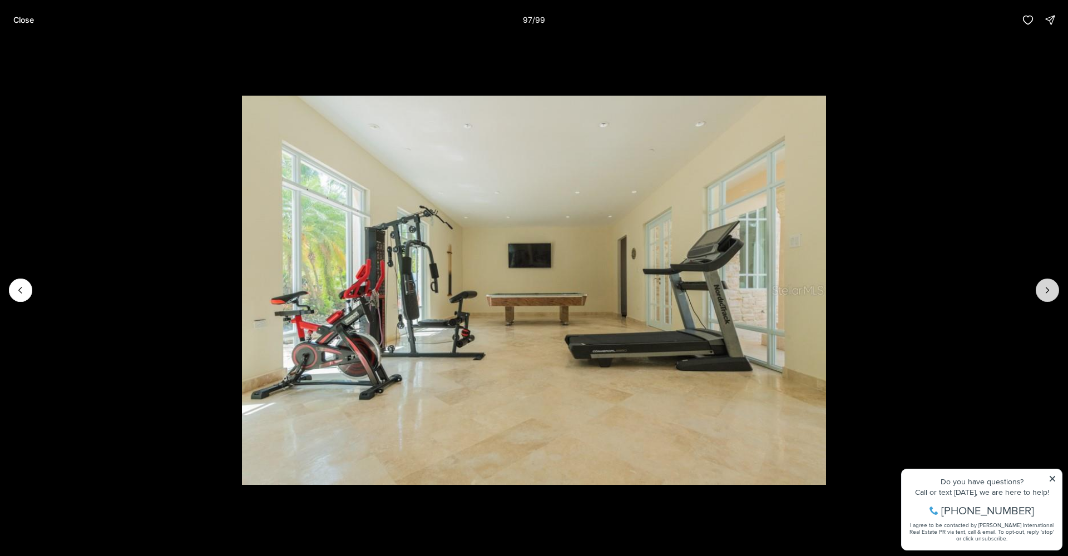
click at [1037, 290] on button "Next slide" at bounding box center [1047, 290] width 23 height 23
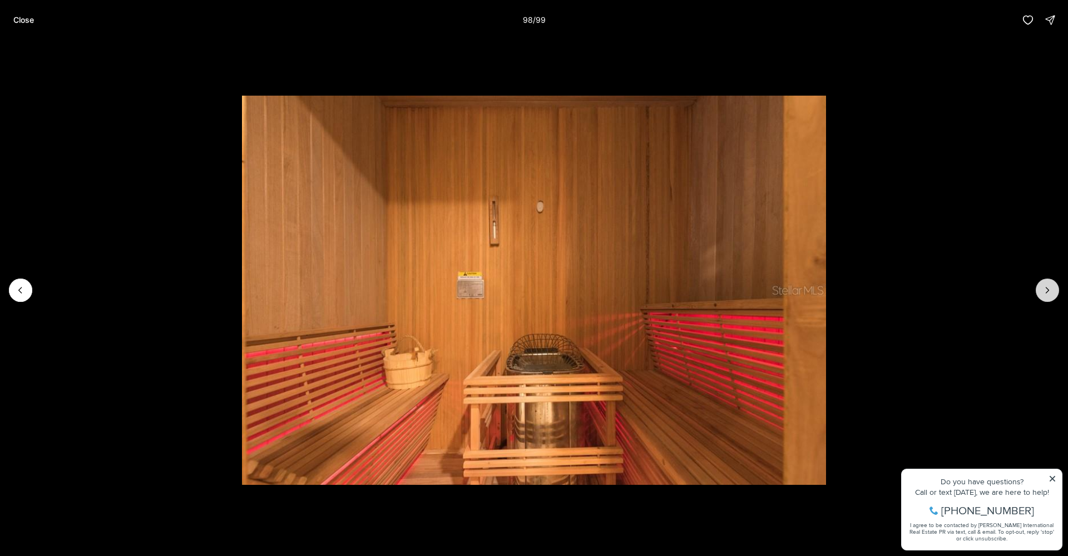
click at [1037, 290] on button "Next slide" at bounding box center [1047, 290] width 23 height 23
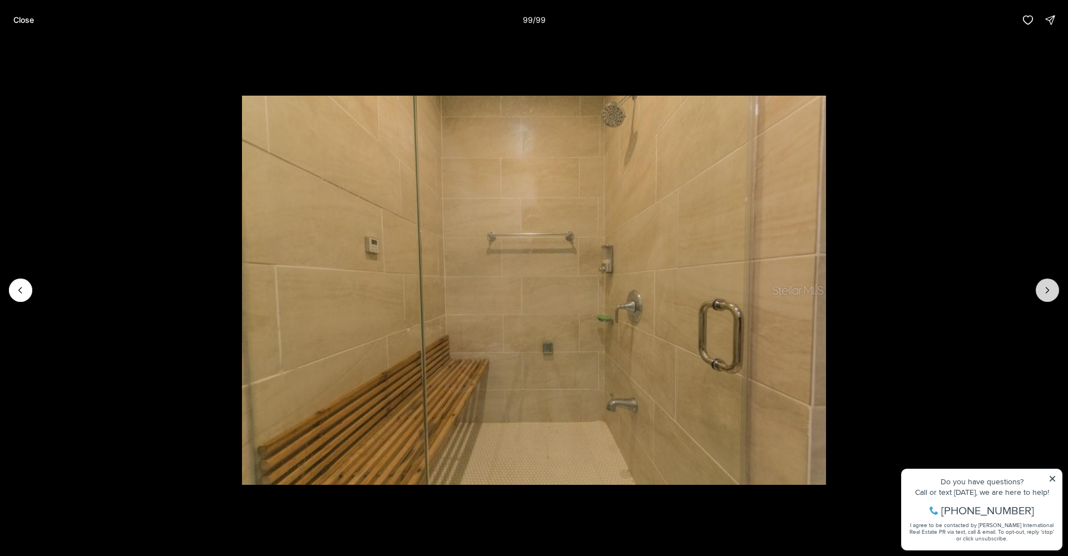
click at [1037, 290] on div at bounding box center [1047, 290] width 23 height 23
click at [1047, 290] on div at bounding box center [1047, 290] width 23 height 23
click at [28, 21] on p "Close" at bounding box center [23, 20] width 21 height 9
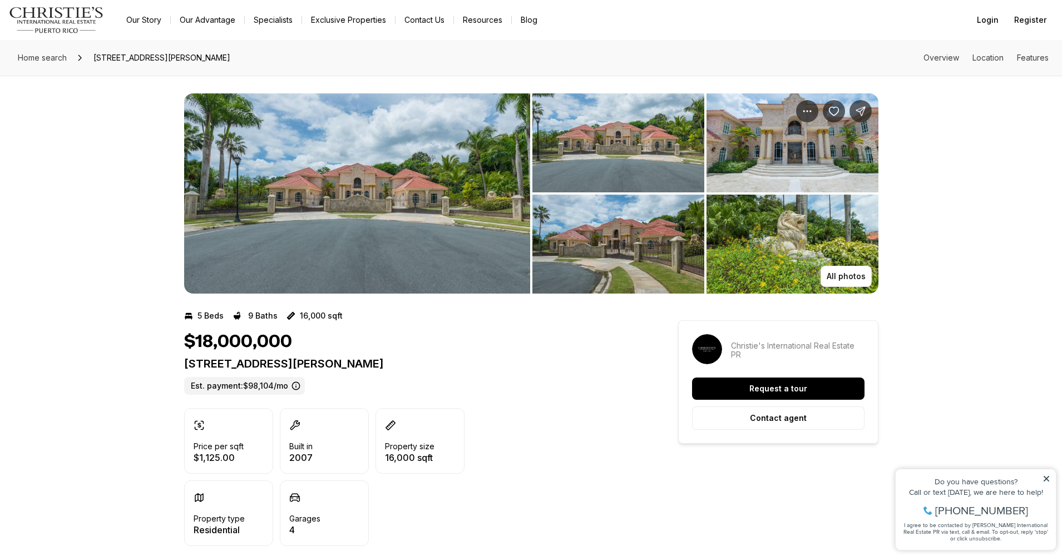
scroll to position [2, 0]
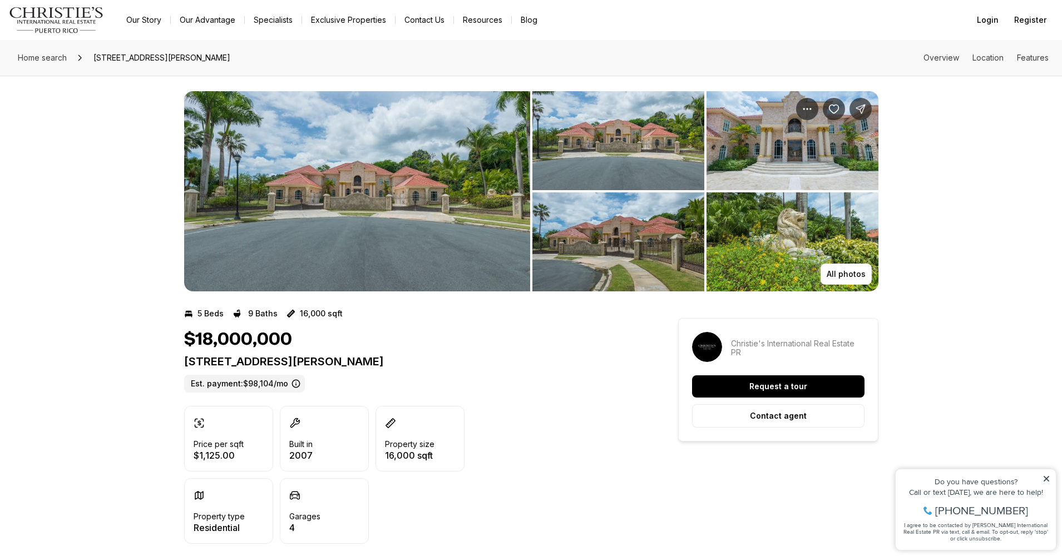
drag, startPoint x: 184, startPoint y: 359, endPoint x: 459, endPoint y: 358, distance: 274.7
click at [459, 358] on p "175 CALLE RUISEÑOR ST SAN JUAN PR, 00926" at bounding box center [411, 361] width 454 height 13
copy p "175 CALLE RUISEÑOR ST SAN JUAN PR, 00926"
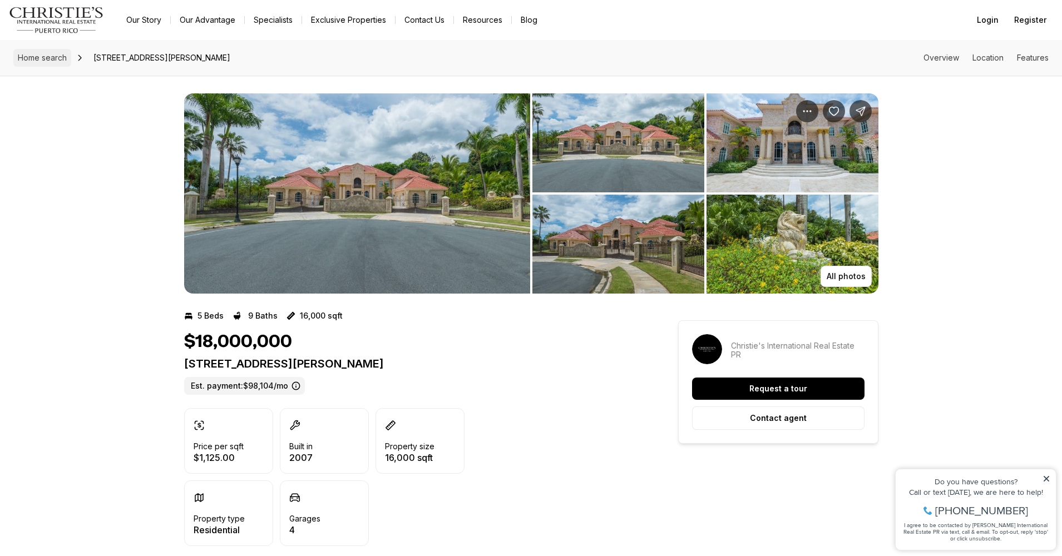
click at [57, 54] on span "Home search" at bounding box center [42, 57] width 49 height 9
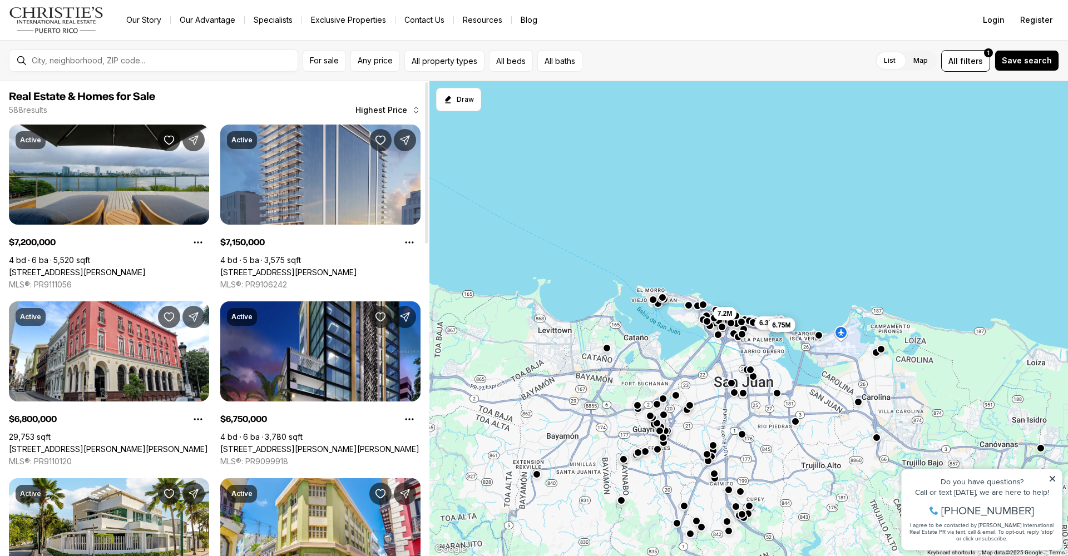
click at [232, 135] on div "Active" at bounding box center [242, 140] width 30 height 18
click at [239, 142] on p "Active" at bounding box center [241, 140] width 21 height 9
click at [353, 268] on link "1149 ASHFORD AVENUE VANDERBILT RESIDENCES #1903, SAN JUAN PR, 00907" at bounding box center [288, 273] width 137 height 10
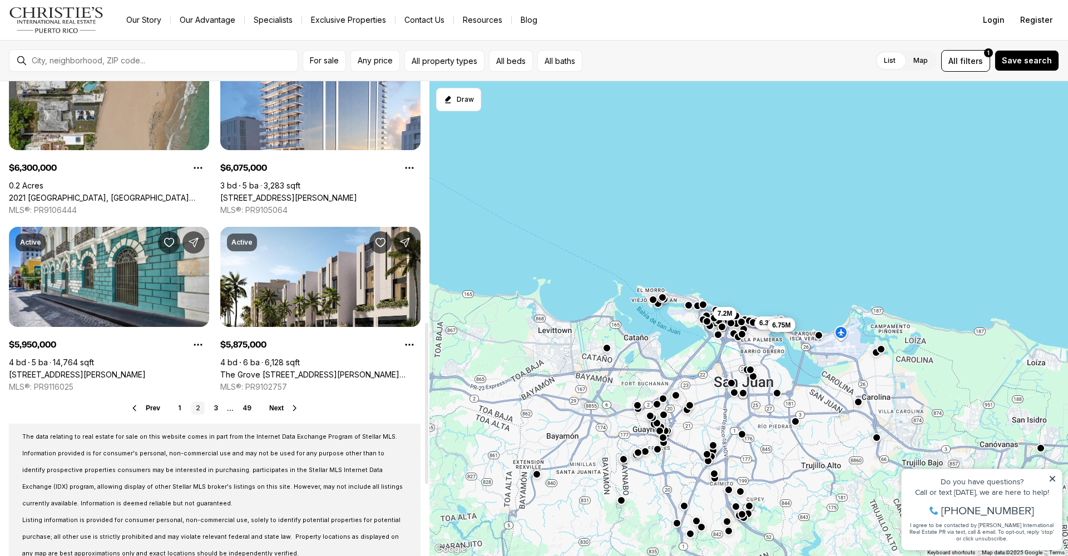
scroll to position [709, 0]
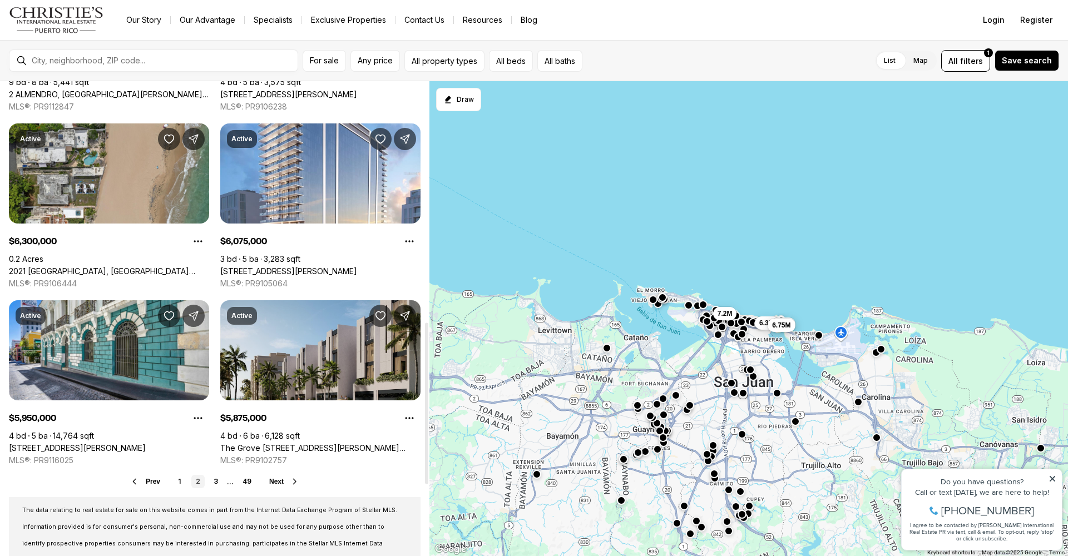
click at [393, 443] on link "The Grove 11B CARRION COURT, SAN JUAN PR, 00907" at bounding box center [320, 448] width 200 height 10
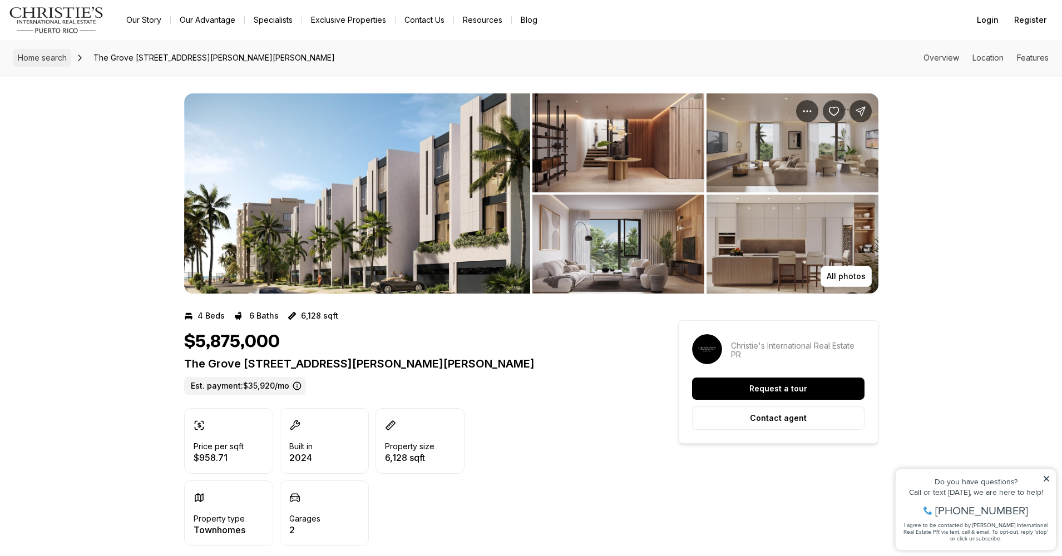
click at [57, 54] on span "Home search" at bounding box center [42, 57] width 49 height 9
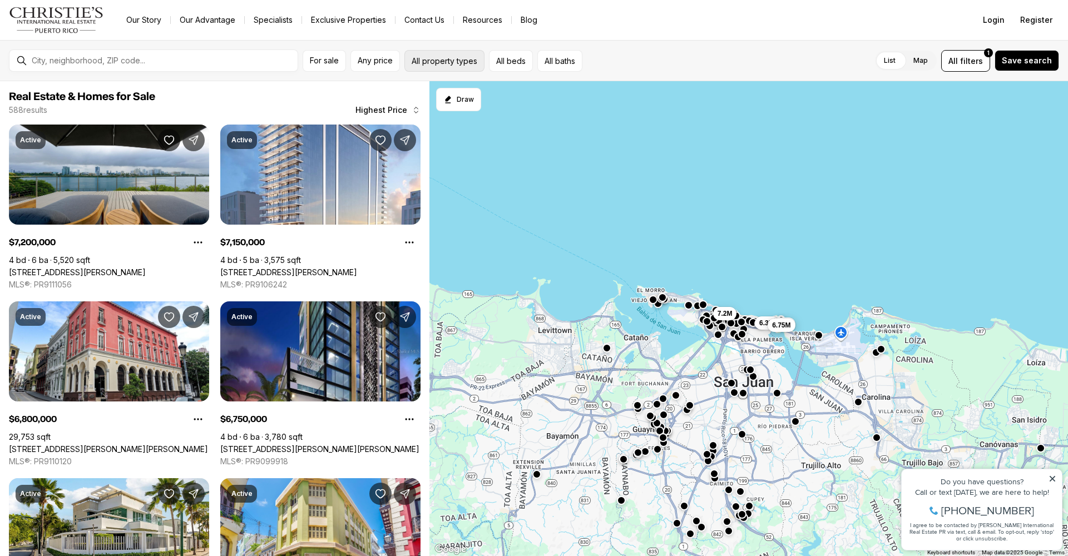
click at [430, 63] on button "All property types" at bounding box center [444, 61] width 80 height 22
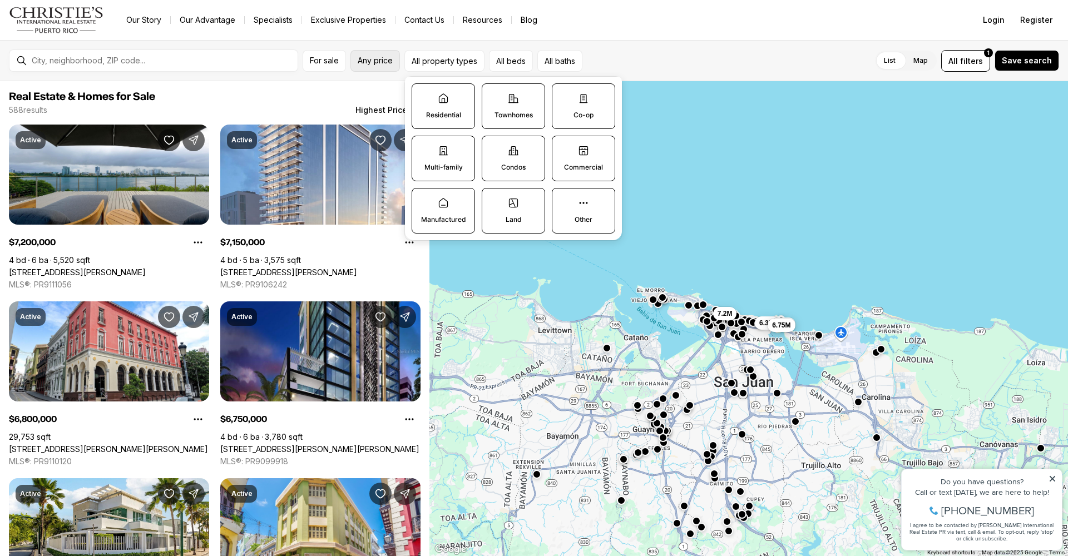
click at [379, 61] on span "Any price" at bounding box center [375, 60] width 35 height 9
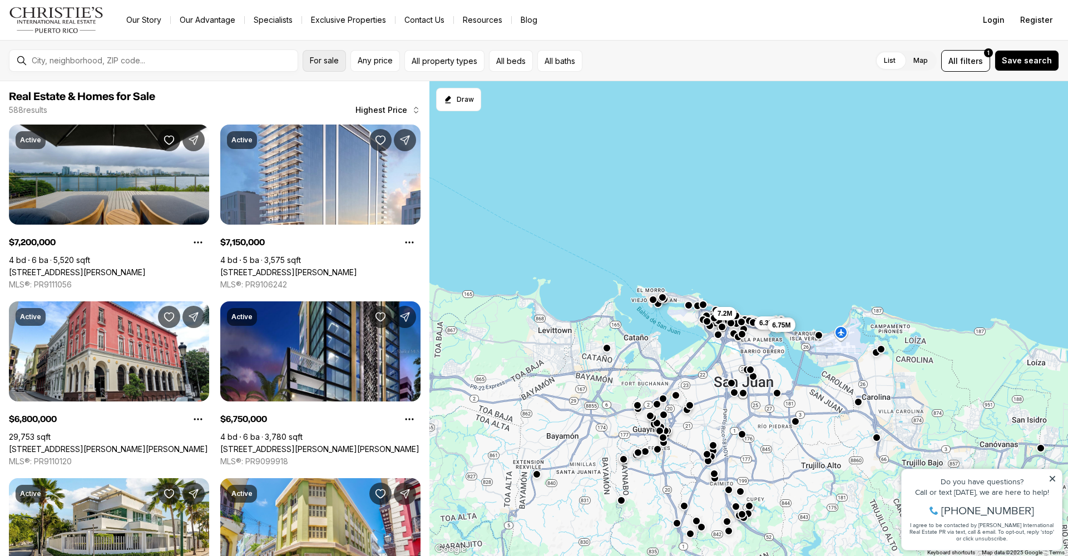
click at [330, 56] on span "For sale" at bounding box center [324, 60] width 29 height 9
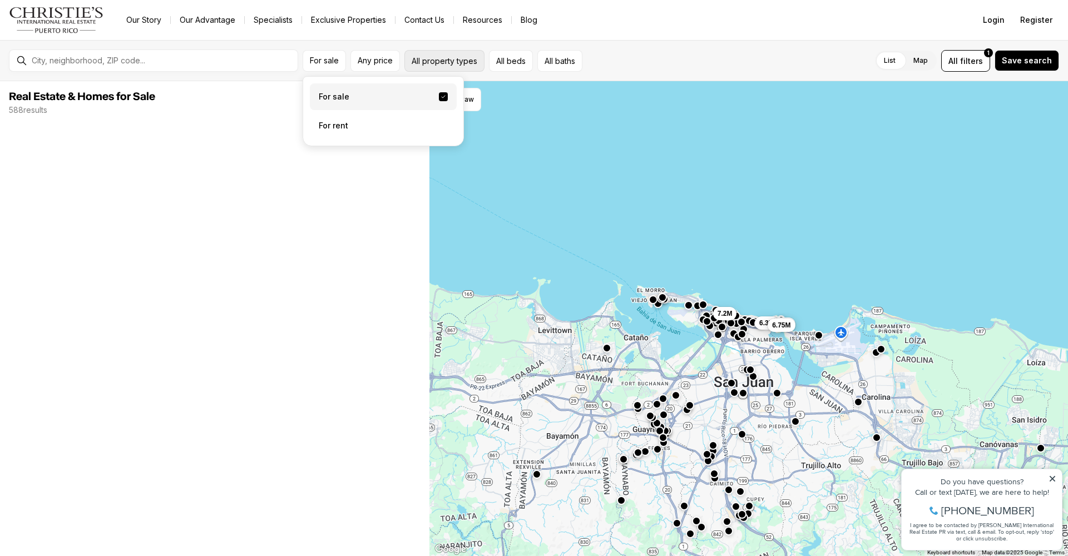
click at [467, 62] on button "All property types" at bounding box center [444, 61] width 80 height 22
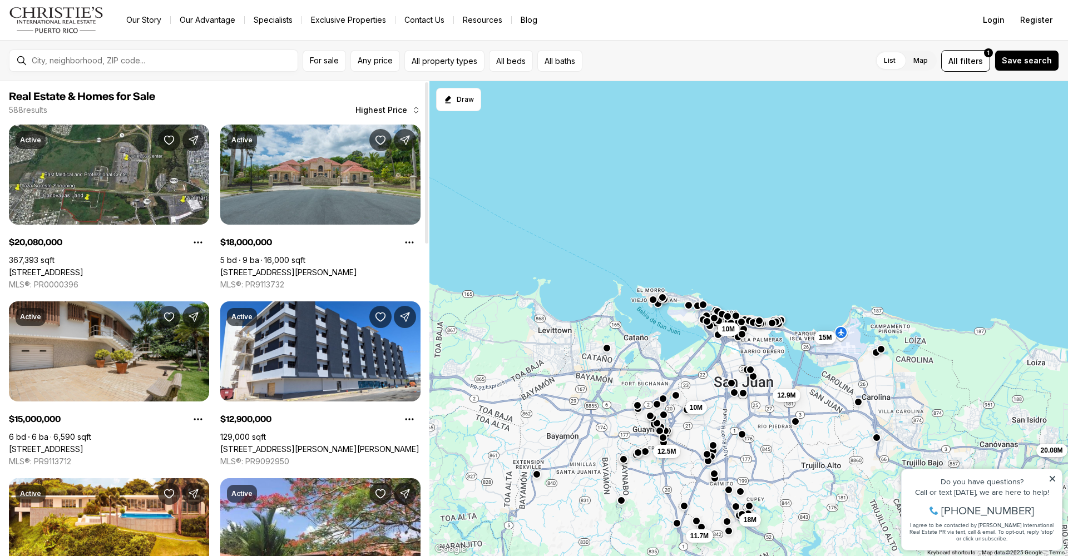
click at [83, 447] on link "[STREET_ADDRESS]" at bounding box center [46, 449] width 75 height 10
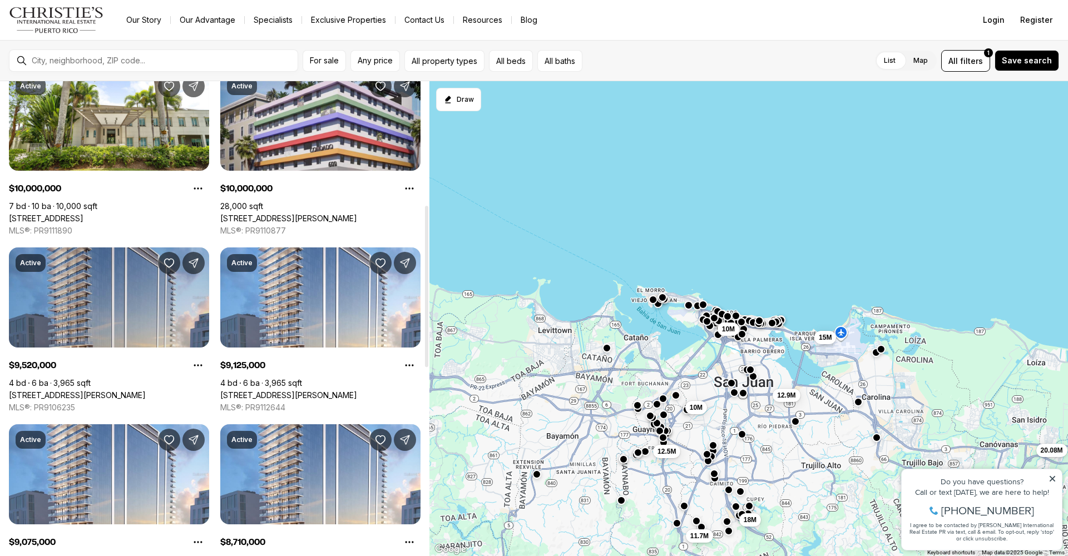
scroll to position [364, 0]
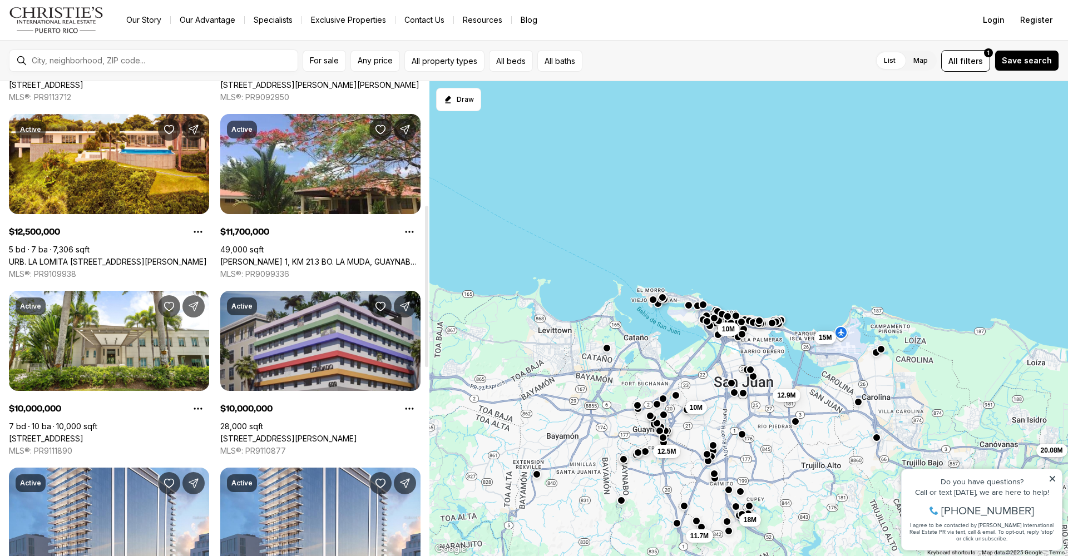
click at [346, 434] on link "[STREET_ADDRESS][PERSON_NAME]" at bounding box center [288, 439] width 137 height 10
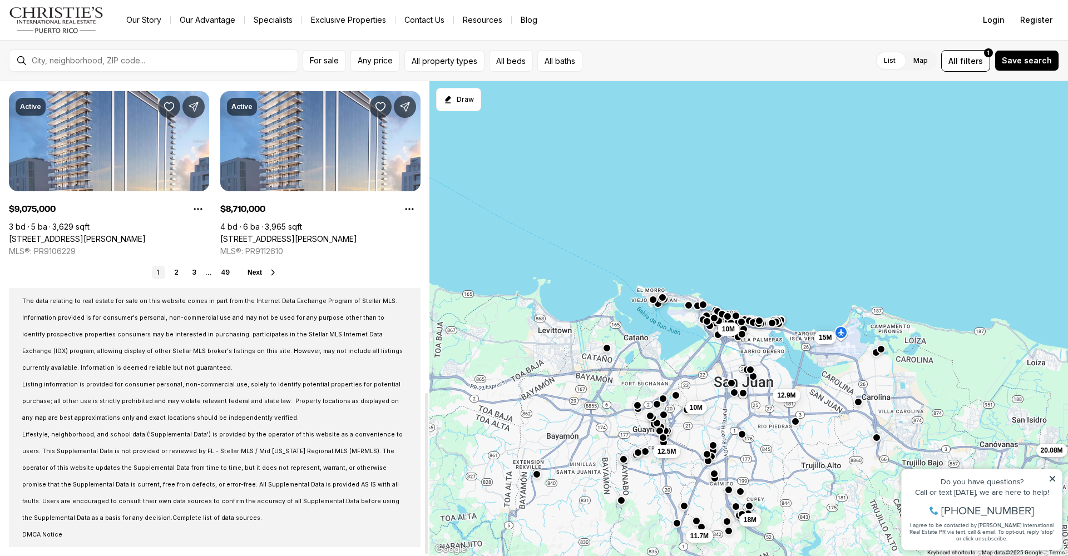
scroll to position [915, 0]
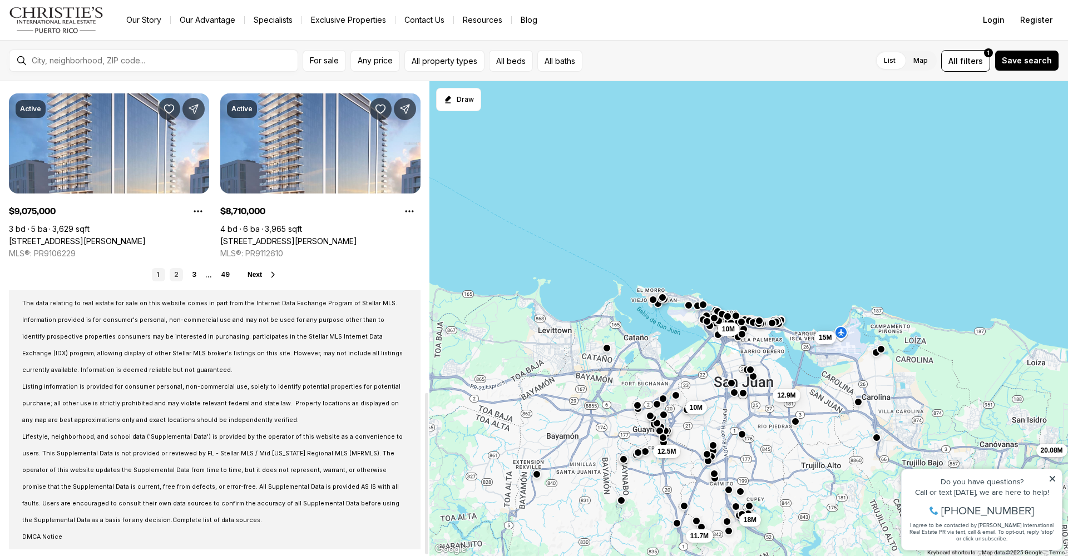
click at [181, 271] on link "2" at bounding box center [176, 274] width 13 height 13
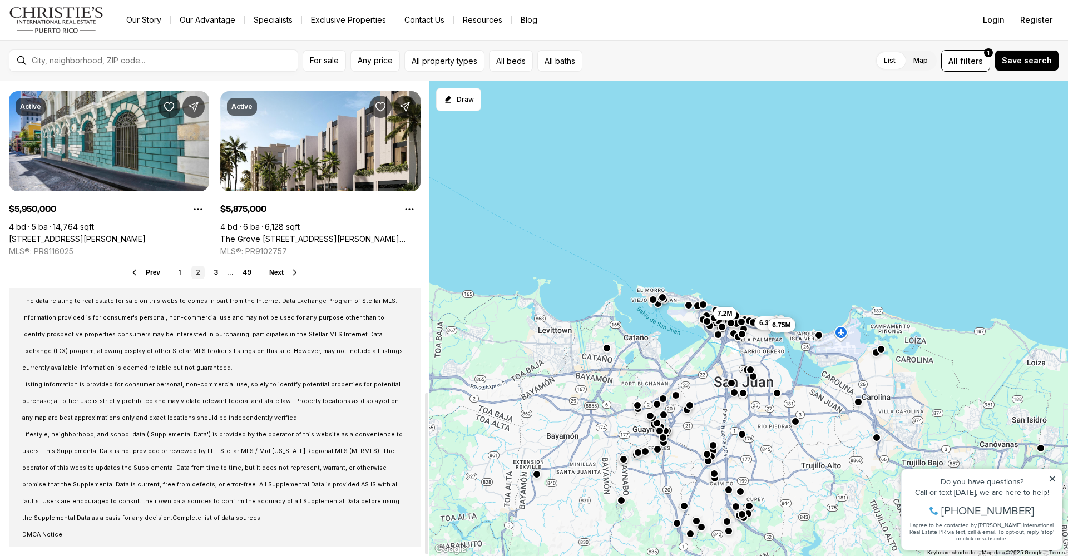
scroll to position [915, 0]
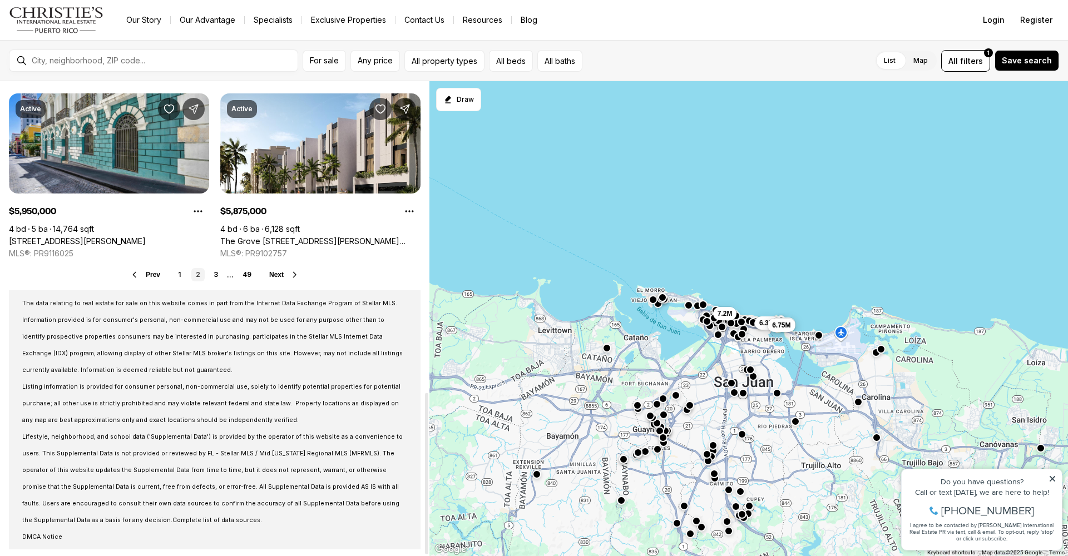
click at [276, 274] on span "Next" at bounding box center [276, 275] width 14 height 8
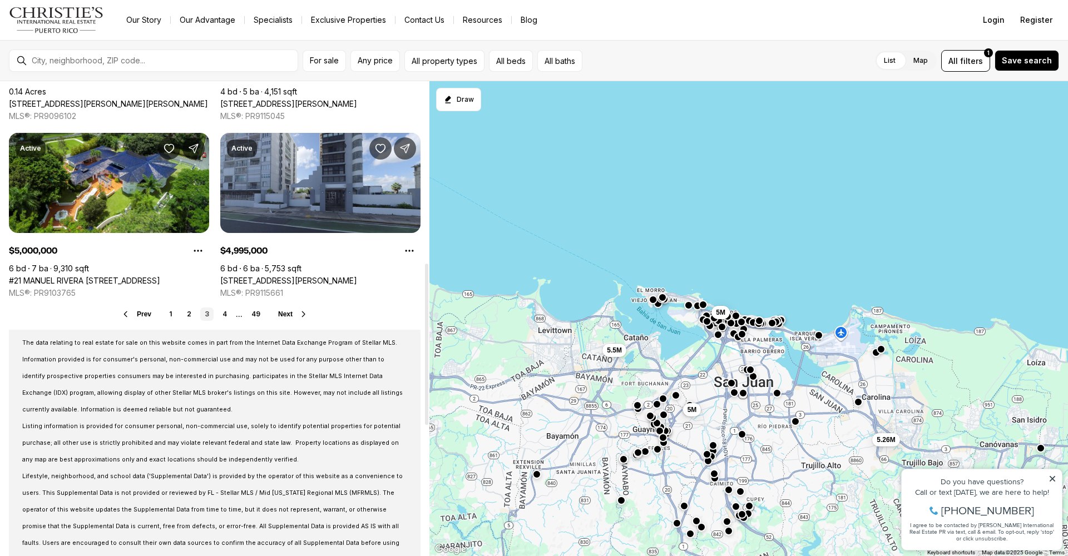
scroll to position [918, 0]
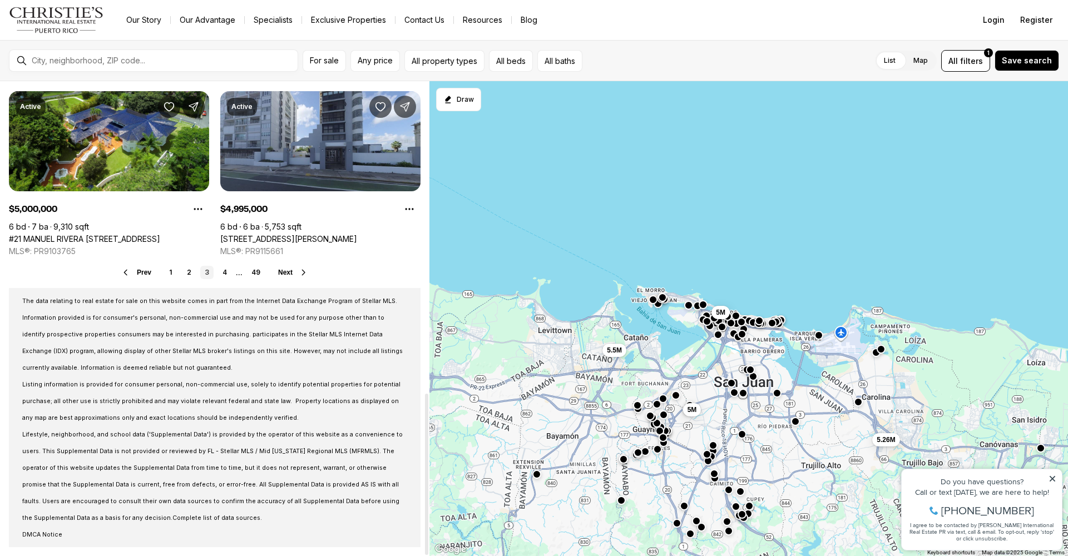
click at [303, 273] on icon at bounding box center [303, 272] width 9 height 9
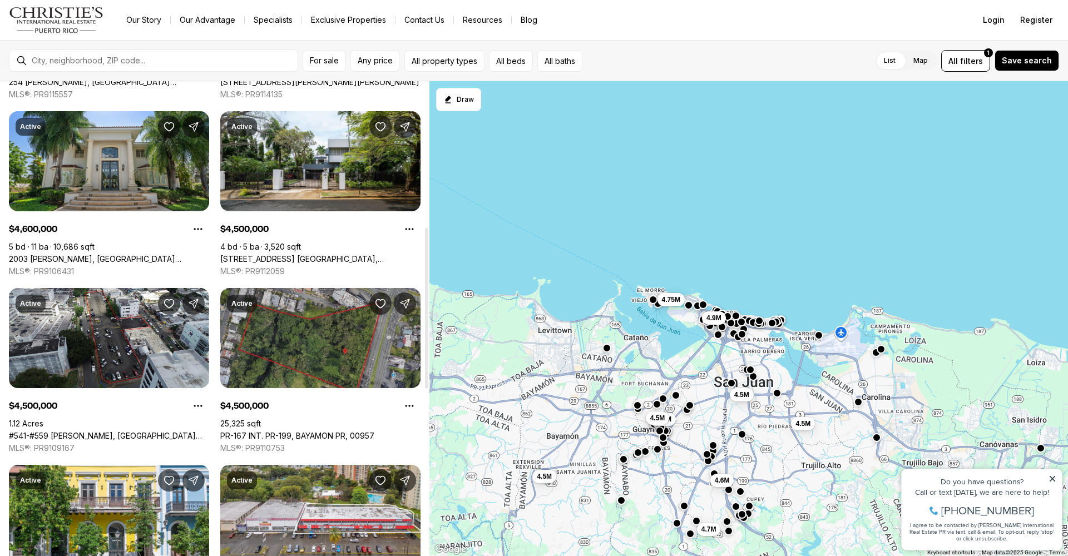
scroll to position [671, 0]
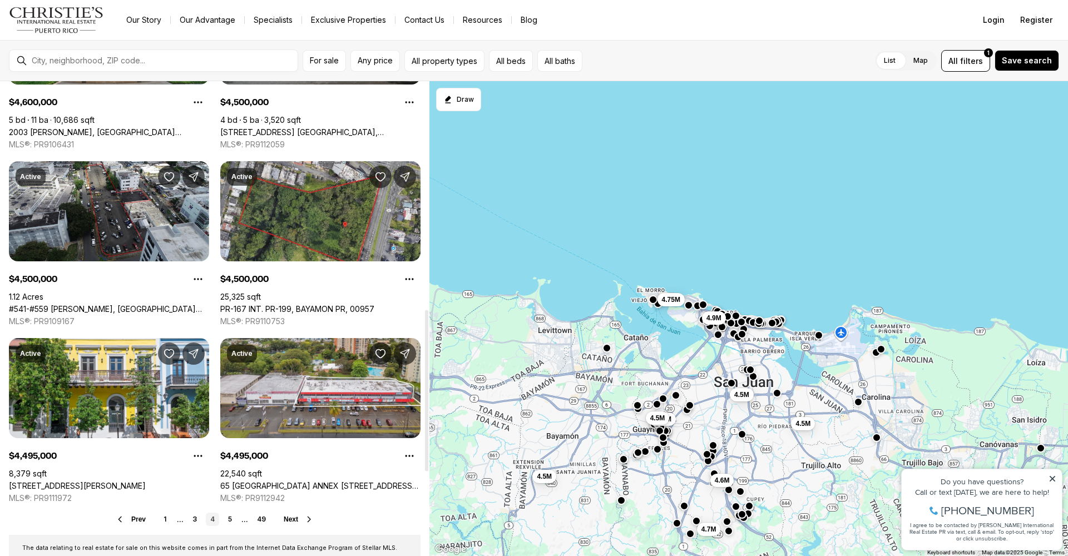
click at [293, 521] on span "Next" at bounding box center [291, 520] width 14 height 8
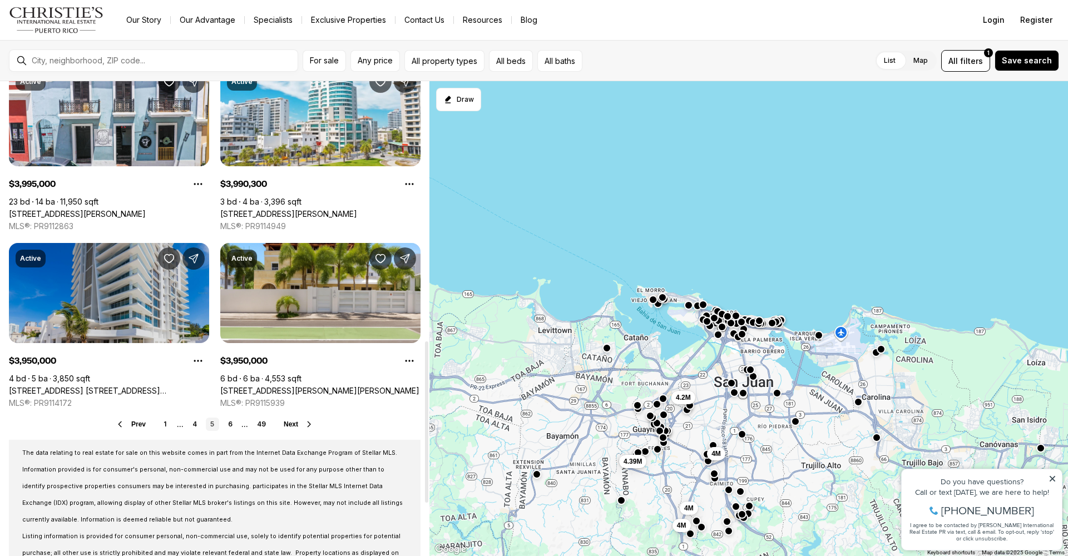
scroll to position [745, 0]
